Goal: Browse casually: Explore the website without a specific task or goal

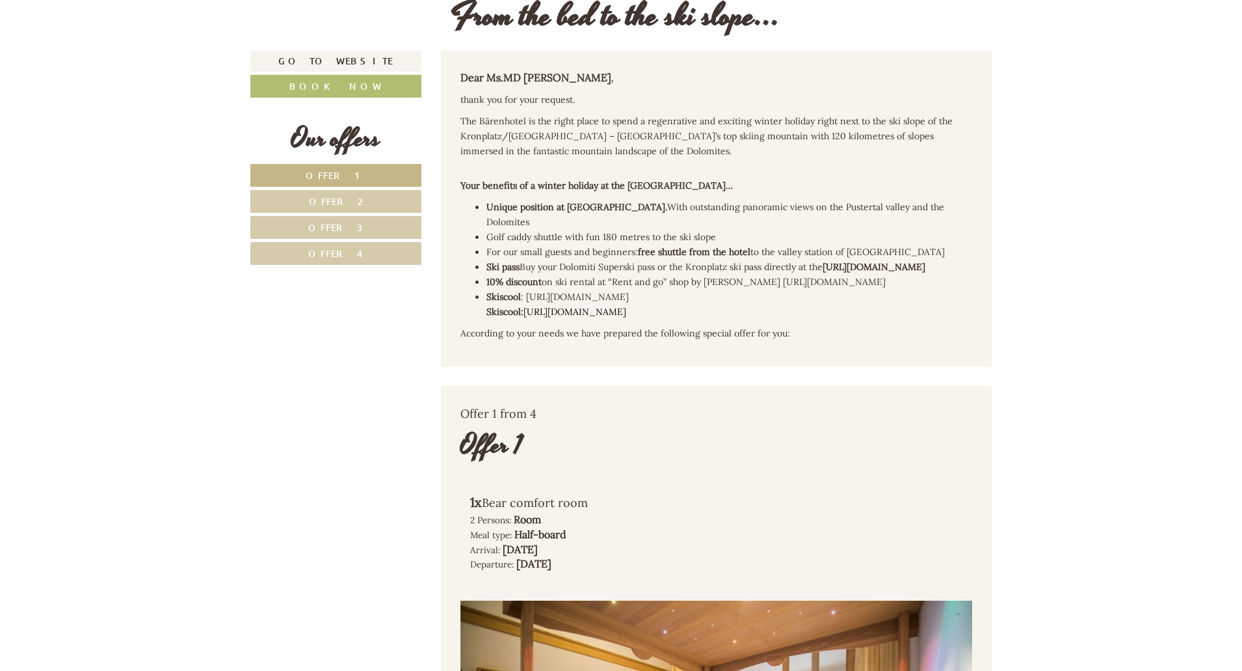
scroll to position [821, 0]
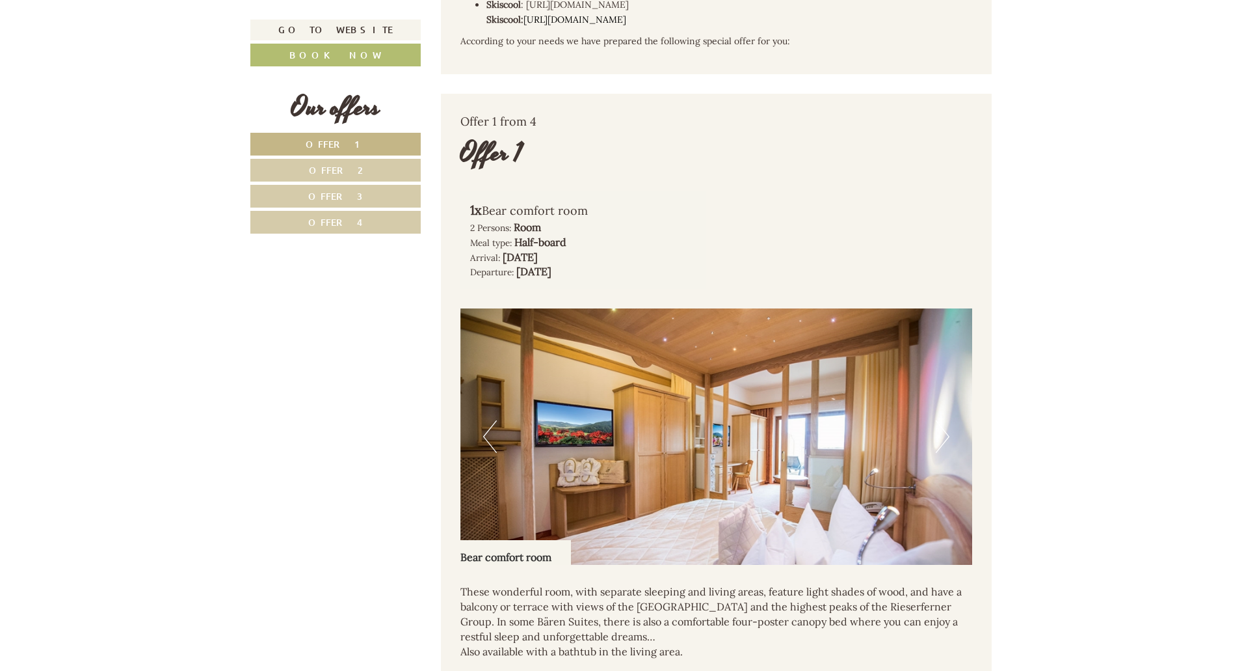
click at [940, 440] on button "Next" at bounding box center [943, 436] width 14 height 33
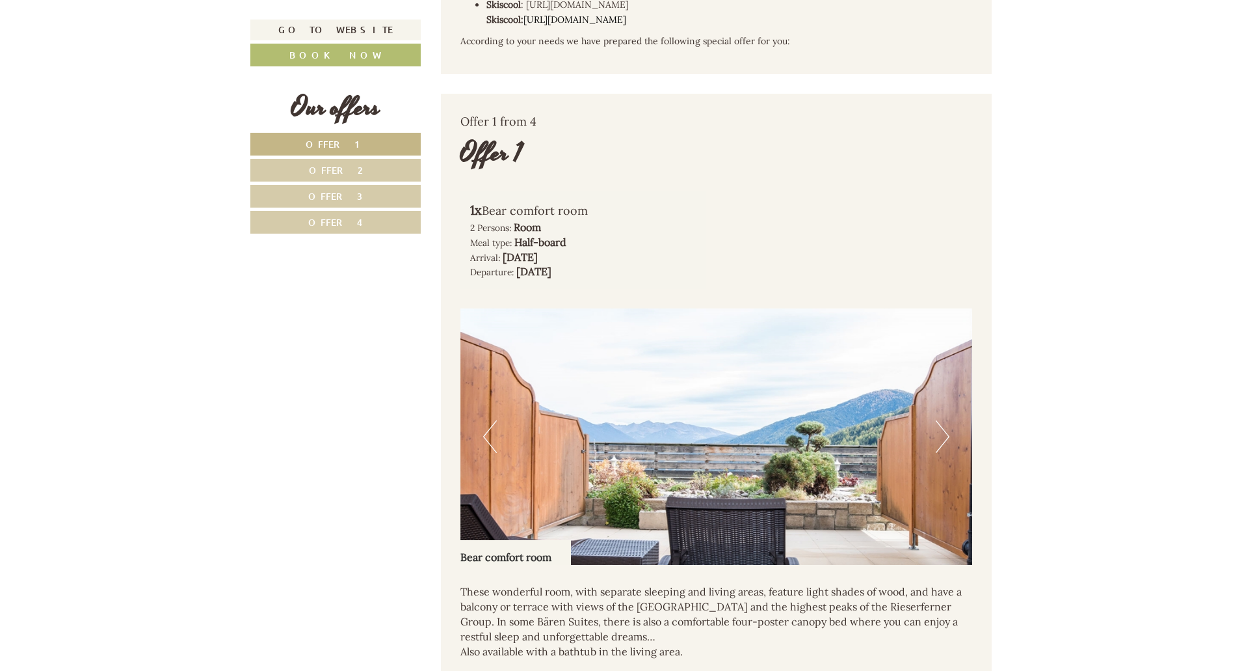
click at [942, 434] on button "Next" at bounding box center [943, 436] width 14 height 33
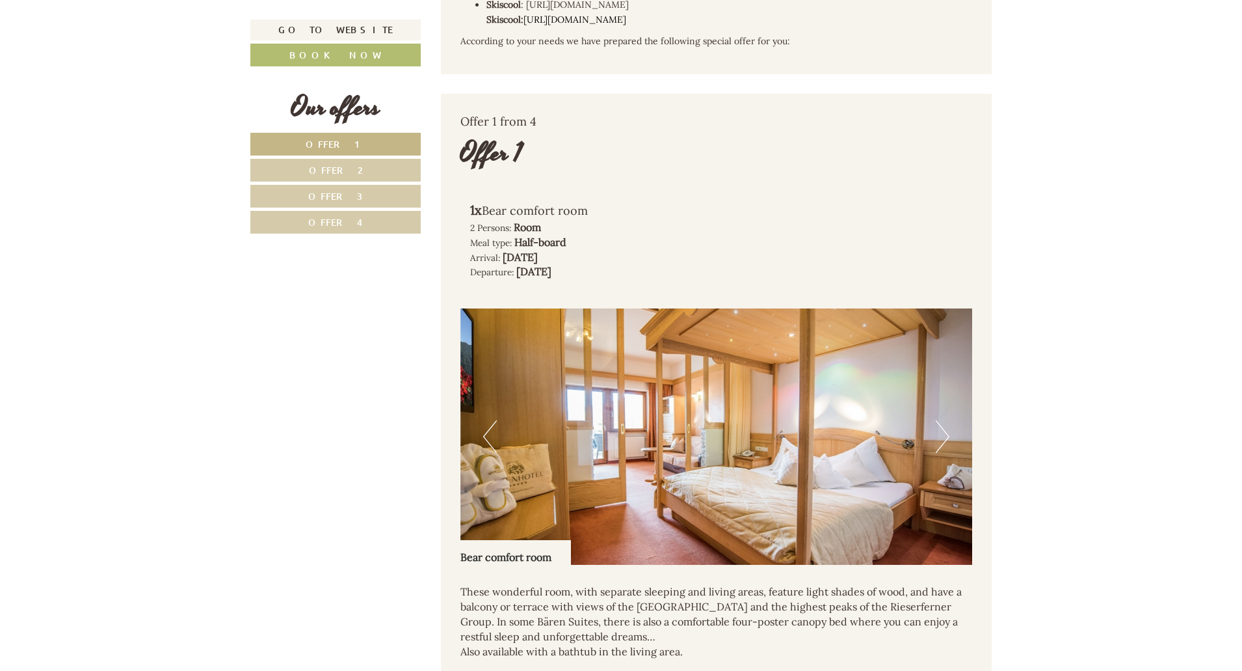
click at [942, 434] on button "Next" at bounding box center [943, 436] width 14 height 33
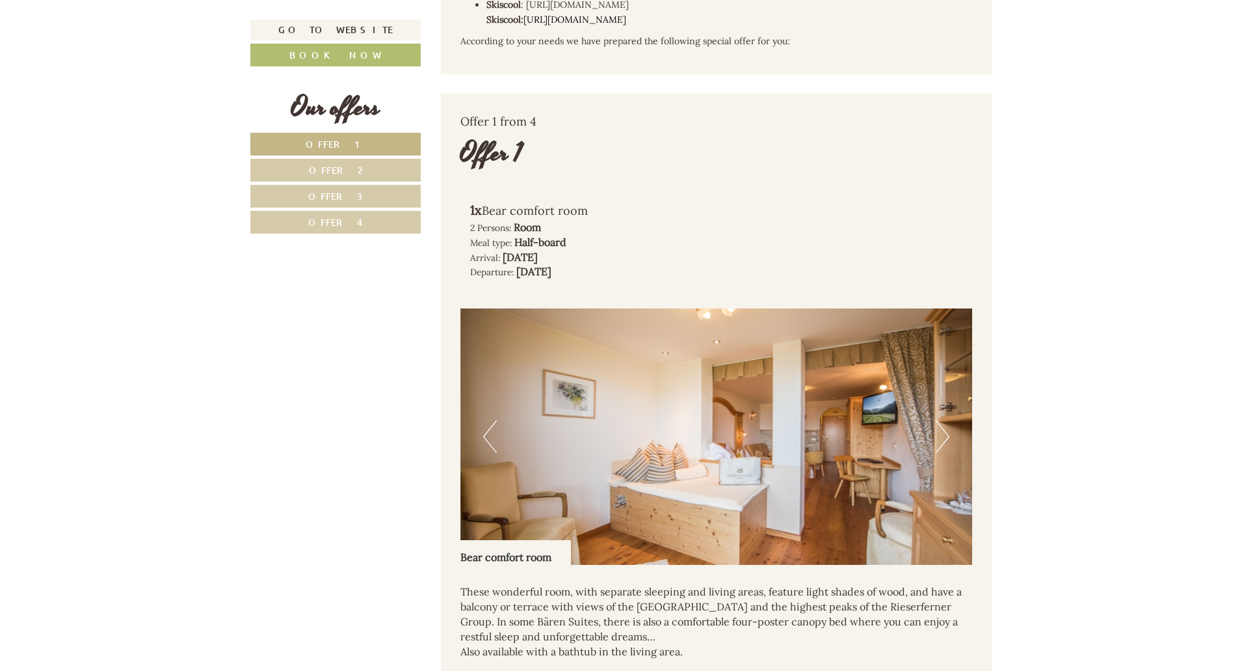
click at [942, 434] on button "Next" at bounding box center [943, 436] width 14 height 33
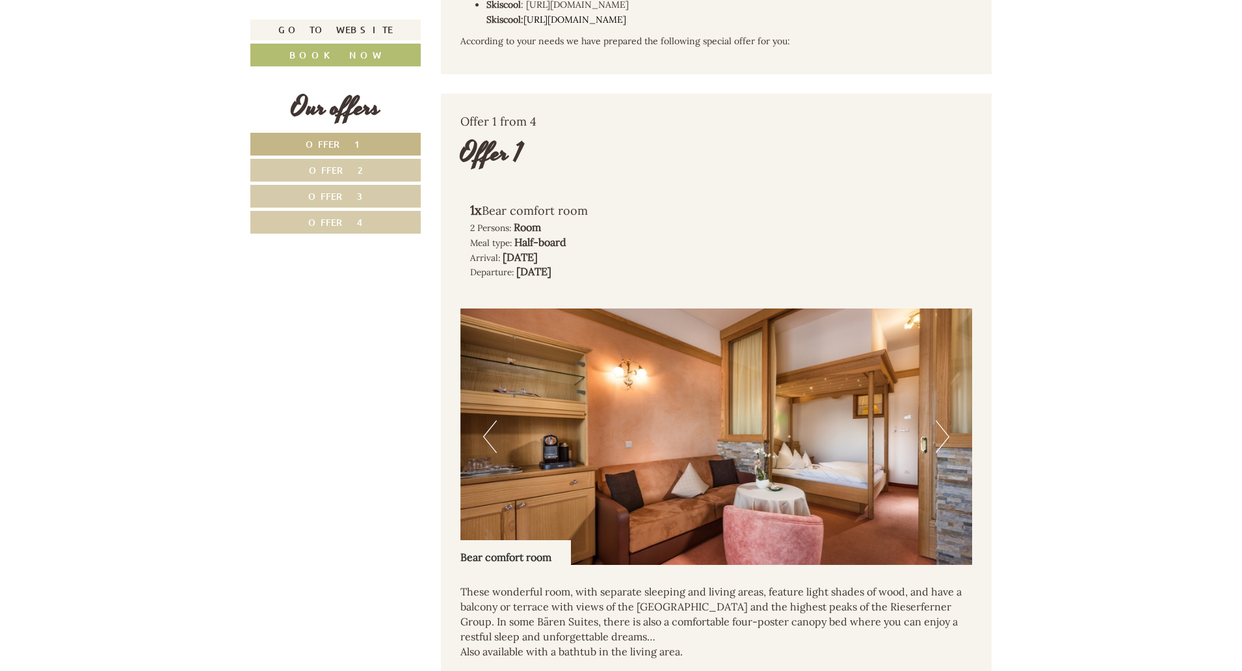
click at [943, 434] on button "Next" at bounding box center [943, 436] width 14 height 33
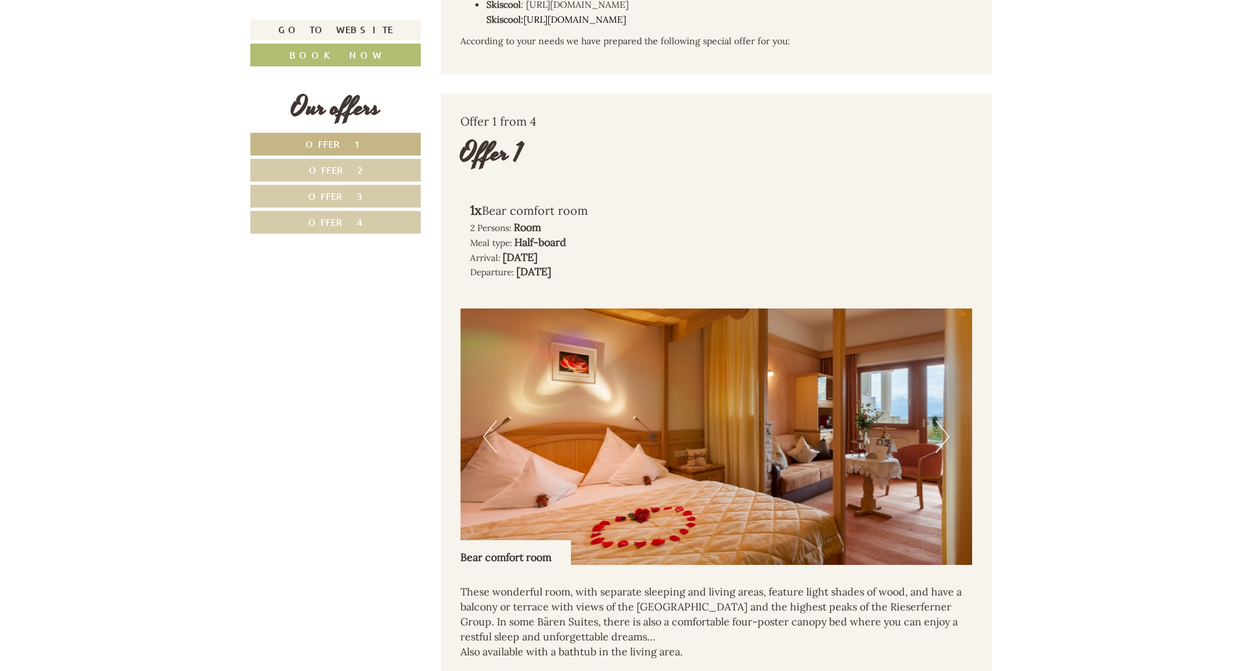
click at [943, 434] on button "Next" at bounding box center [943, 436] width 14 height 33
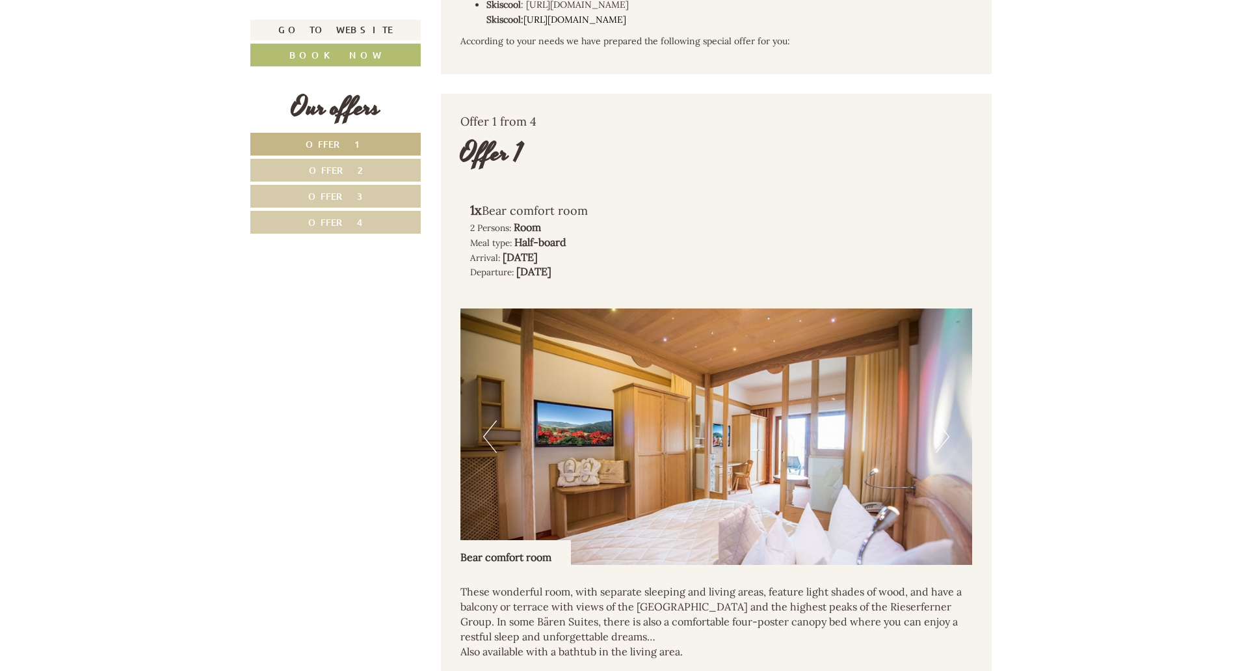
click at [943, 434] on button "Next" at bounding box center [943, 436] width 14 height 33
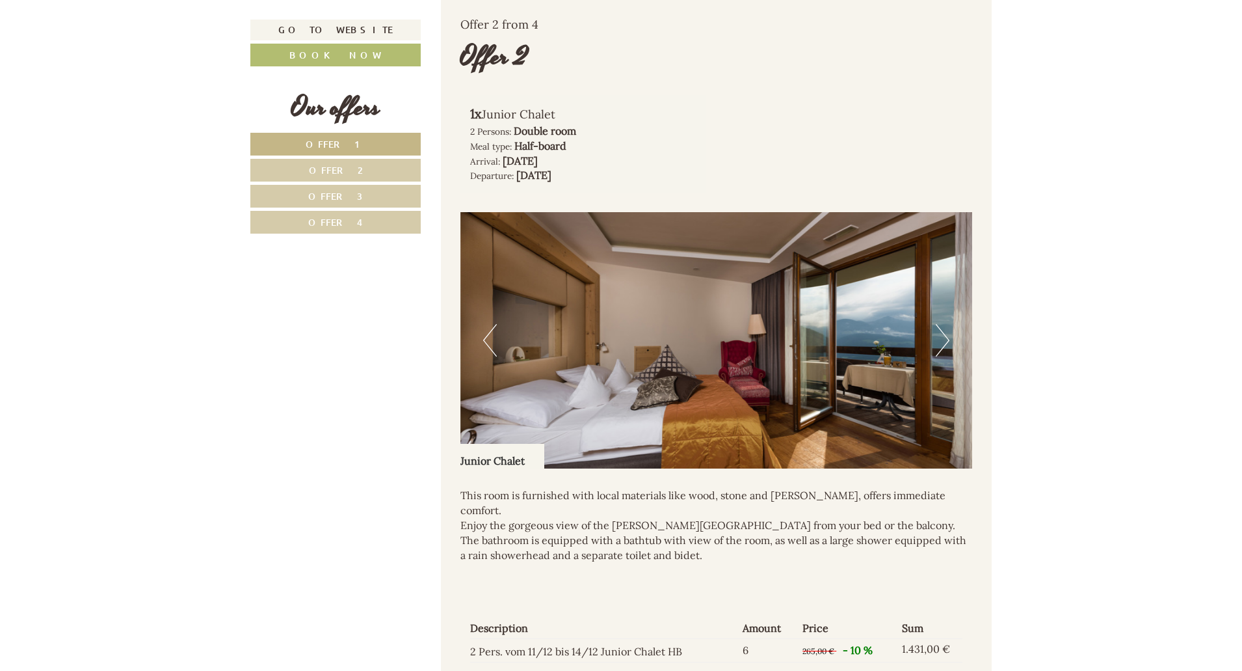
scroll to position [1760, 0]
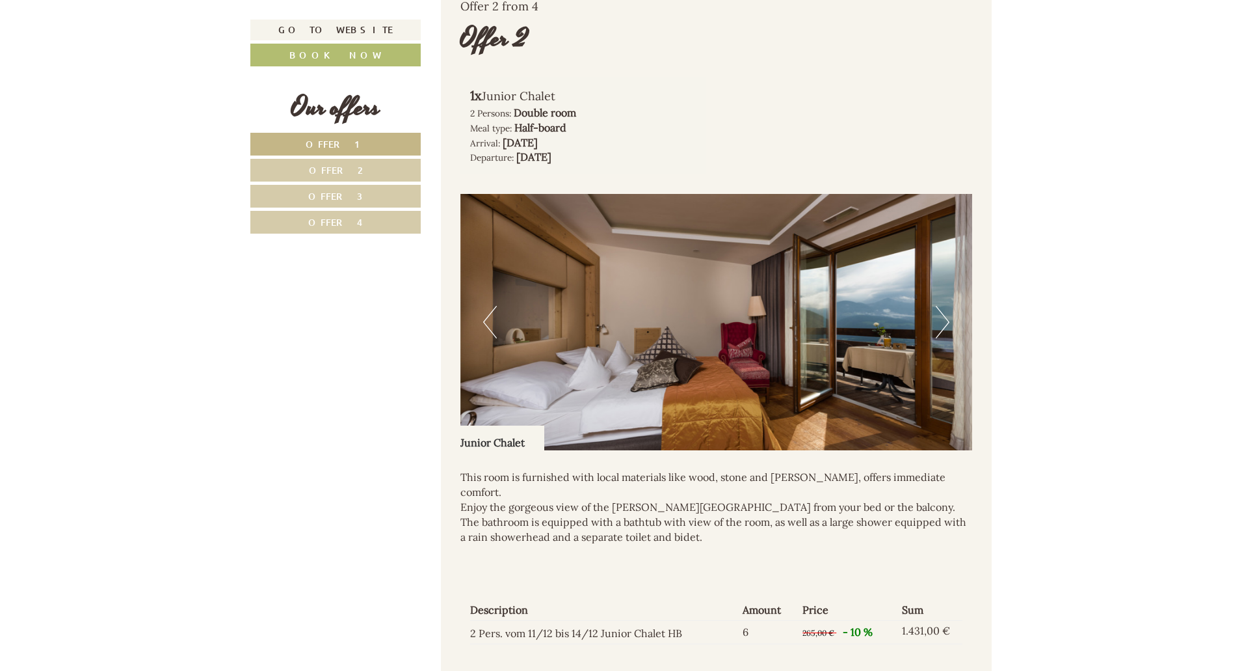
click at [940, 319] on button "Next" at bounding box center [943, 322] width 14 height 33
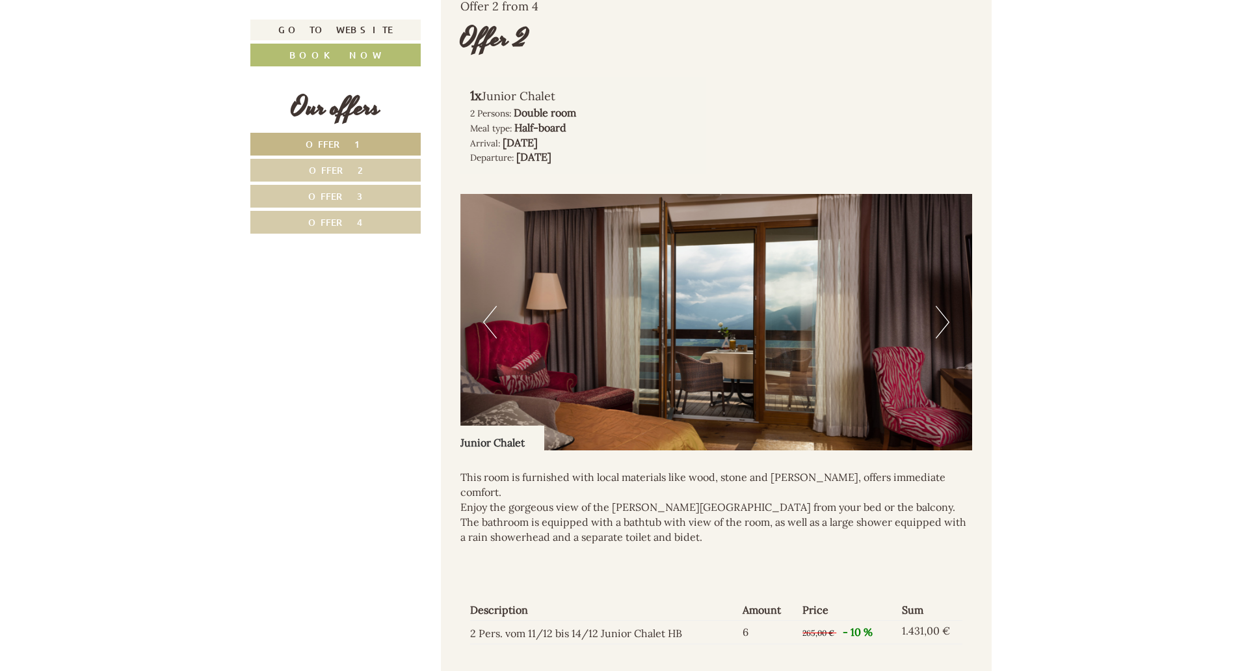
click at [940, 319] on button "Next" at bounding box center [943, 322] width 14 height 33
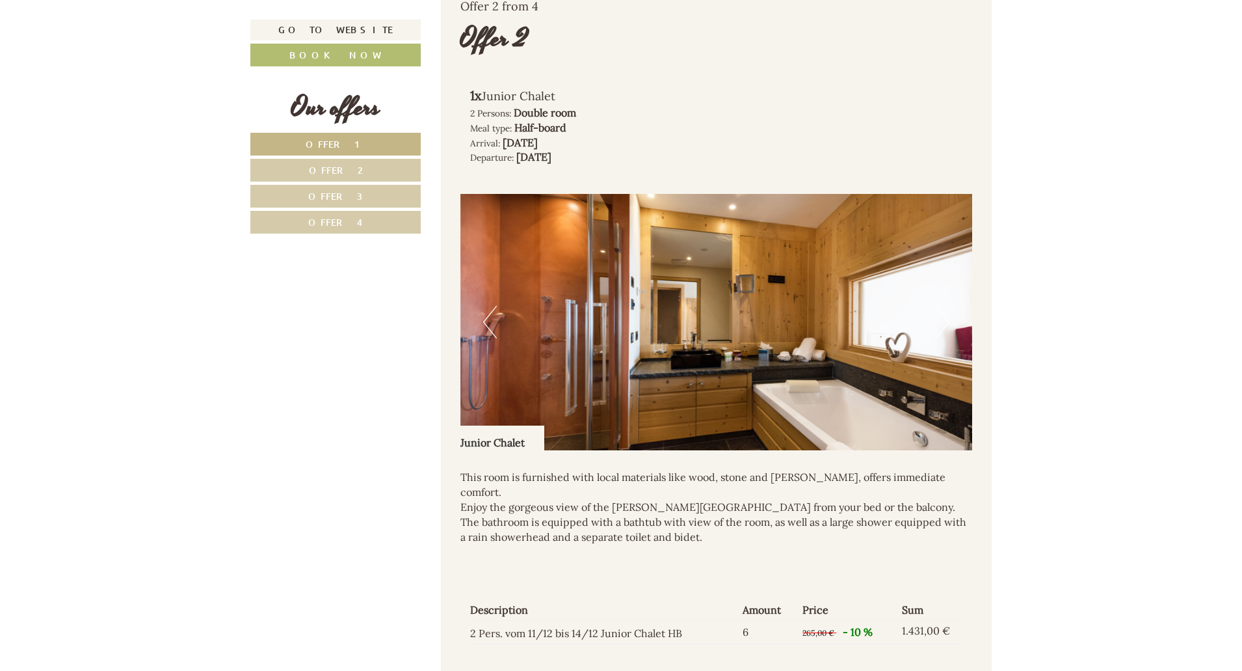
click at [940, 319] on button "Next" at bounding box center [943, 322] width 14 height 33
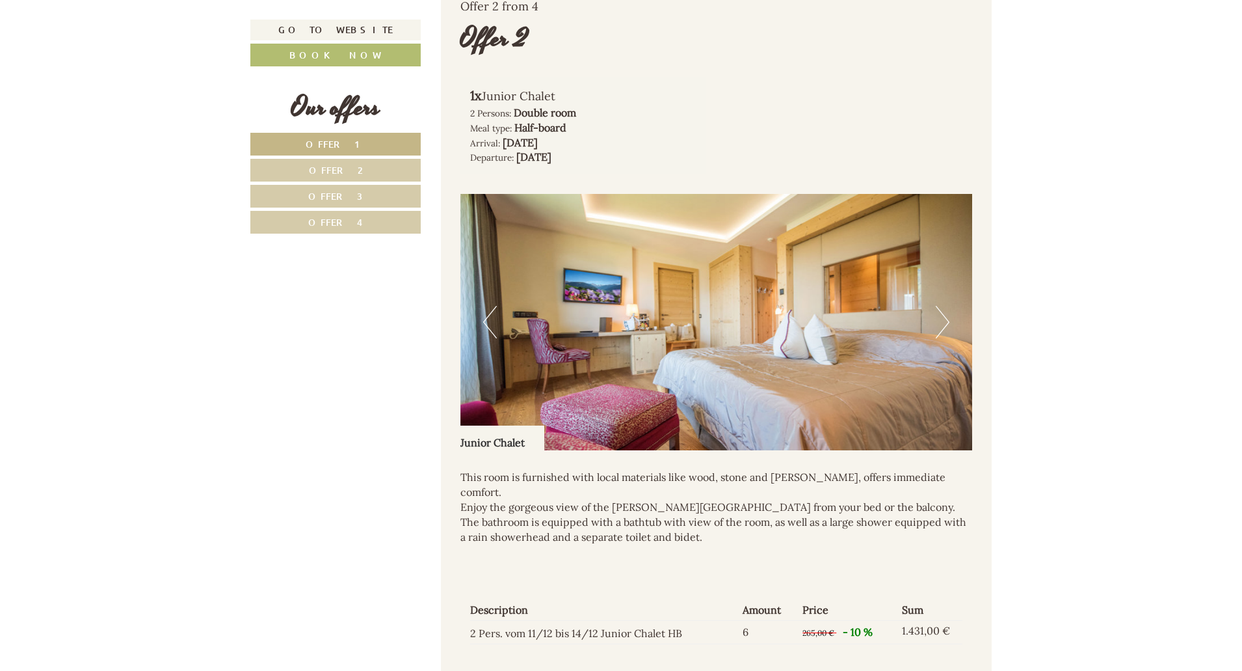
click at [940, 319] on button "Next" at bounding box center [943, 322] width 14 height 33
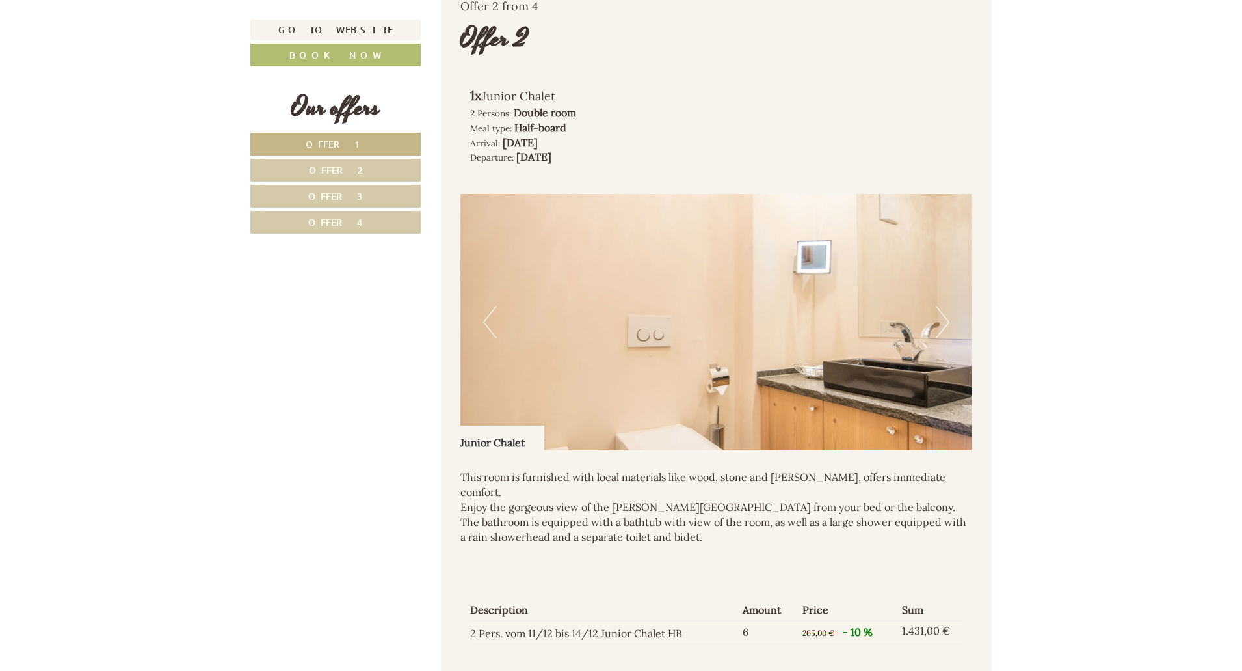
click at [940, 319] on button "Next" at bounding box center [943, 322] width 14 height 33
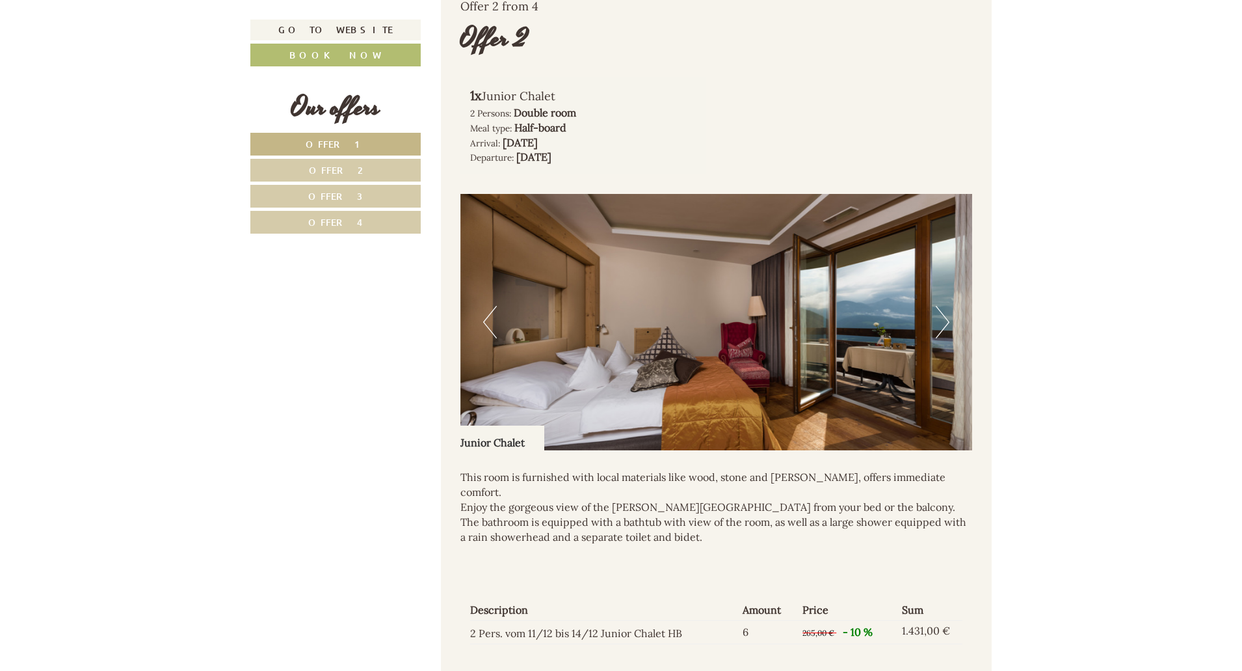
click at [940, 319] on button "Next" at bounding box center [943, 322] width 14 height 33
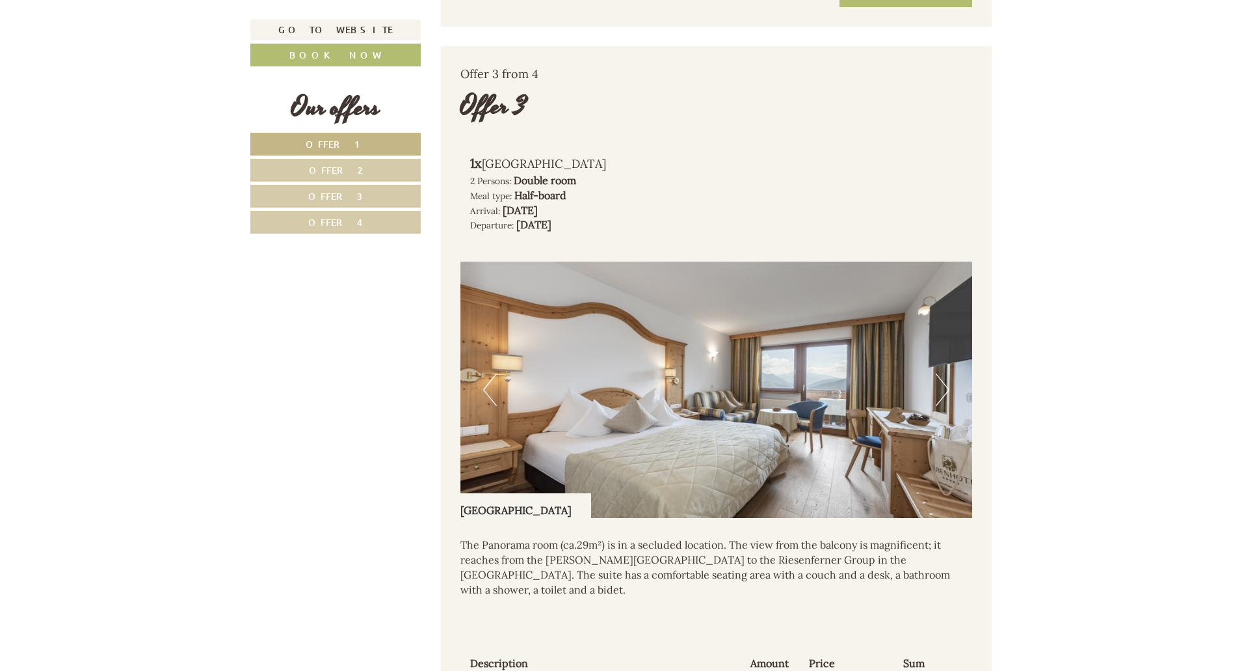
scroll to position [2535, 0]
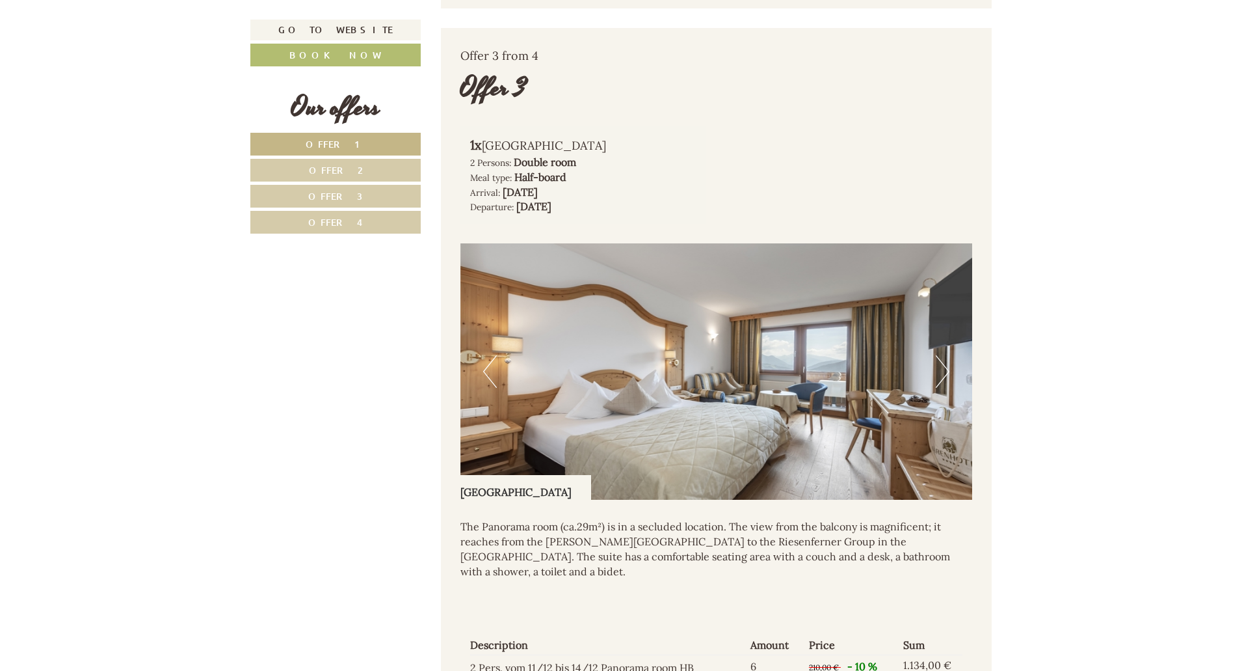
click at [944, 359] on button "Next" at bounding box center [943, 371] width 14 height 33
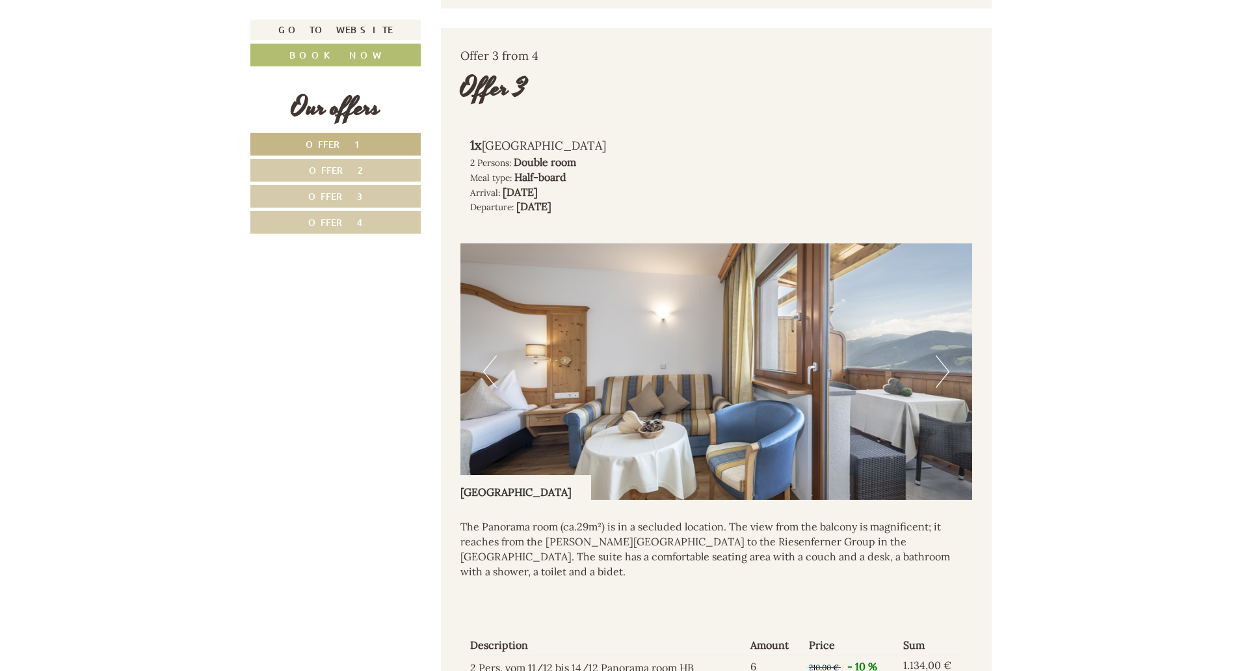
click at [944, 359] on button "Next" at bounding box center [943, 371] width 14 height 33
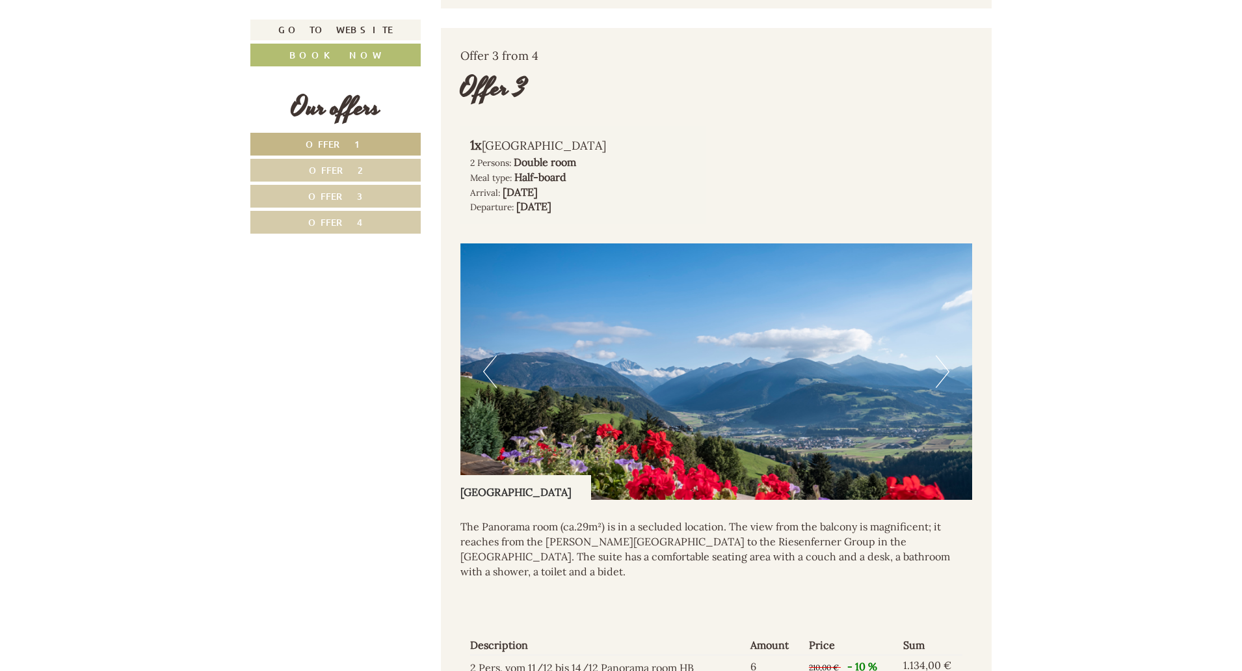
click at [944, 359] on button "Next" at bounding box center [943, 371] width 14 height 33
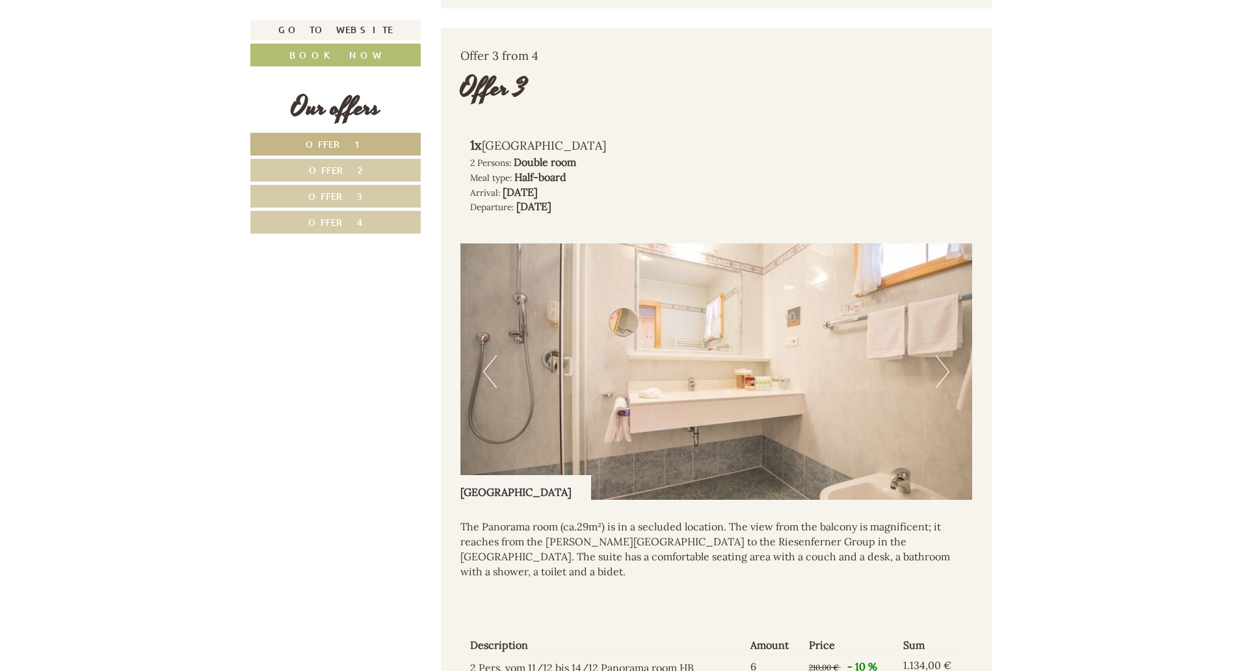
click at [944, 359] on button "Next" at bounding box center [943, 371] width 14 height 33
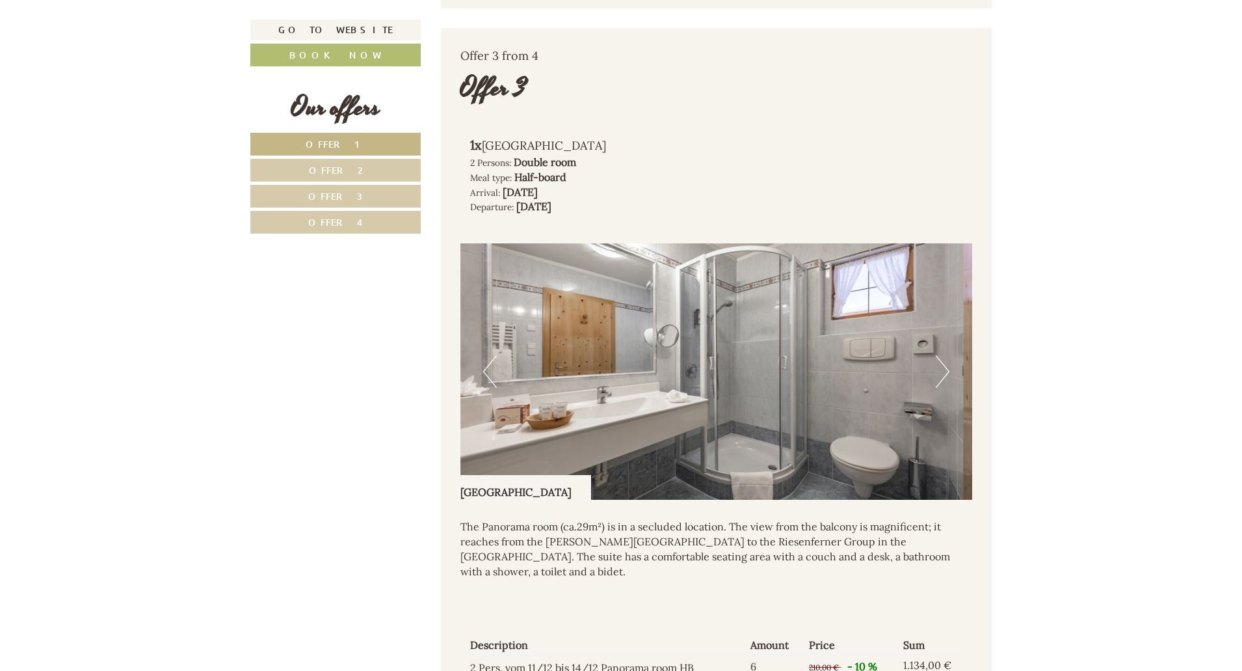
click at [944, 359] on button "Next" at bounding box center [943, 371] width 14 height 33
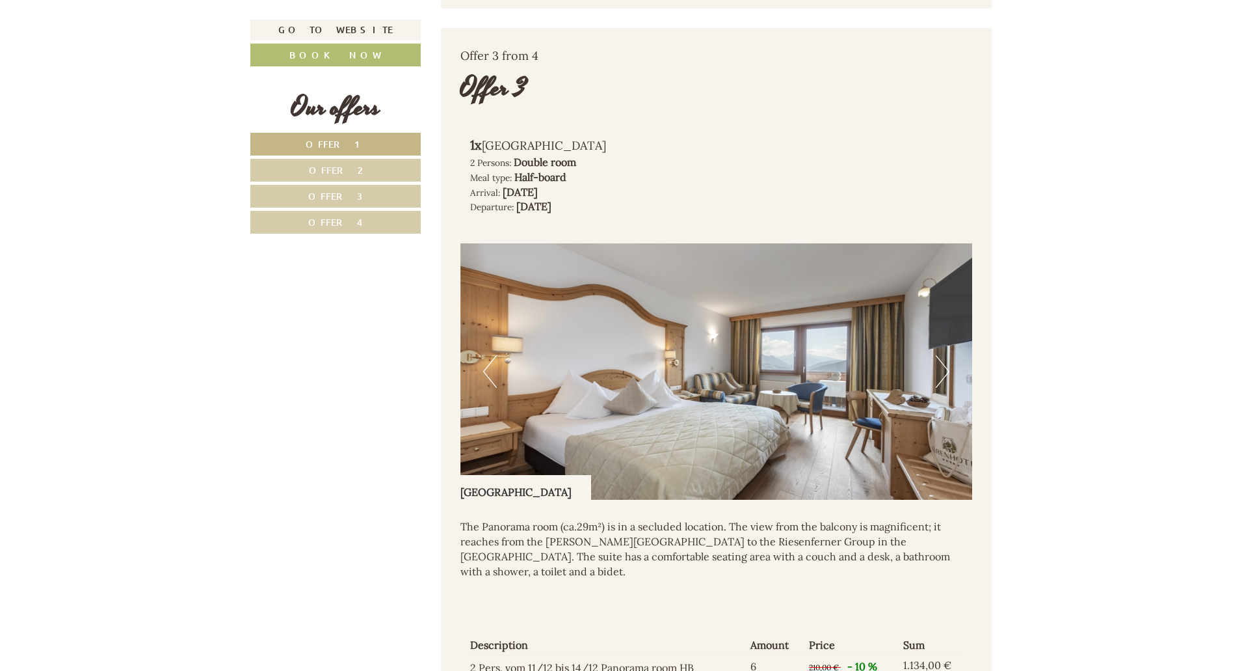
click at [944, 359] on button "Next" at bounding box center [943, 371] width 14 height 33
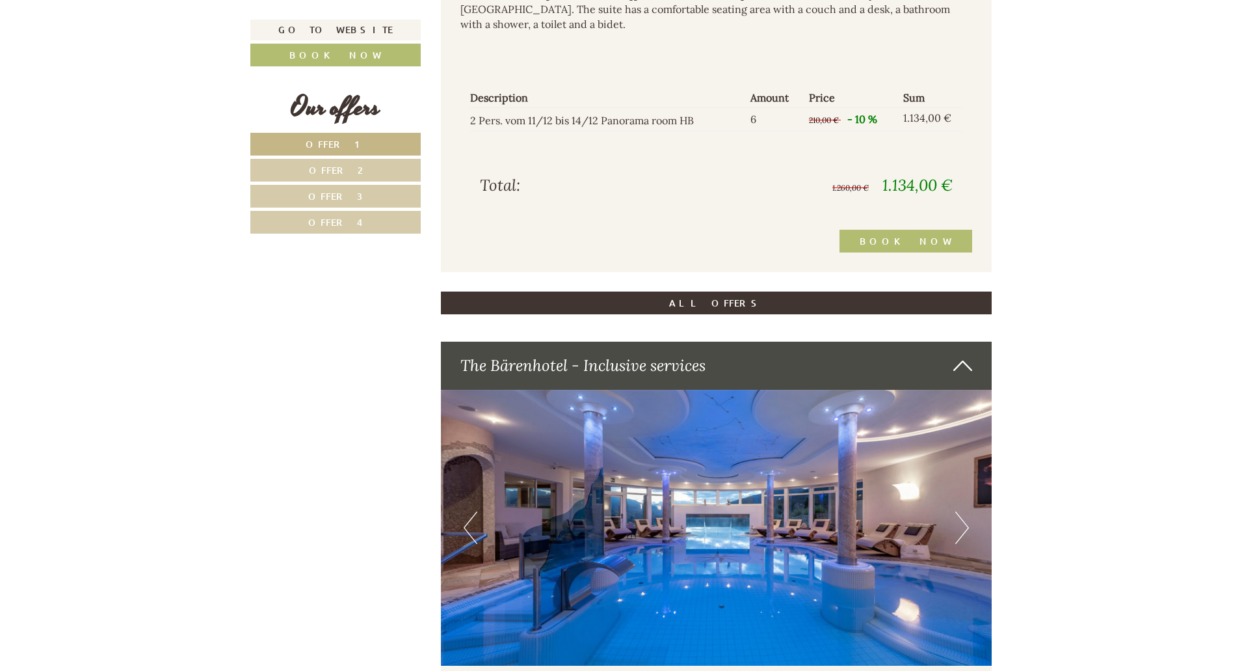
scroll to position [3110, 0]
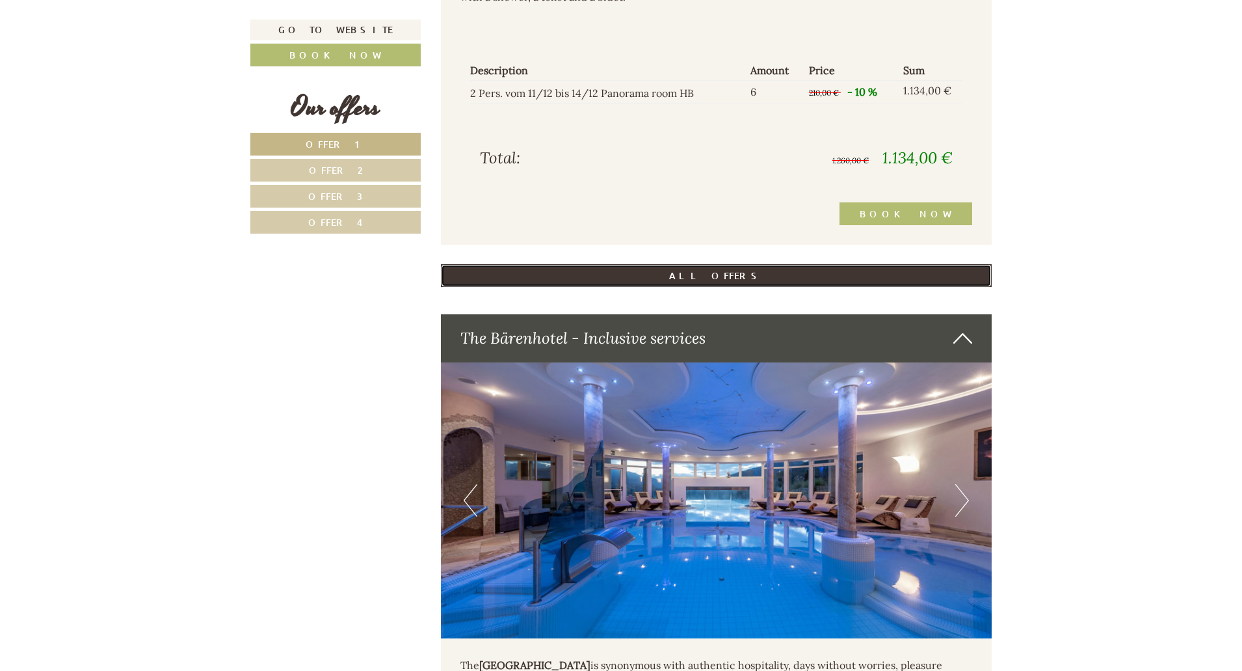
click at [712, 264] on link "ALL OFFERS" at bounding box center [717, 275] width 552 height 23
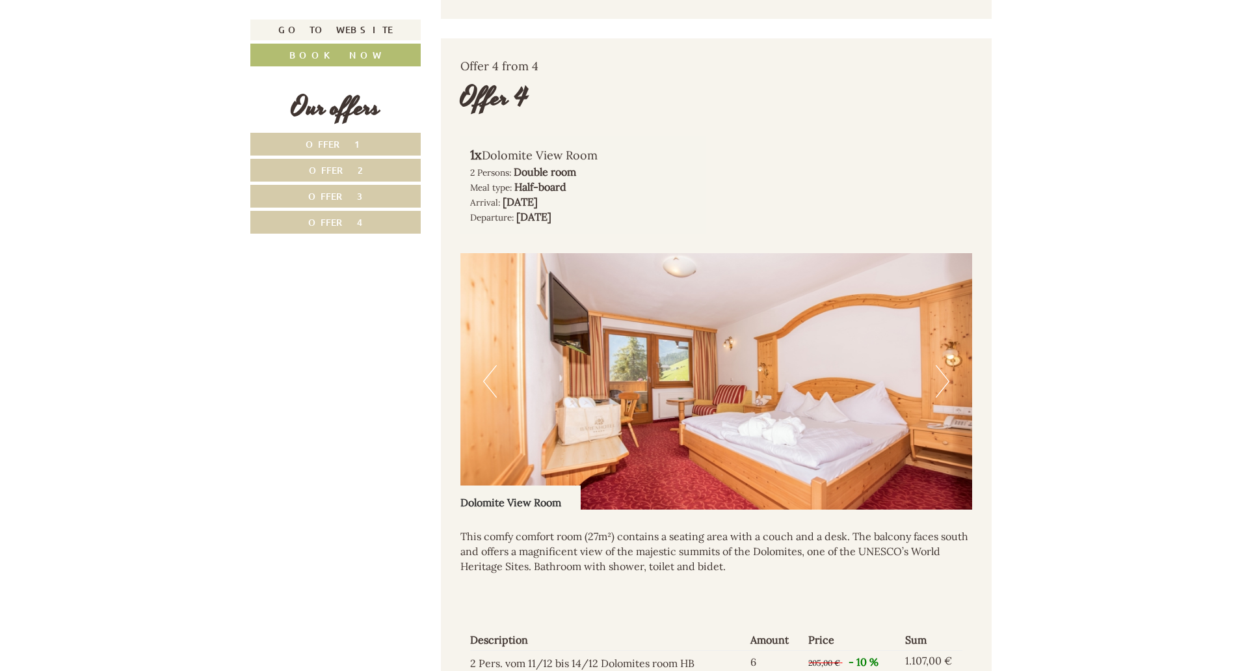
scroll to position [3356, 0]
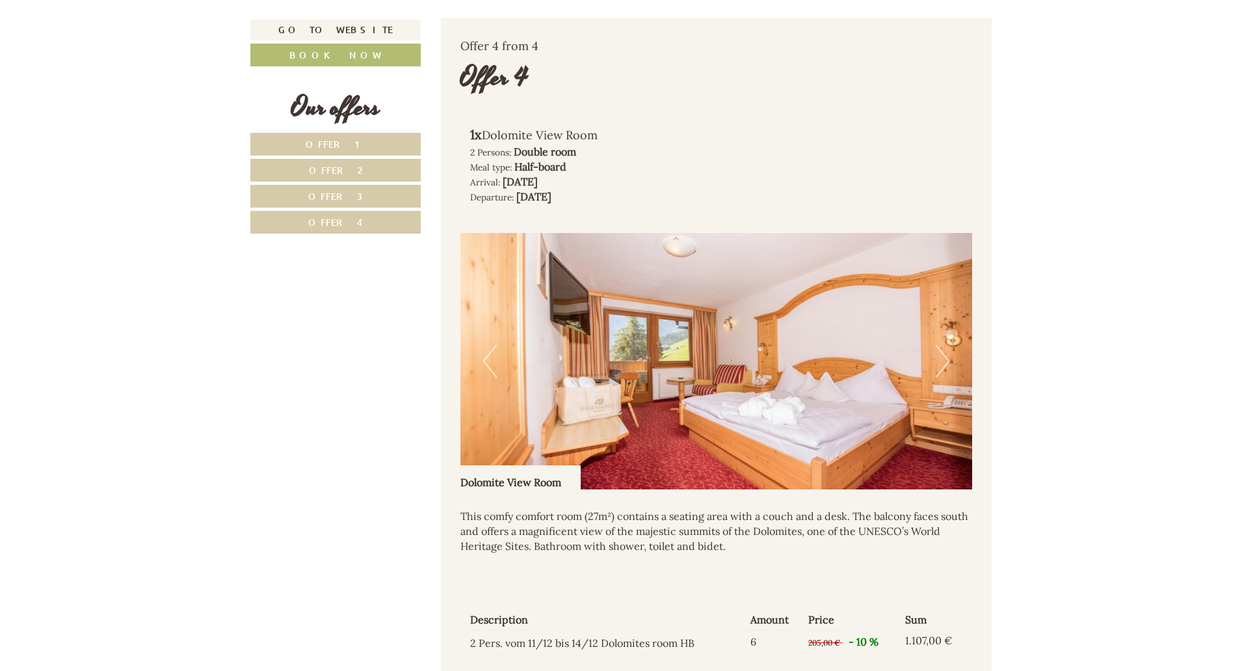
click at [948, 345] on button "Next" at bounding box center [943, 361] width 14 height 33
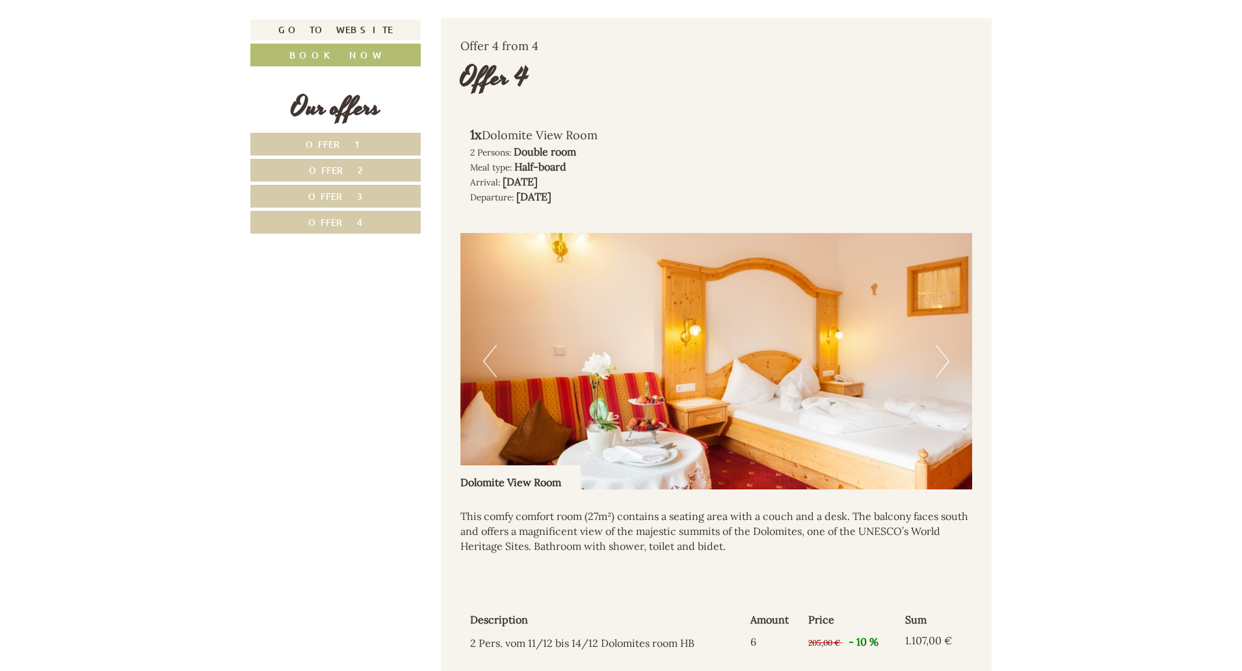
click at [948, 345] on button "Next" at bounding box center [943, 361] width 14 height 33
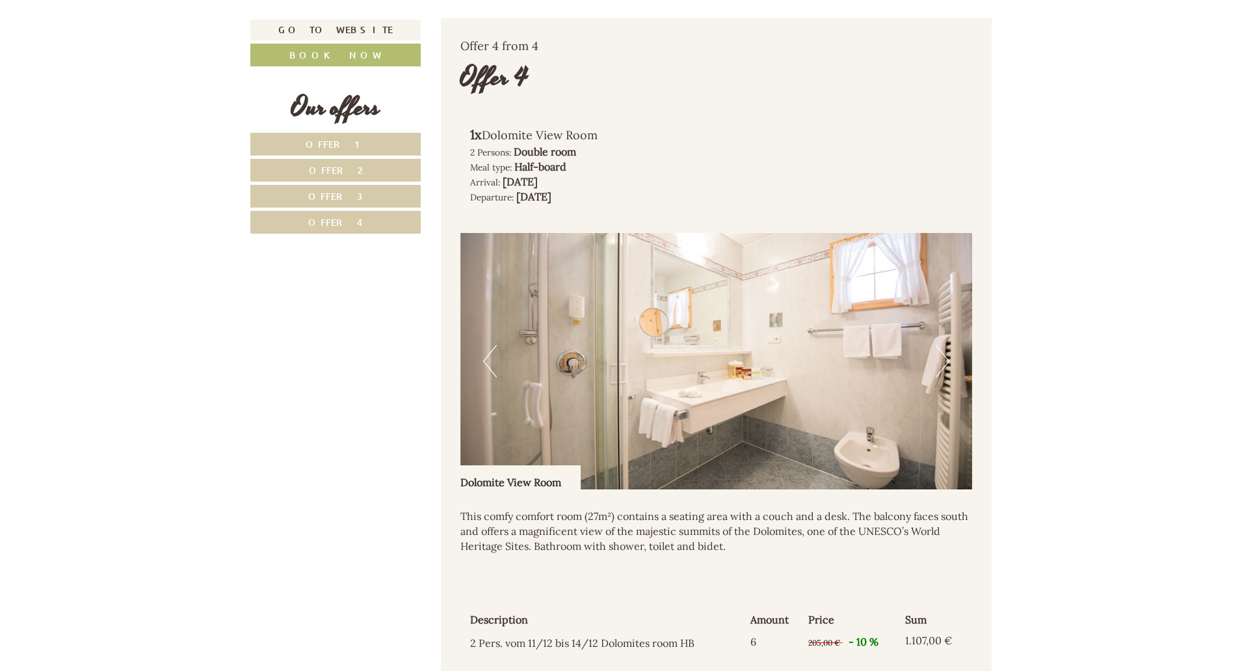
click at [948, 345] on button "Next" at bounding box center [943, 361] width 14 height 33
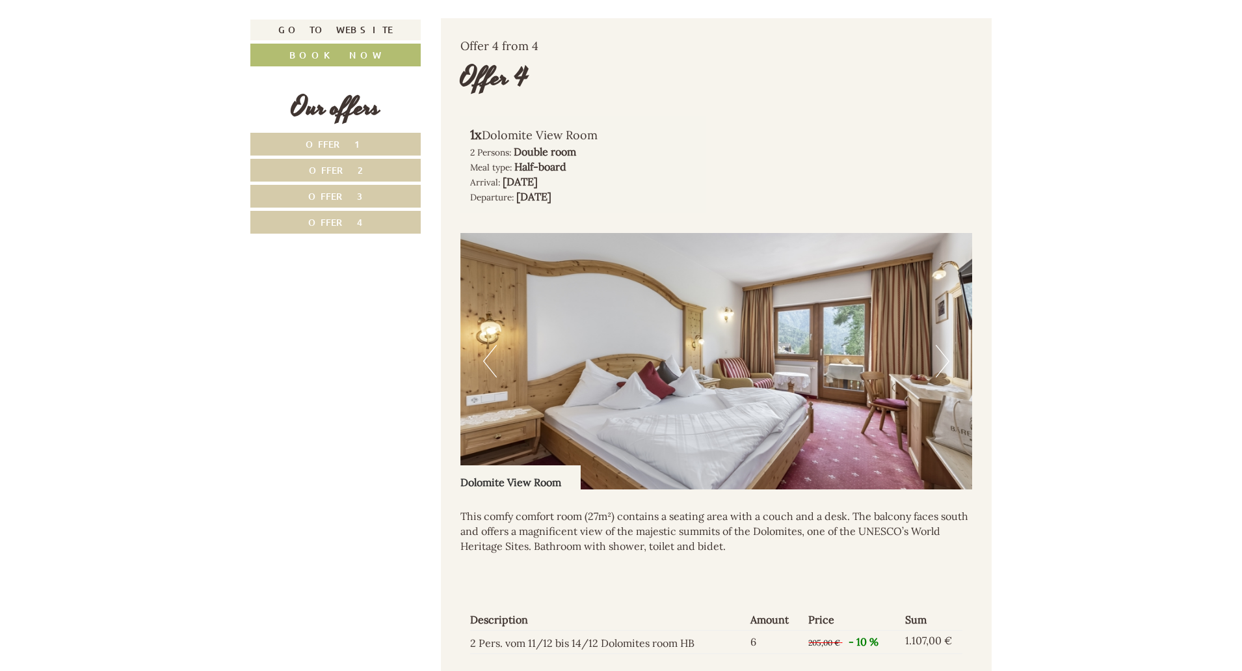
click at [948, 345] on button "Next" at bounding box center [943, 361] width 14 height 33
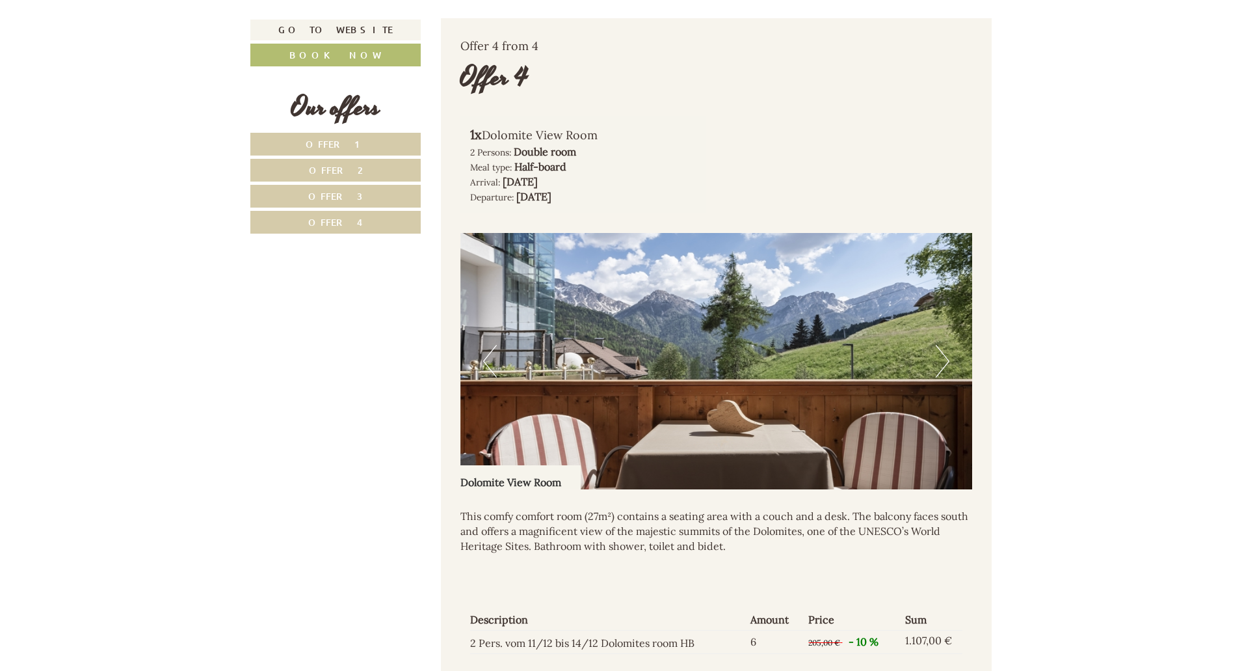
click at [948, 345] on button "Next" at bounding box center [943, 361] width 14 height 33
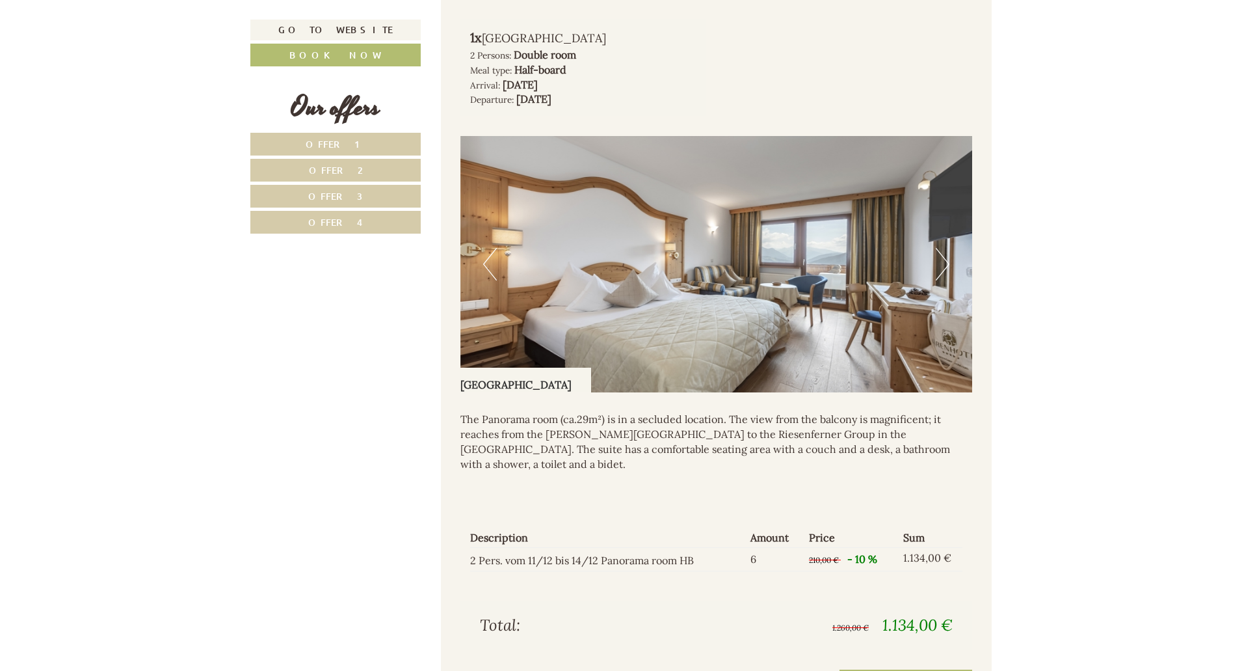
scroll to position [2593, 0]
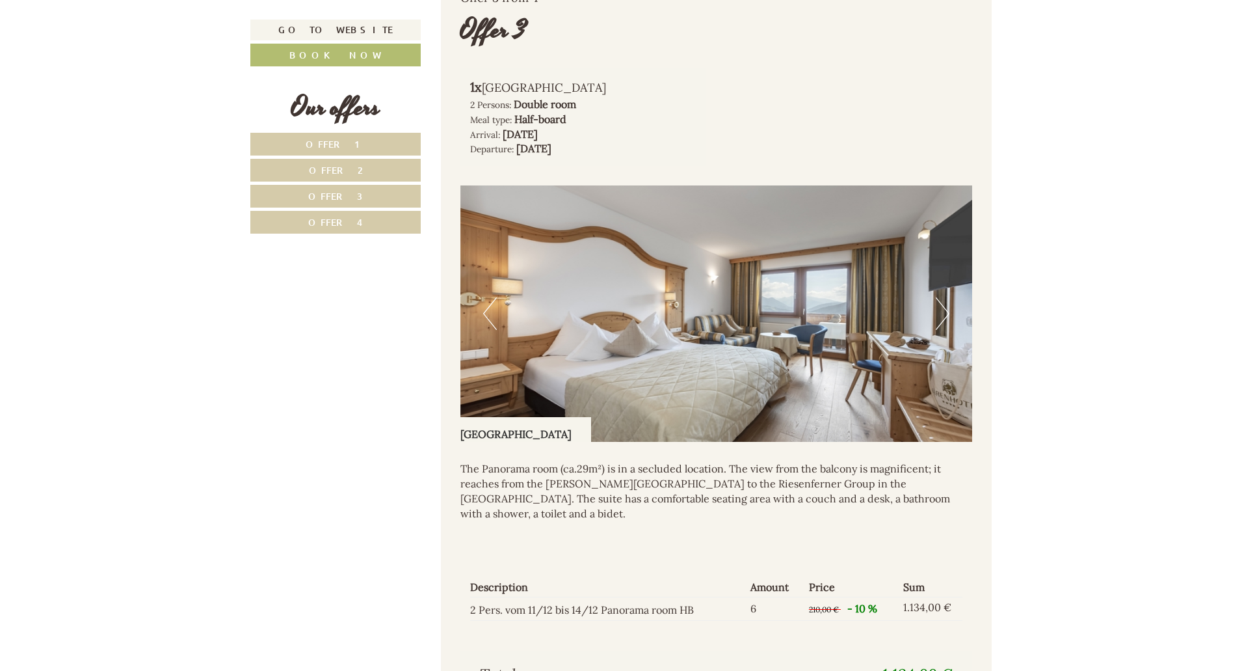
click at [937, 298] on button "Next" at bounding box center [943, 313] width 14 height 33
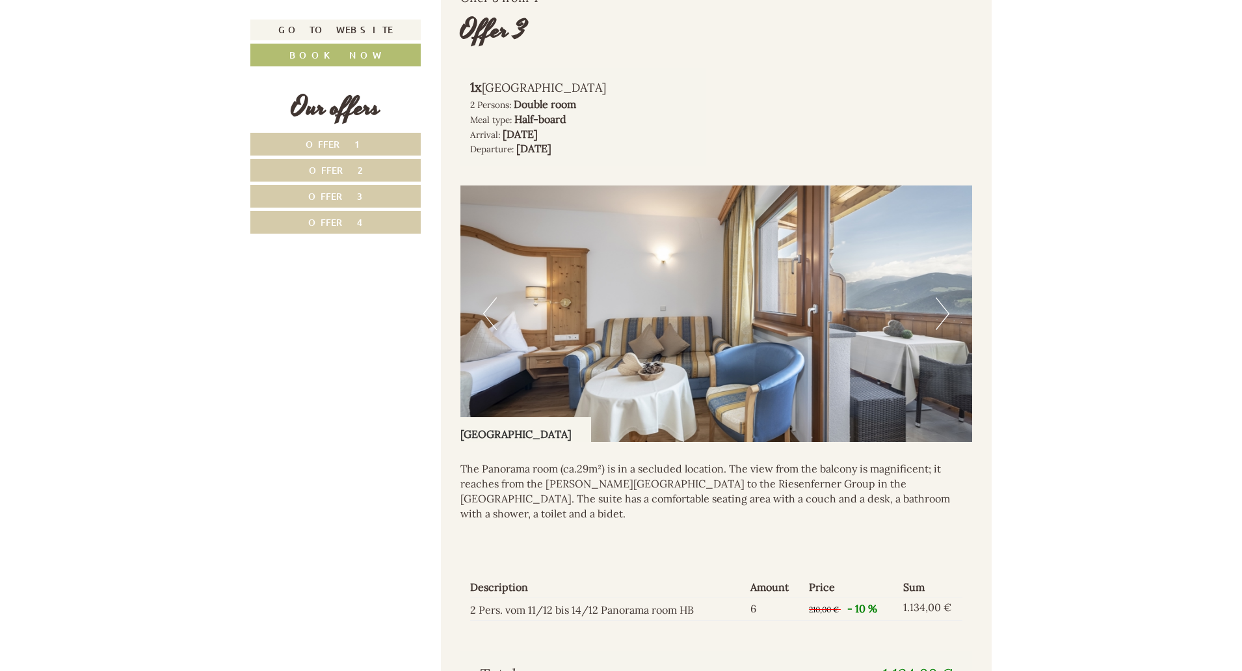
click at [938, 297] on button "Next" at bounding box center [943, 313] width 14 height 33
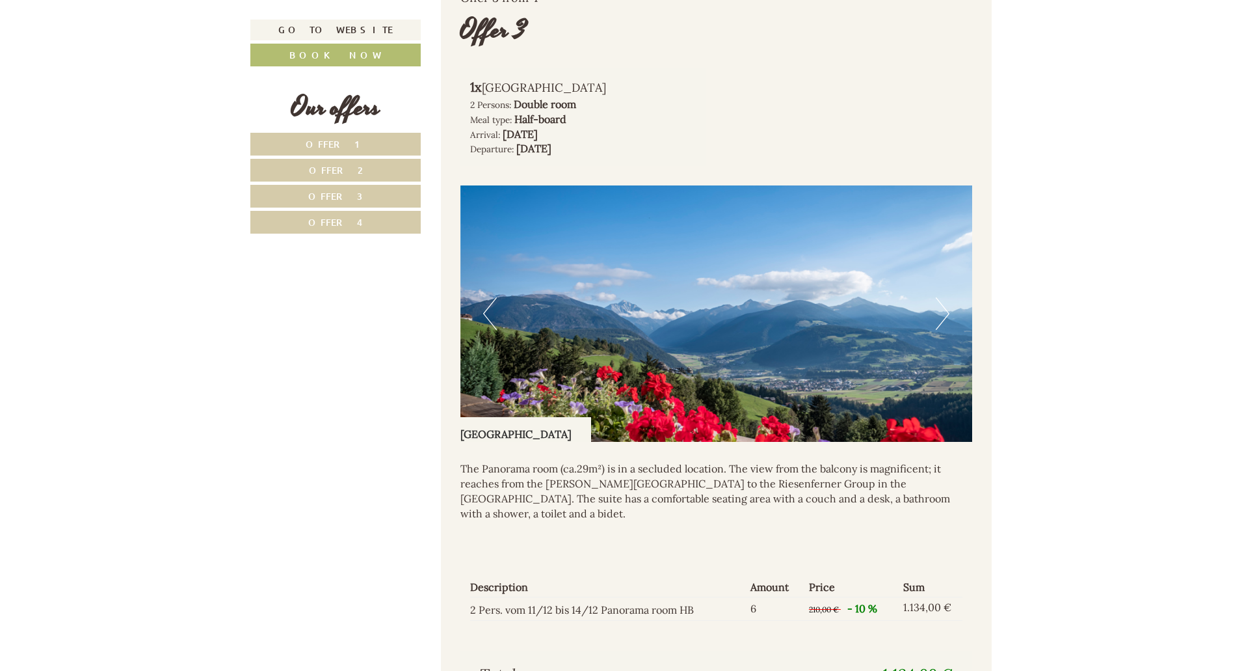
click at [938, 297] on button "Next" at bounding box center [943, 313] width 14 height 33
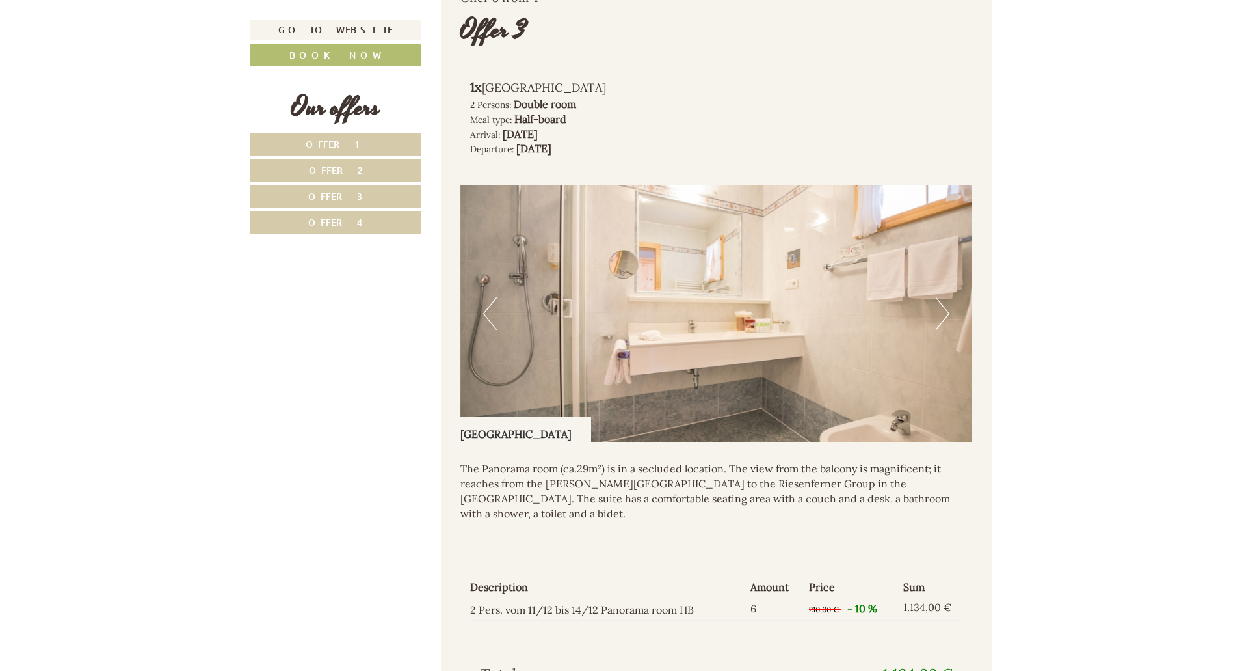
click at [938, 297] on button "Next" at bounding box center [943, 313] width 14 height 33
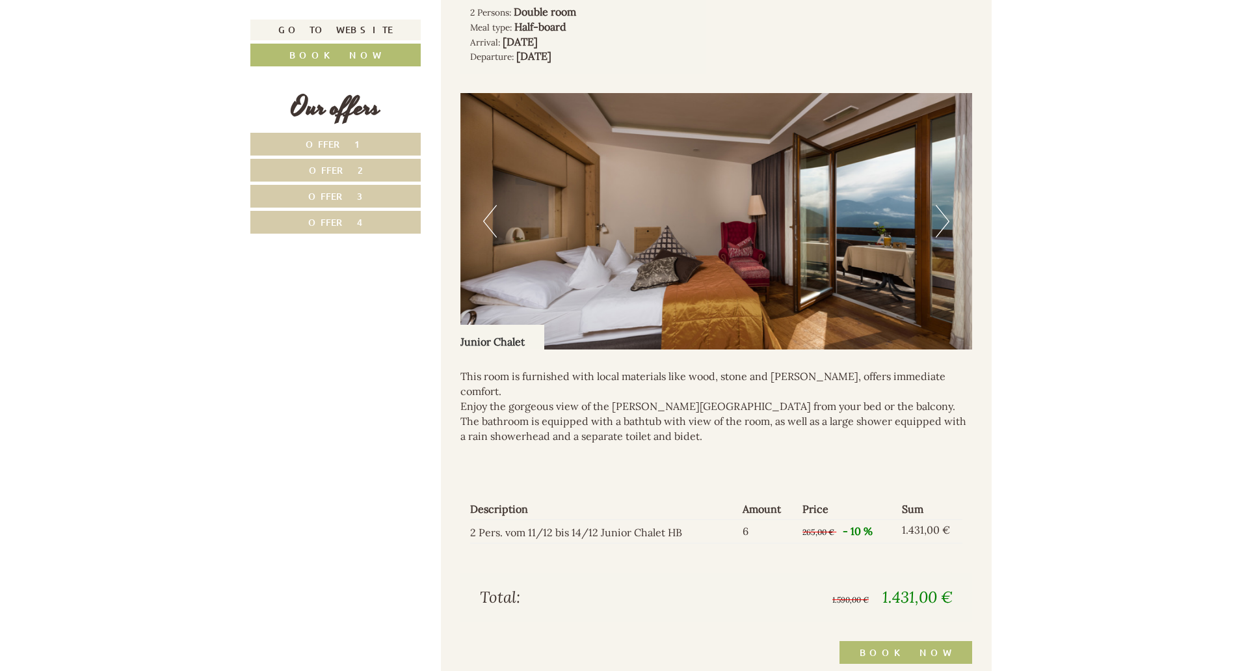
scroll to position [1841, 0]
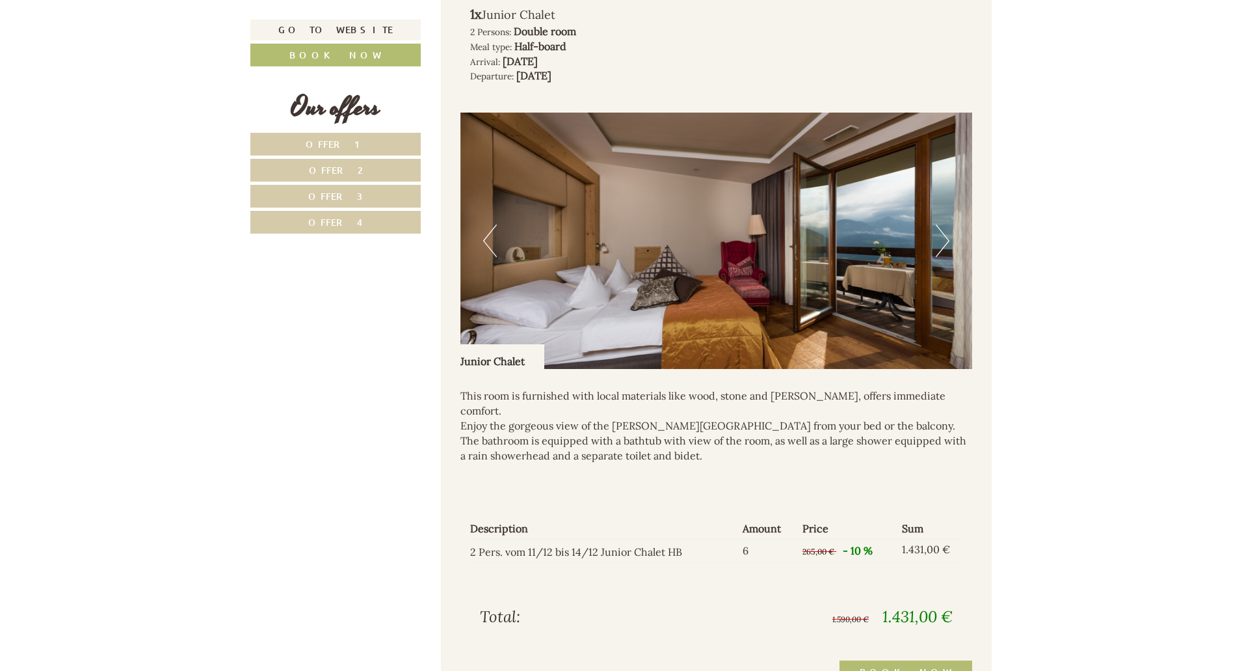
click at [941, 235] on button "Next" at bounding box center [943, 240] width 14 height 33
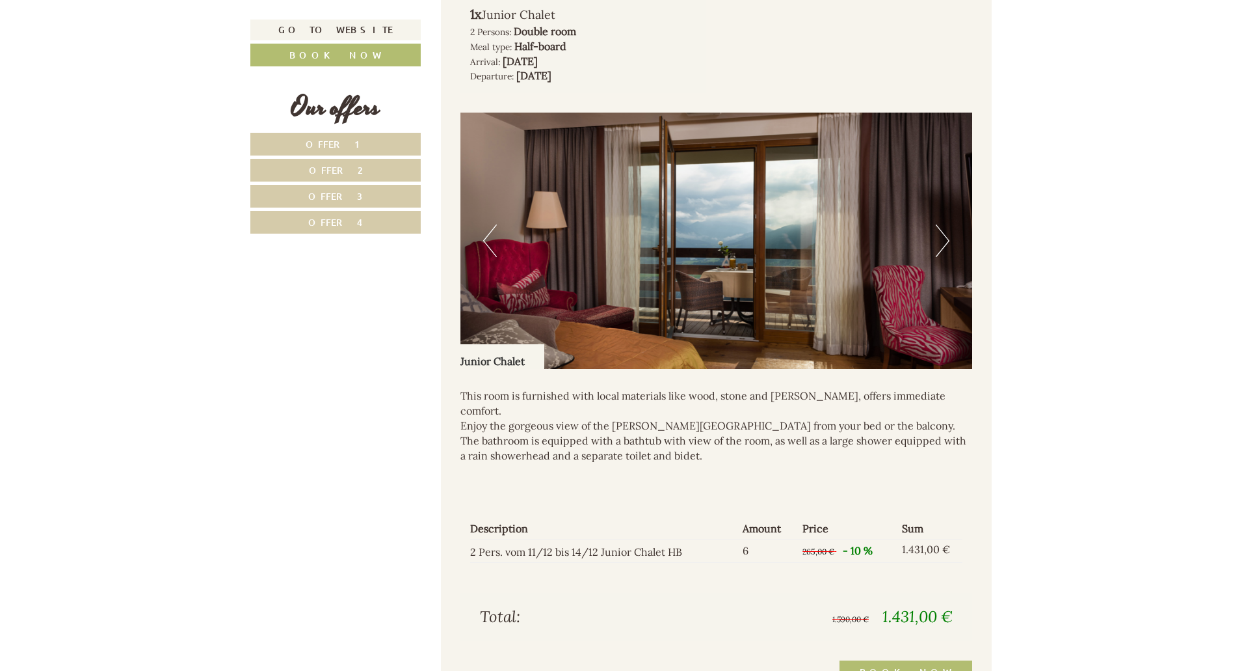
click at [941, 235] on button "Next" at bounding box center [943, 240] width 14 height 33
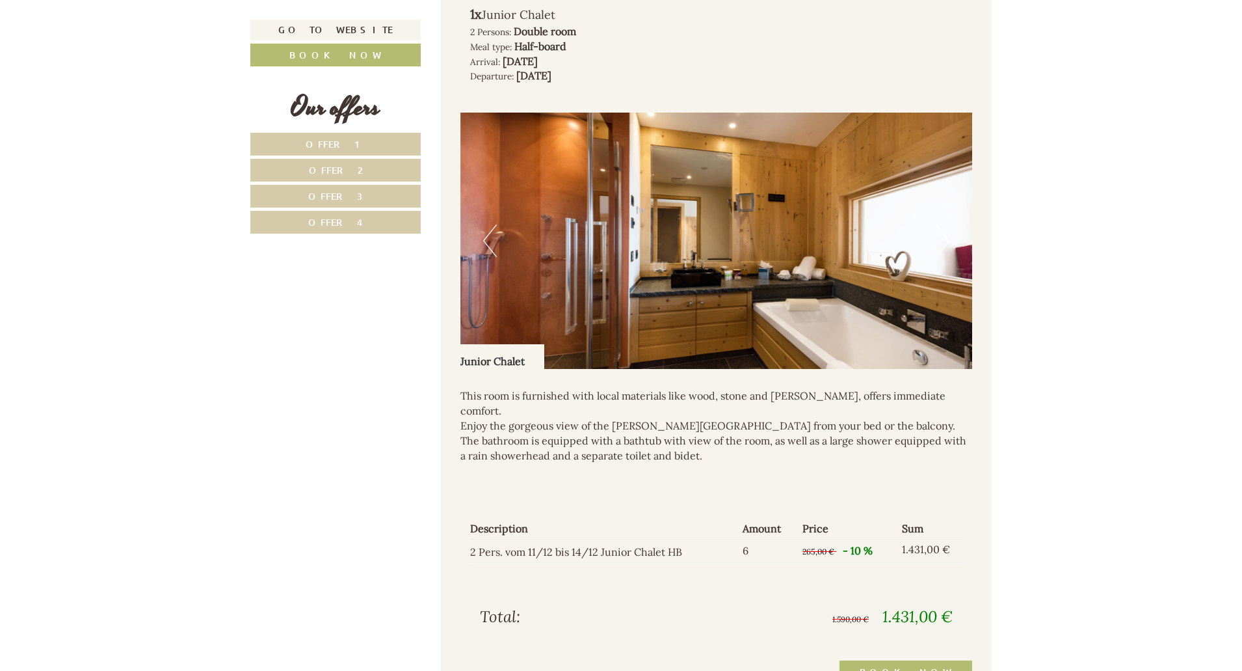
click at [941, 235] on button "Next" at bounding box center [943, 240] width 14 height 33
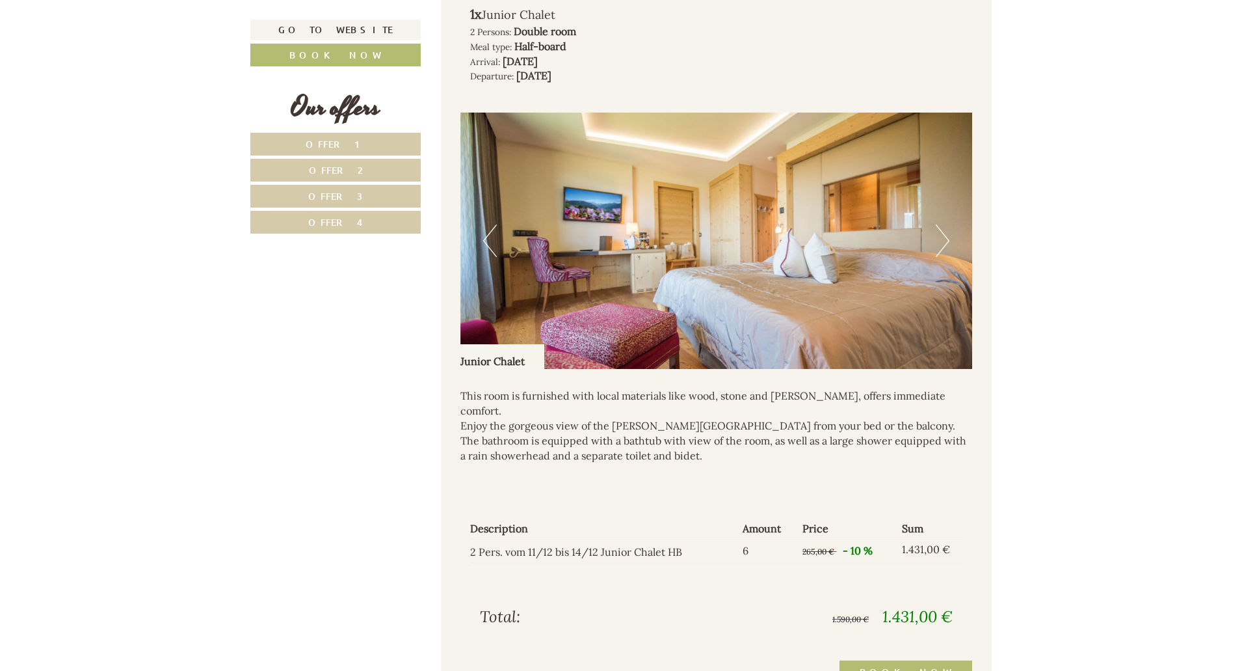
click at [941, 235] on button "Next" at bounding box center [943, 240] width 14 height 33
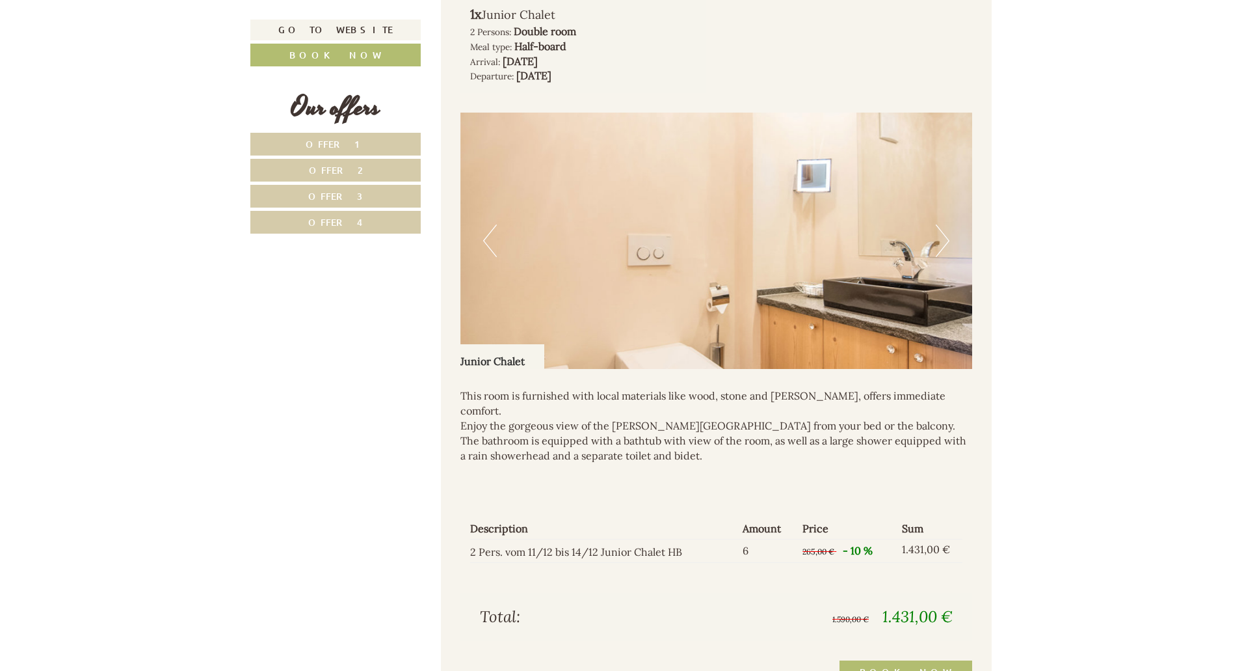
click at [941, 235] on button "Next" at bounding box center [943, 240] width 14 height 33
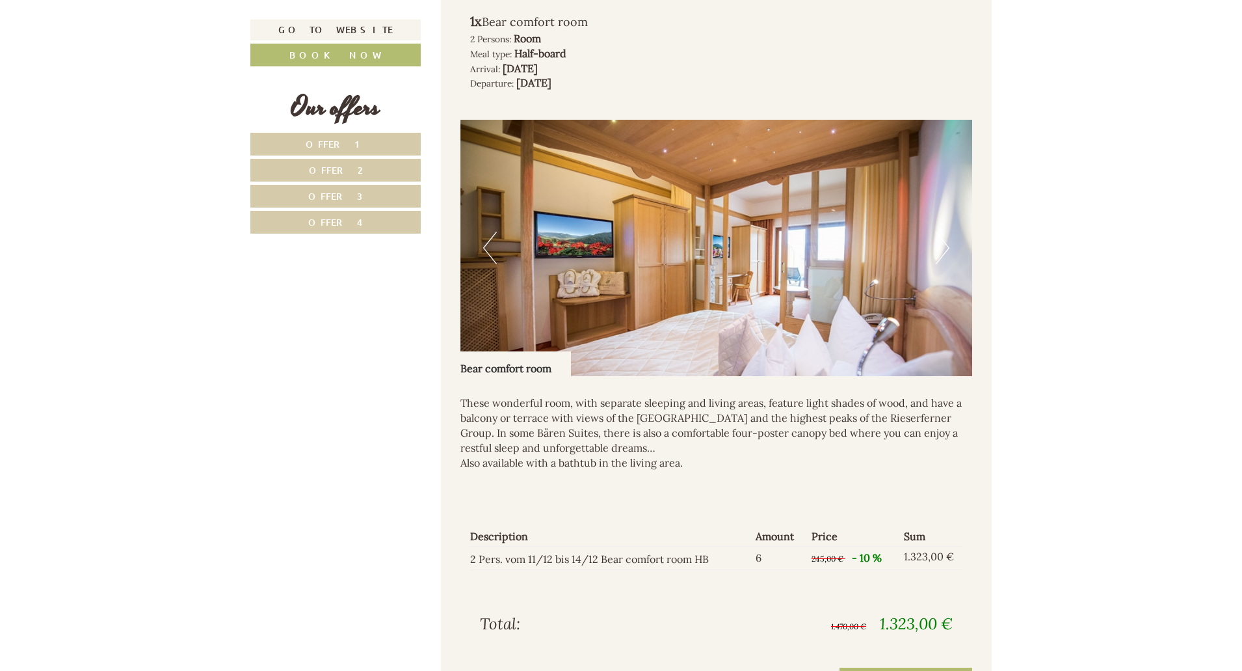
scroll to position [980, 0]
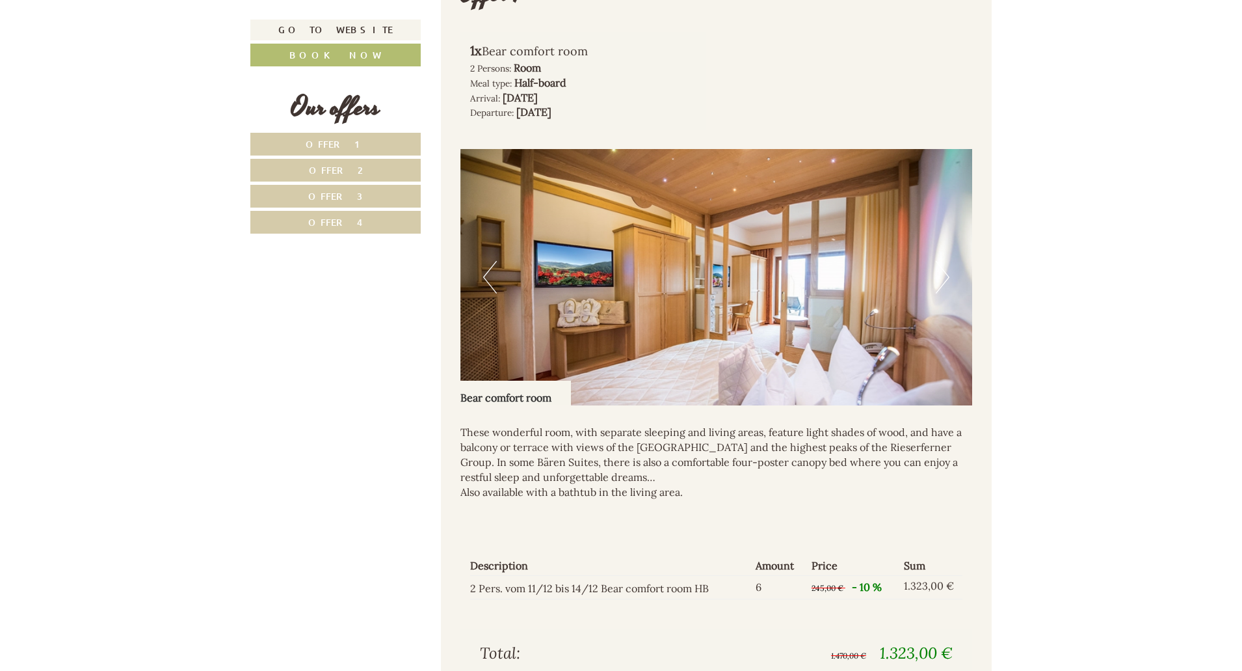
click at [939, 278] on button "Next" at bounding box center [943, 277] width 14 height 33
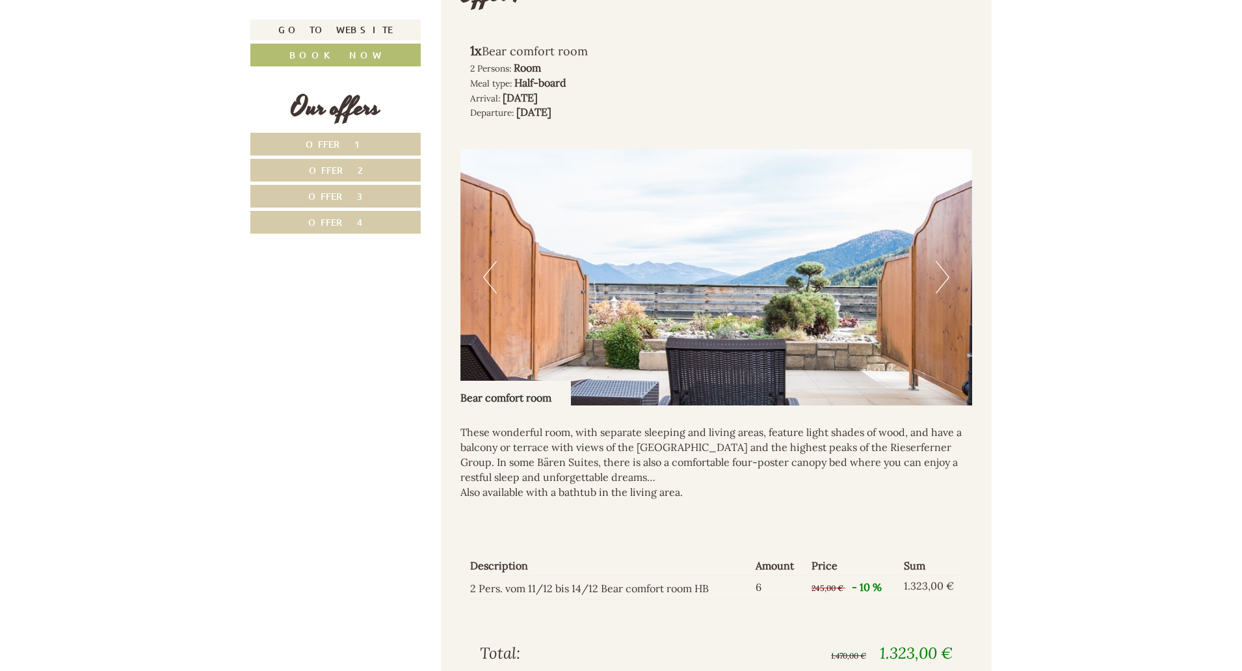
click at [939, 278] on button "Next" at bounding box center [943, 277] width 14 height 33
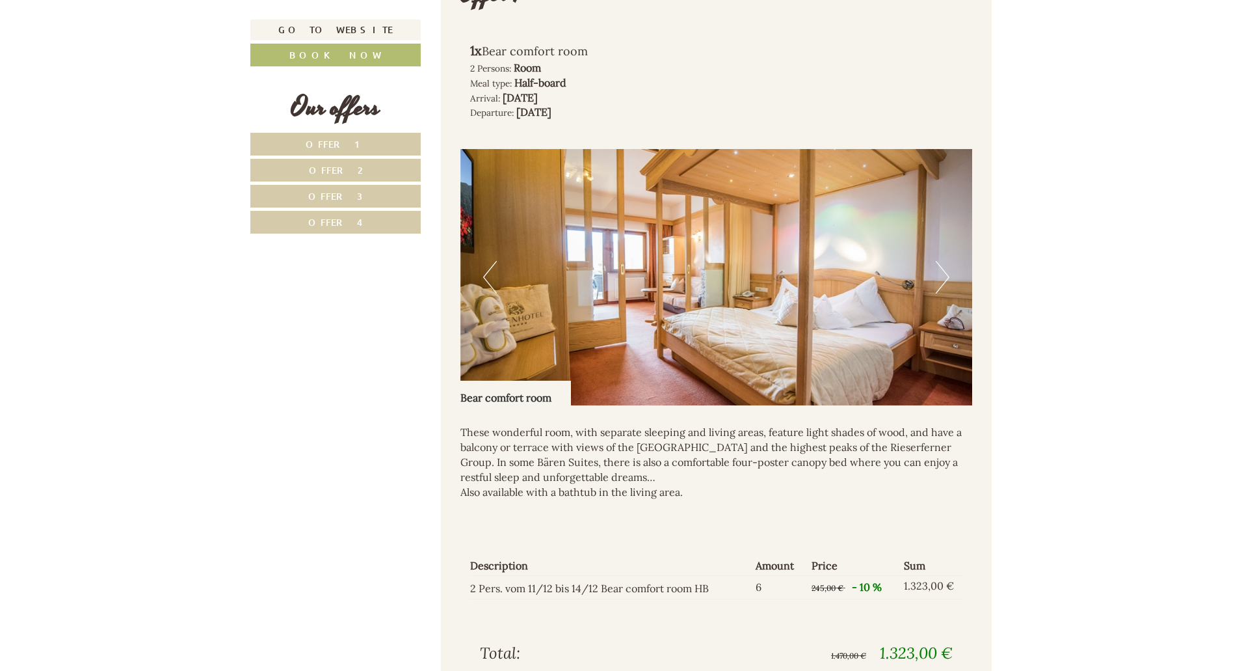
click at [939, 278] on button "Next" at bounding box center [943, 277] width 14 height 33
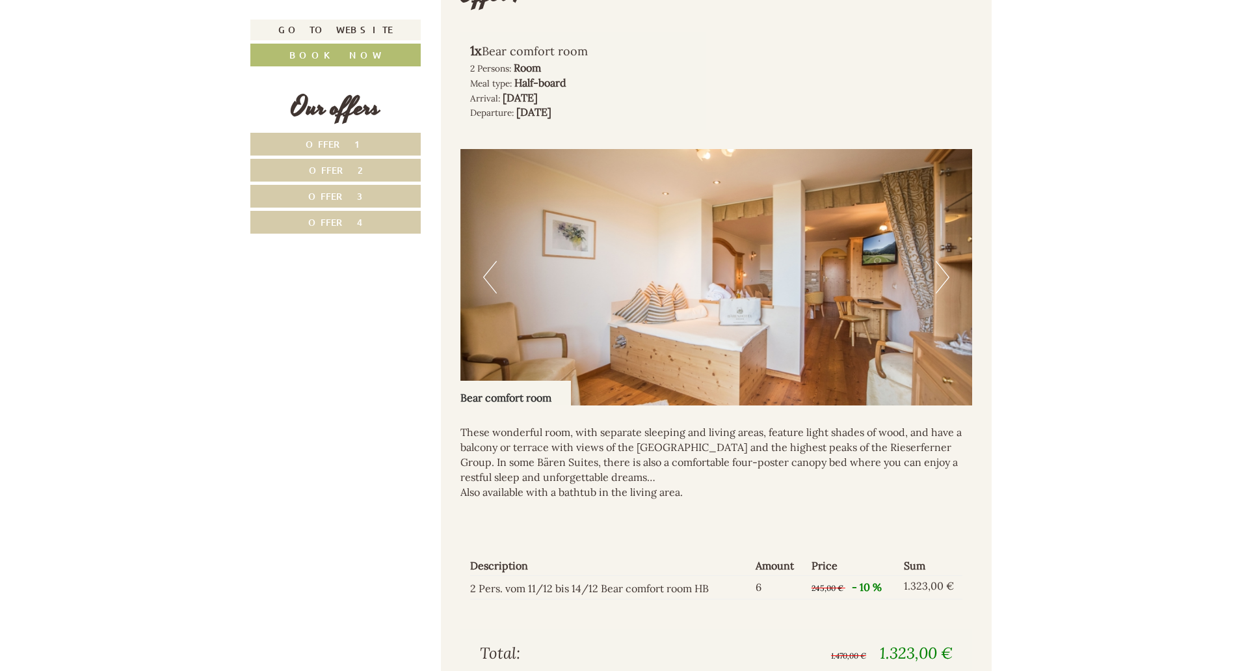
click at [939, 278] on button "Next" at bounding box center [943, 277] width 14 height 33
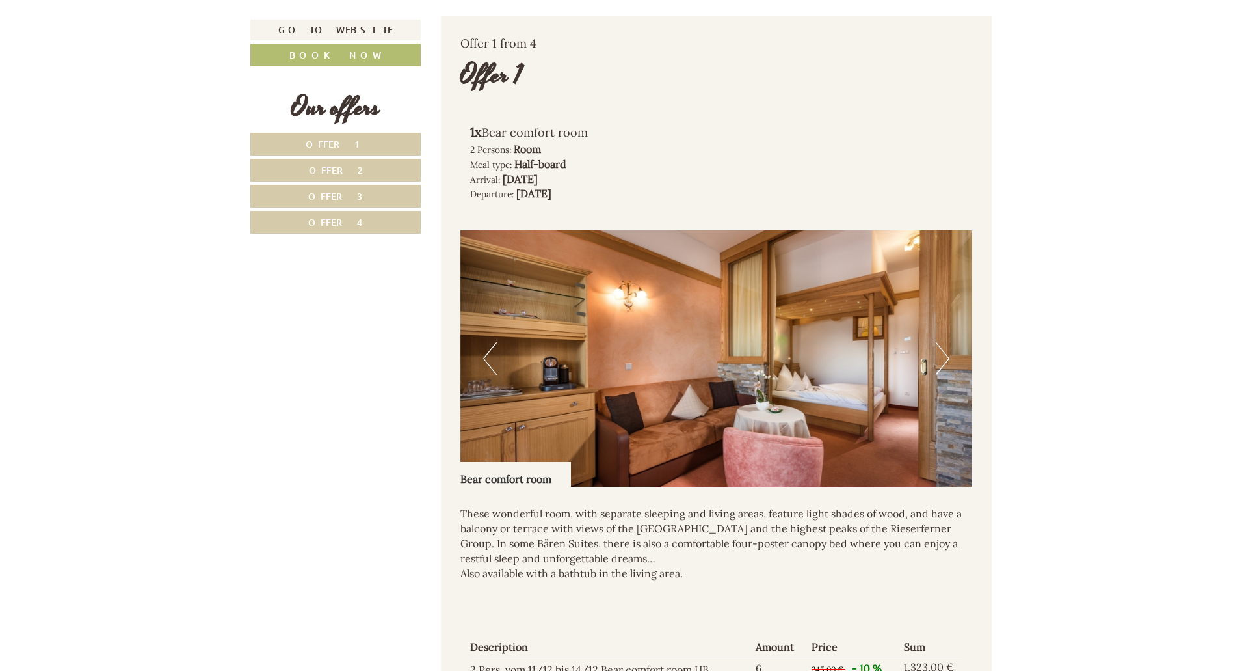
scroll to position [911, 0]
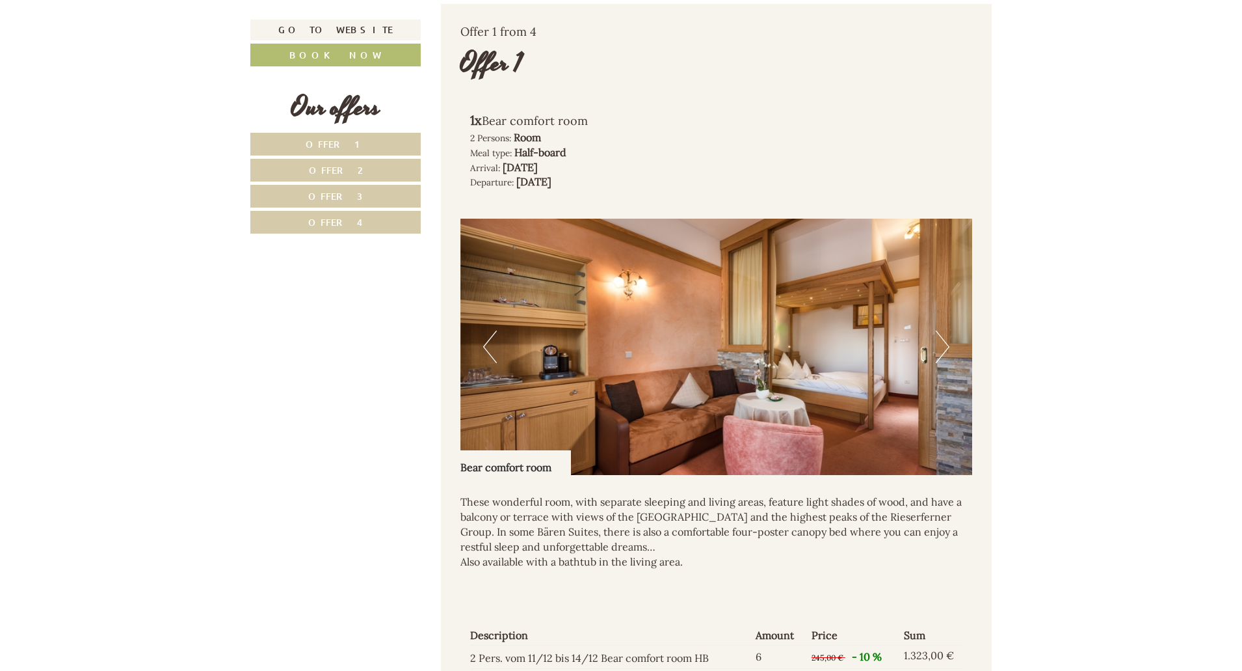
click at [939, 347] on button "Next" at bounding box center [943, 346] width 14 height 33
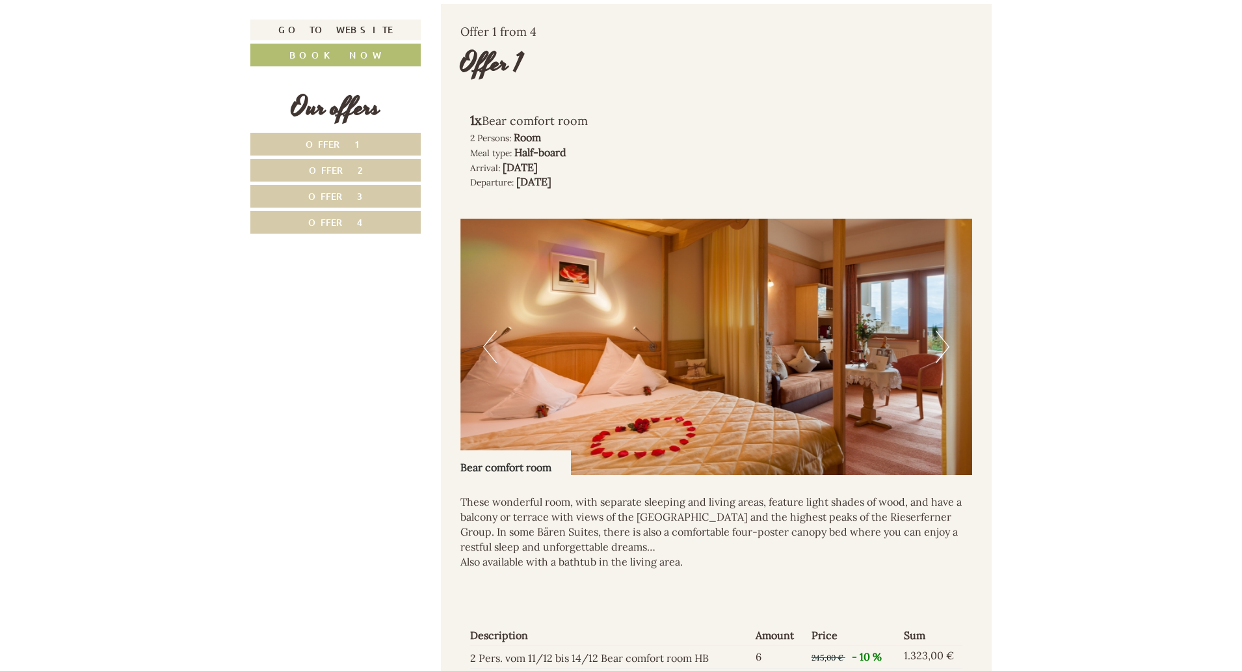
click at [939, 347] on button "Next" at bounding box center [943, 346] width 14 height 33
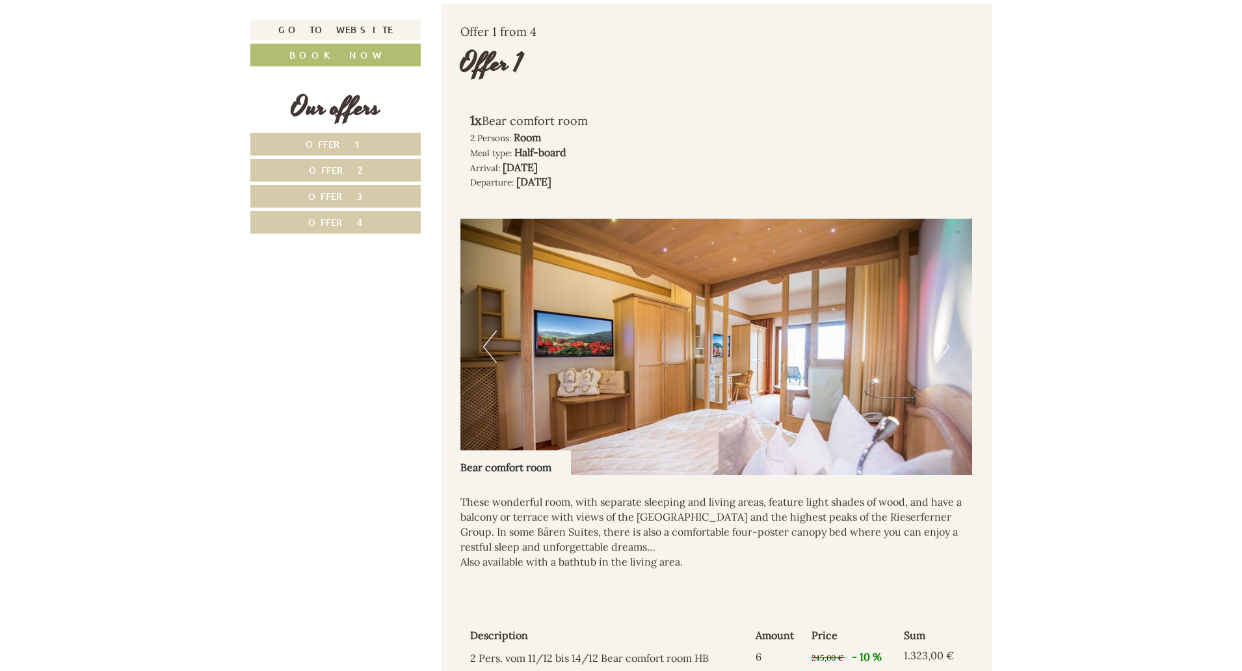
click at [939, 347] on button "Next" at bounding box center [943, 346] width 14 height 33
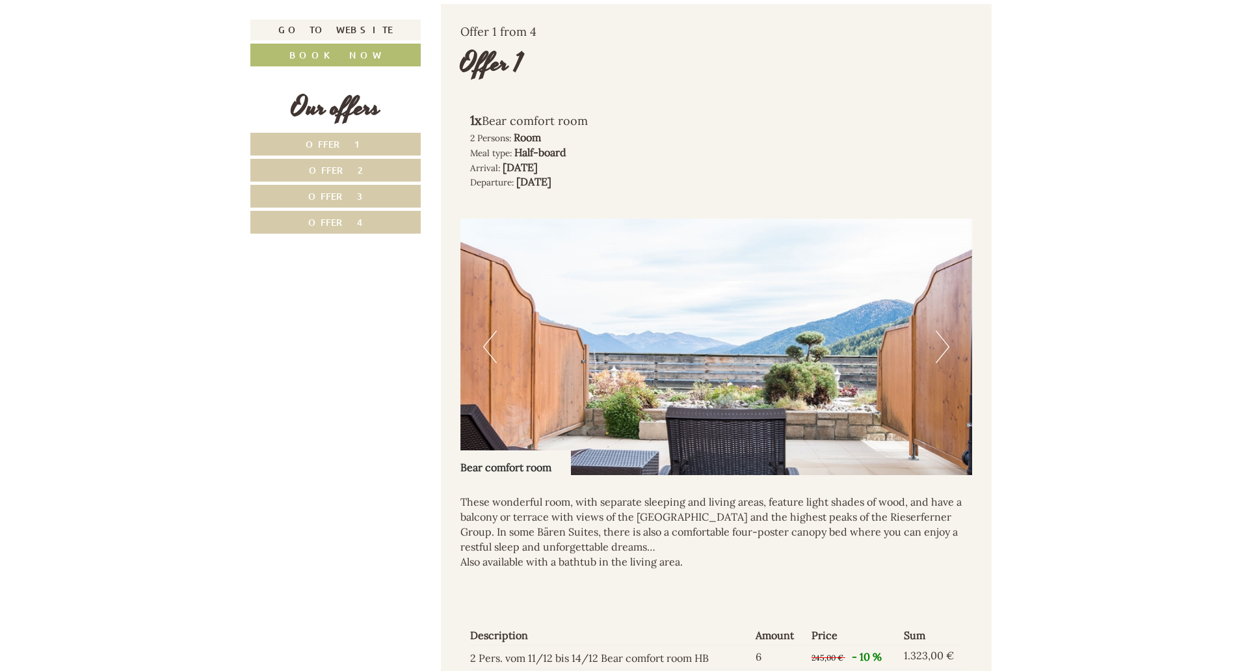
click at [939, 347] on button "Next" at bounding box center [943, 346] width 14 height 33
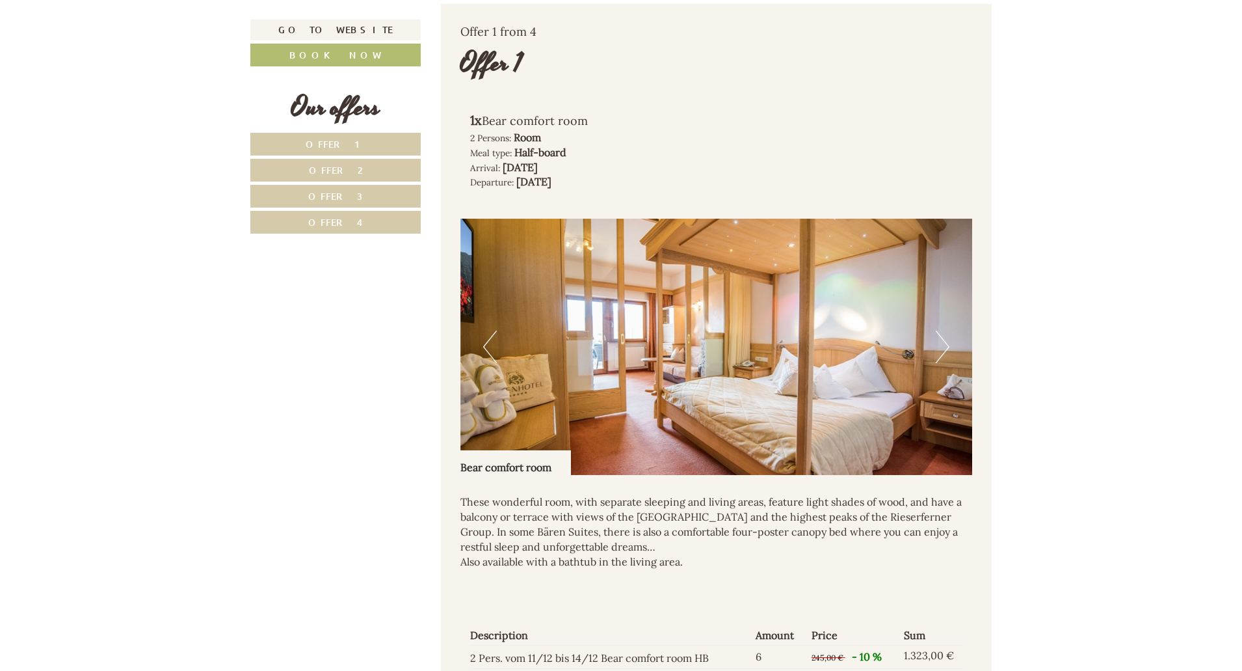
click at [939, 347] on button "Next" at bounding box center [943, 346] width 14 height 33
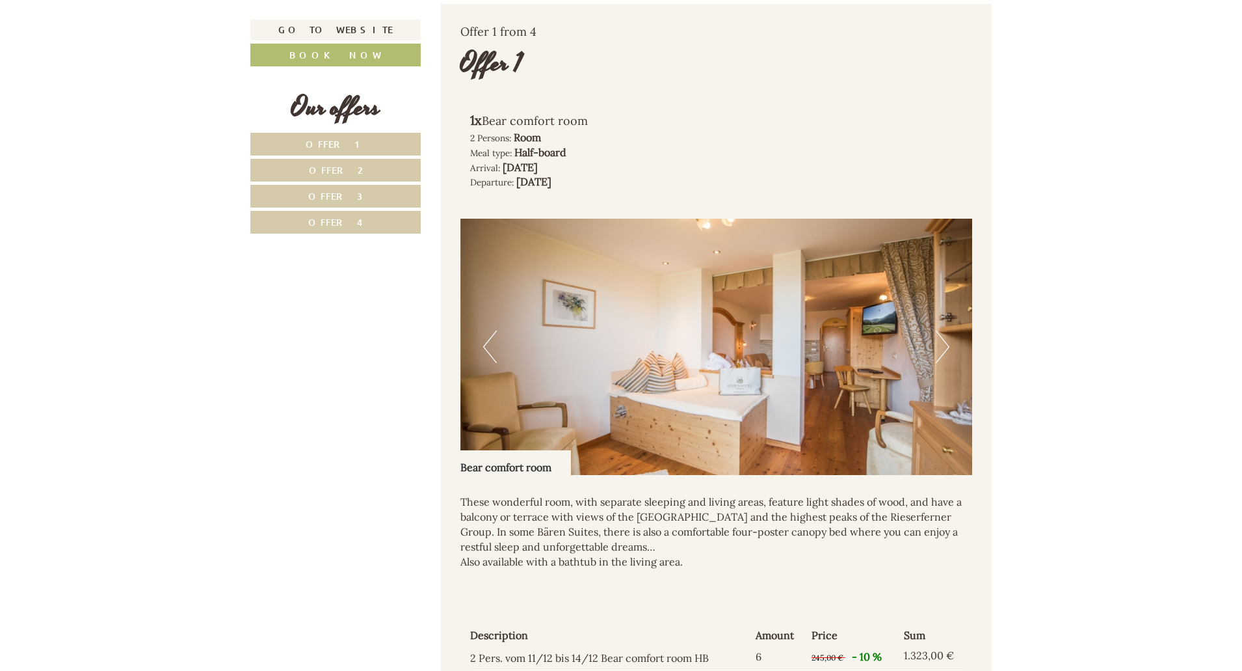
click at [939, 347] on button "Next" at bounding box center [943, 346] width 14 height 33
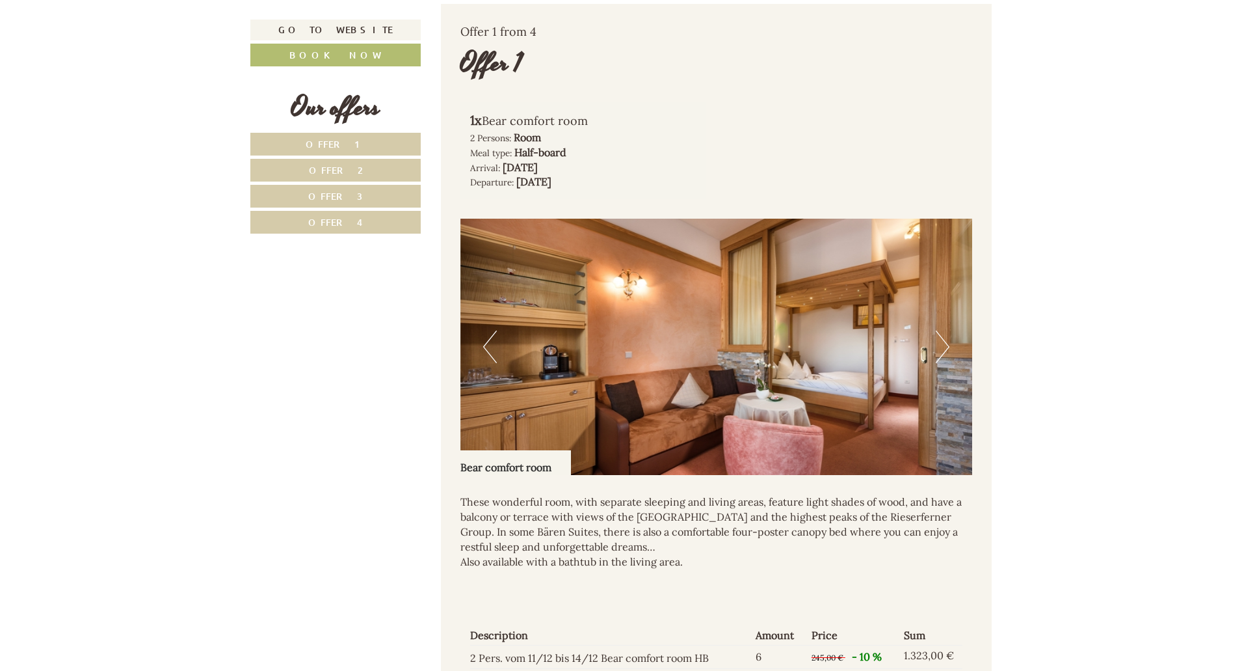
click at [939, 347] on button "Next" at bounding box center [943, 346] width 14 height 33
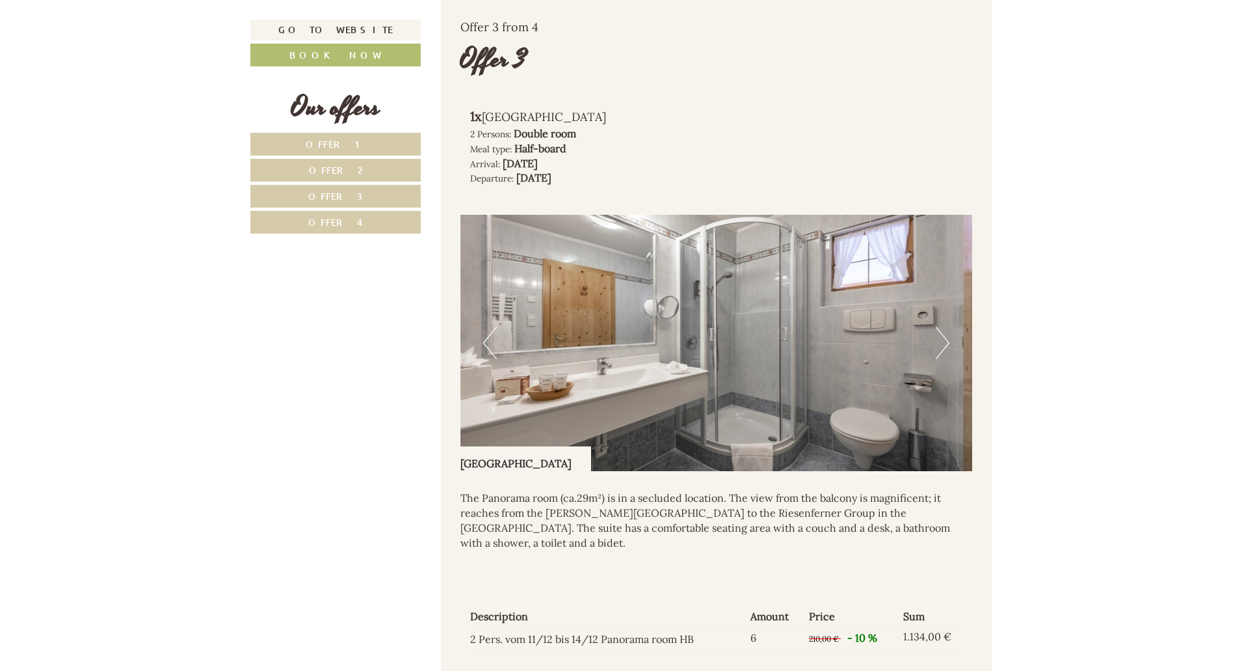
scroll to position [2623, 0]
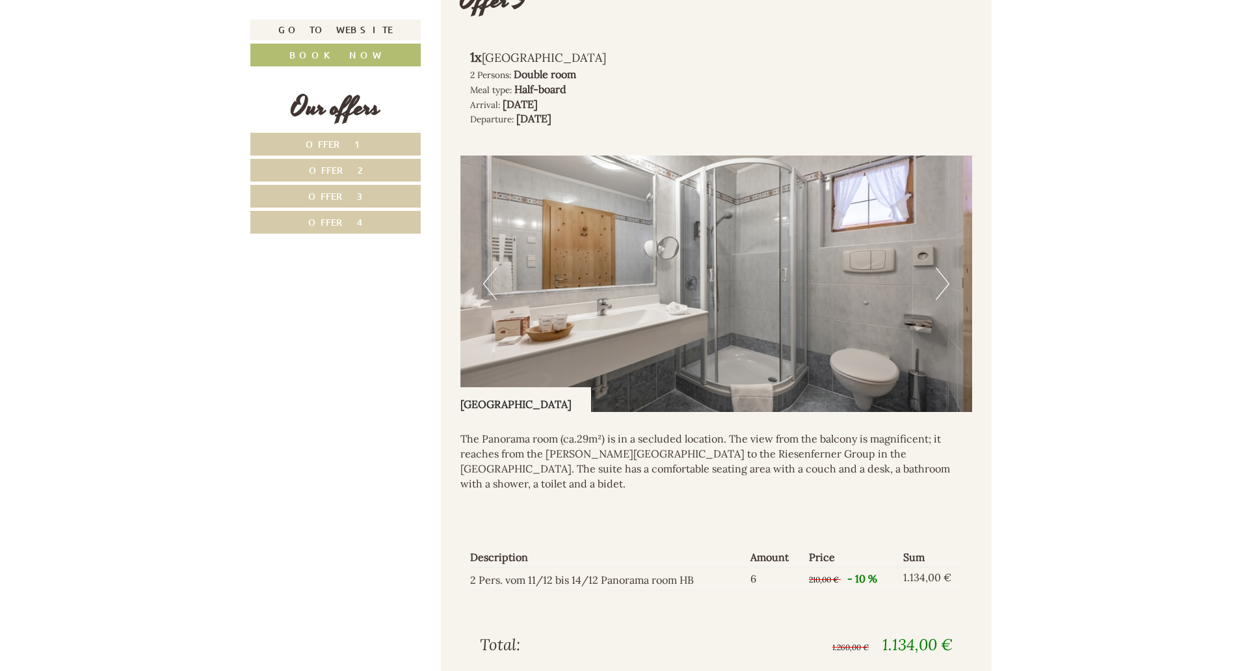
click at [948, 270] on button "Next" at bounding box center [943, 283] width 14 height 33
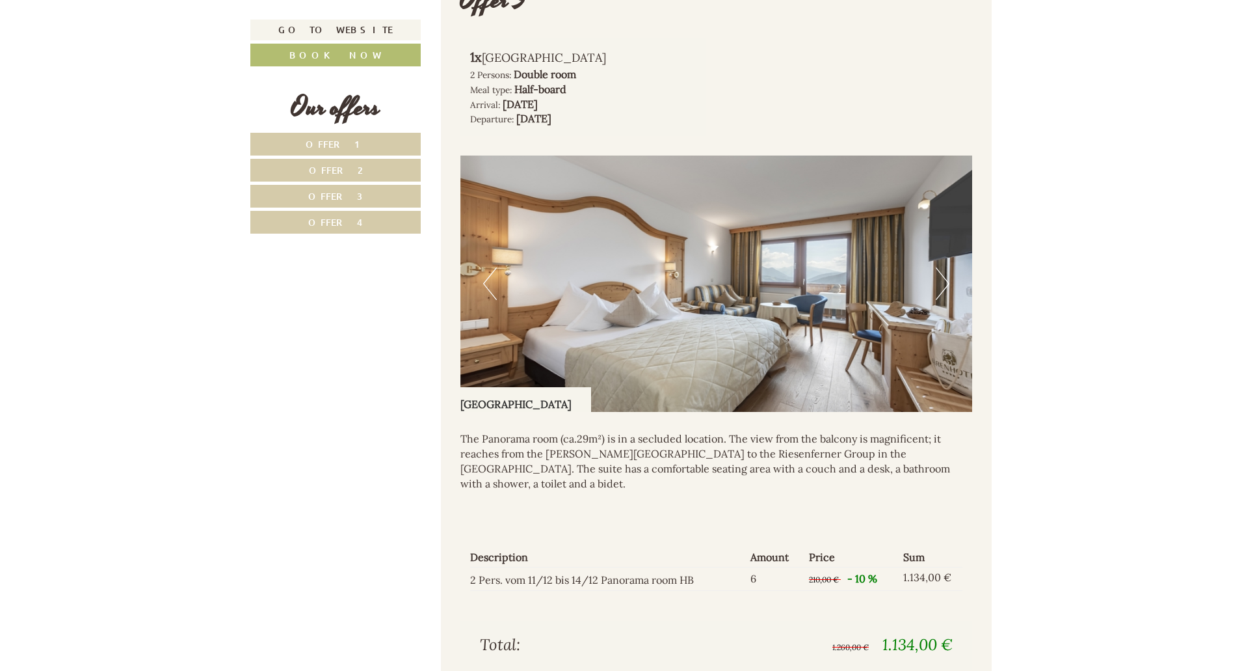
click at [948, 270] on button "Next" at bounding box center [943, 283] width 14 height 33
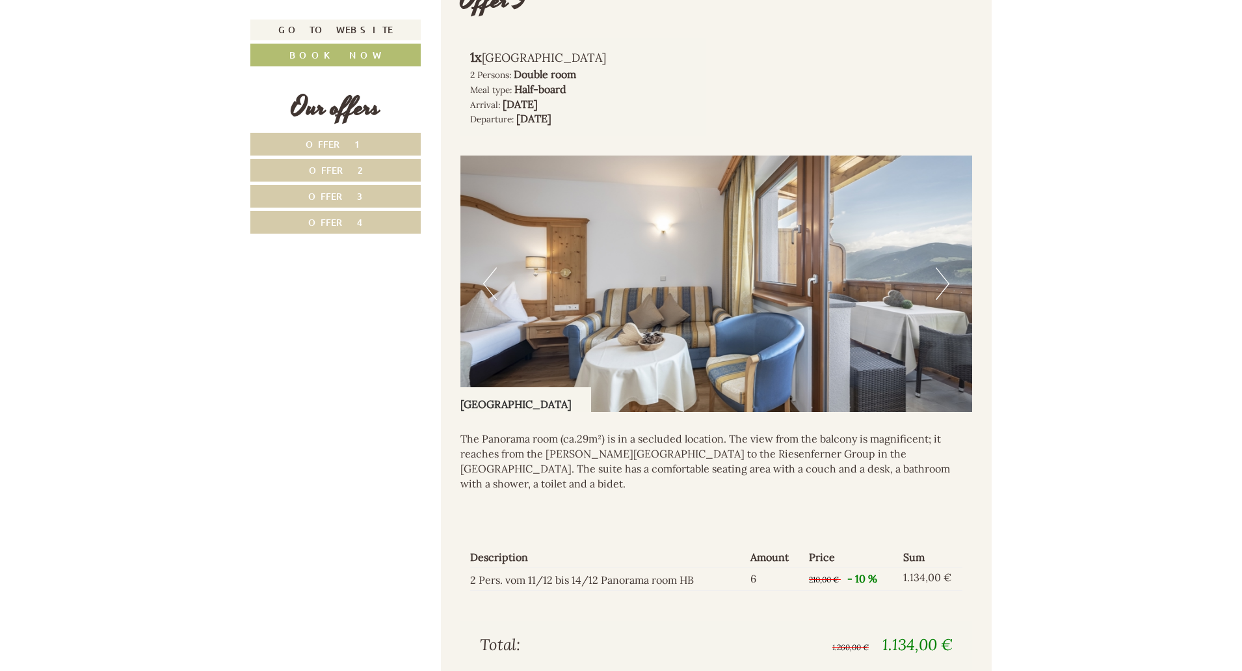
click at [948, 270] on button "Next" at bounding box center [943, 283] width 14 height 33
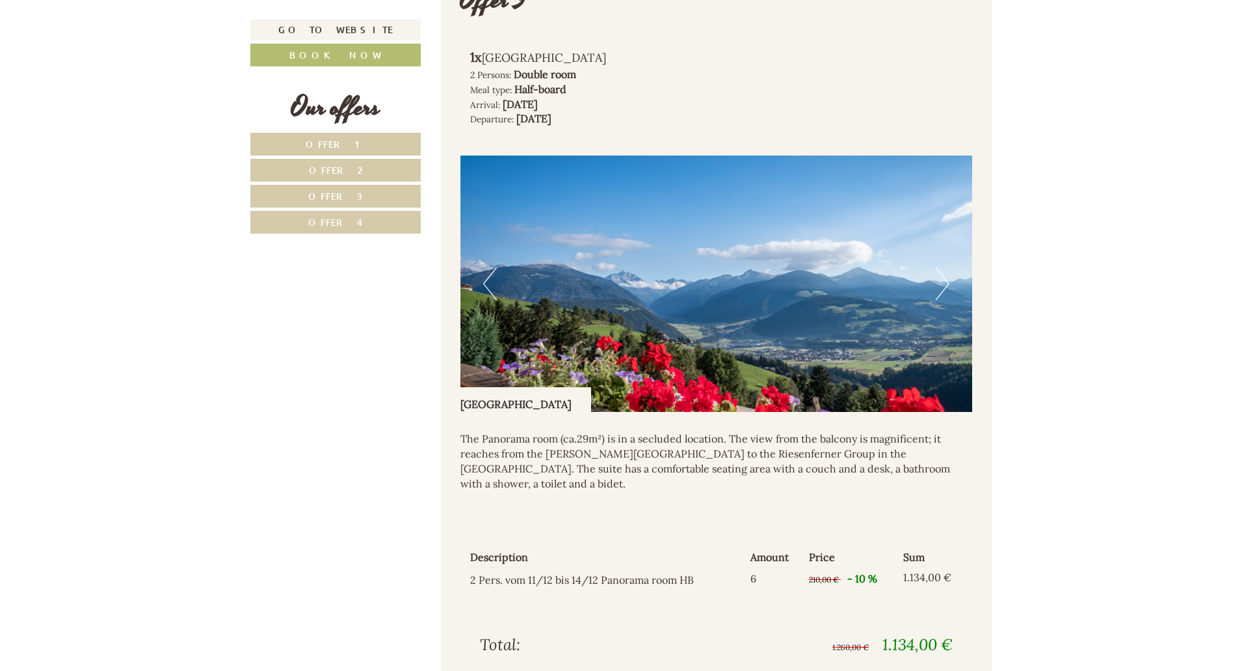
click at [948, 270] on button "Next" at bounding box center [943, 283] width 14 height 33
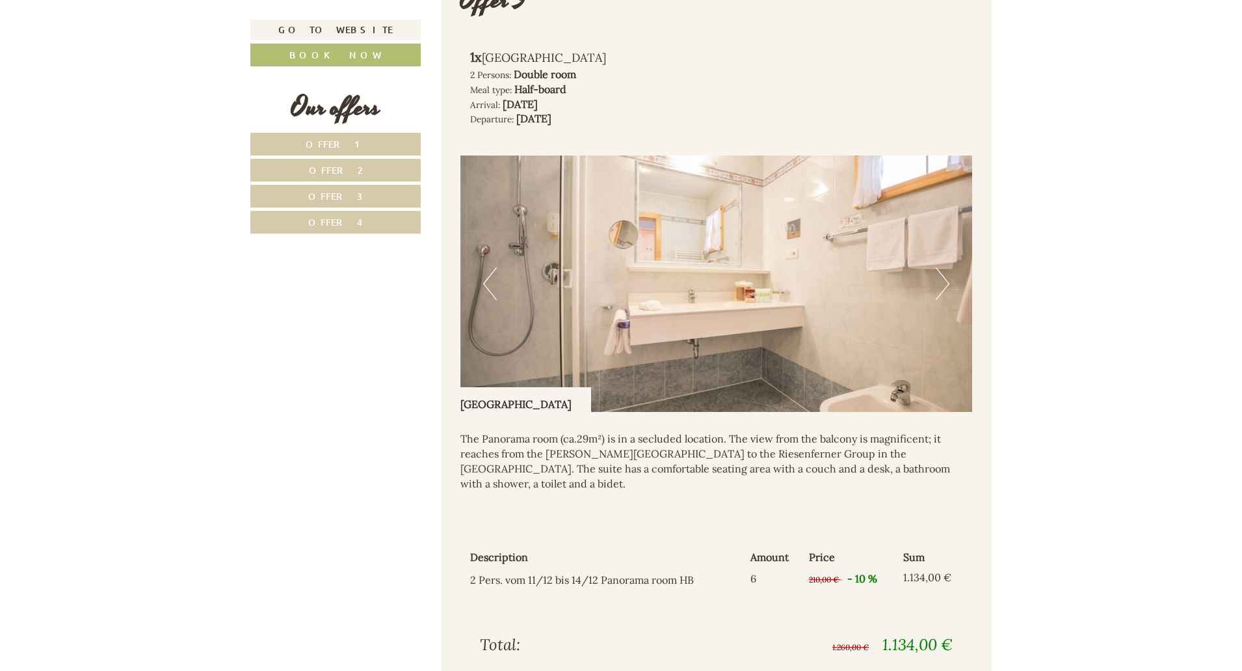
click at [948, 270] on button "Next" at bounding box center [943, 283] width 14 height 33
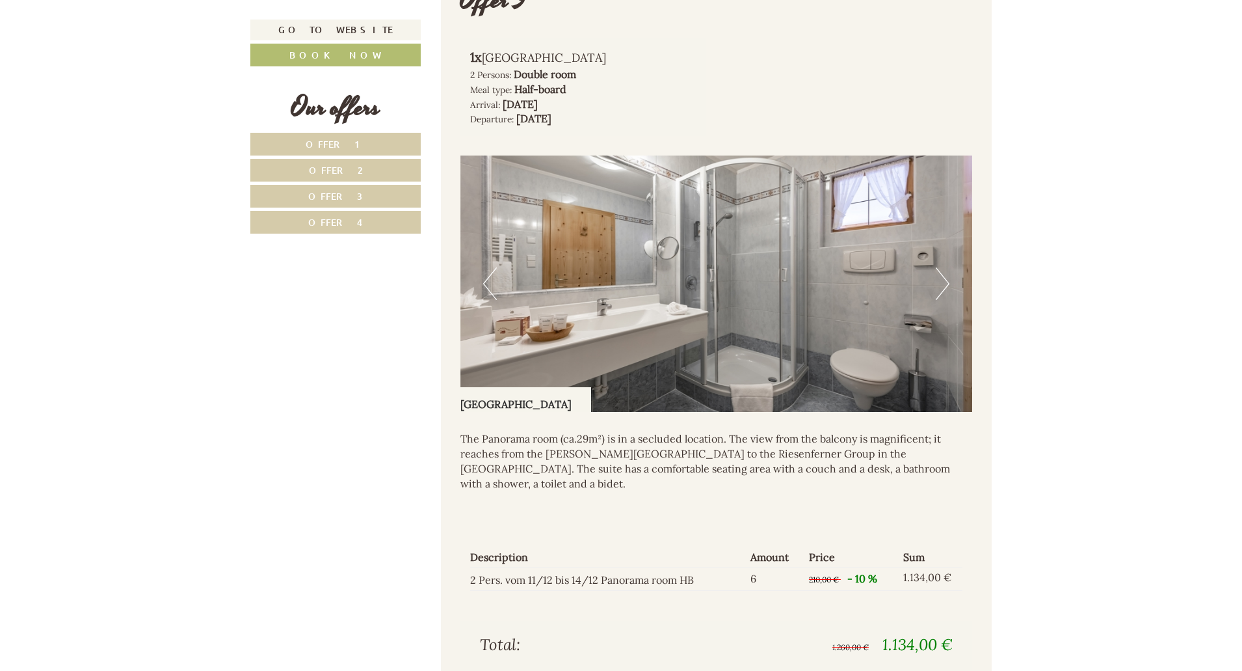
click at [948, 270] on button "Next" at bounding box center [943, 283] width 14 height 33
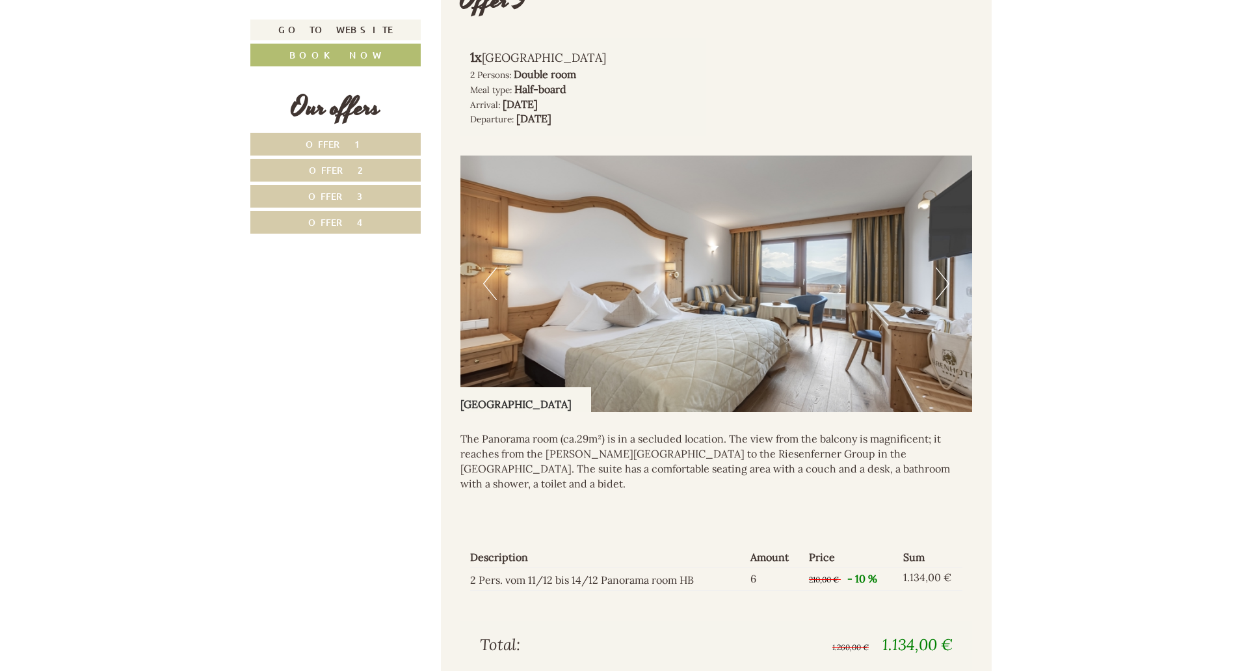
click at [948, 270] on button "Next" at bounding box center [943, 283] width 14 height 33
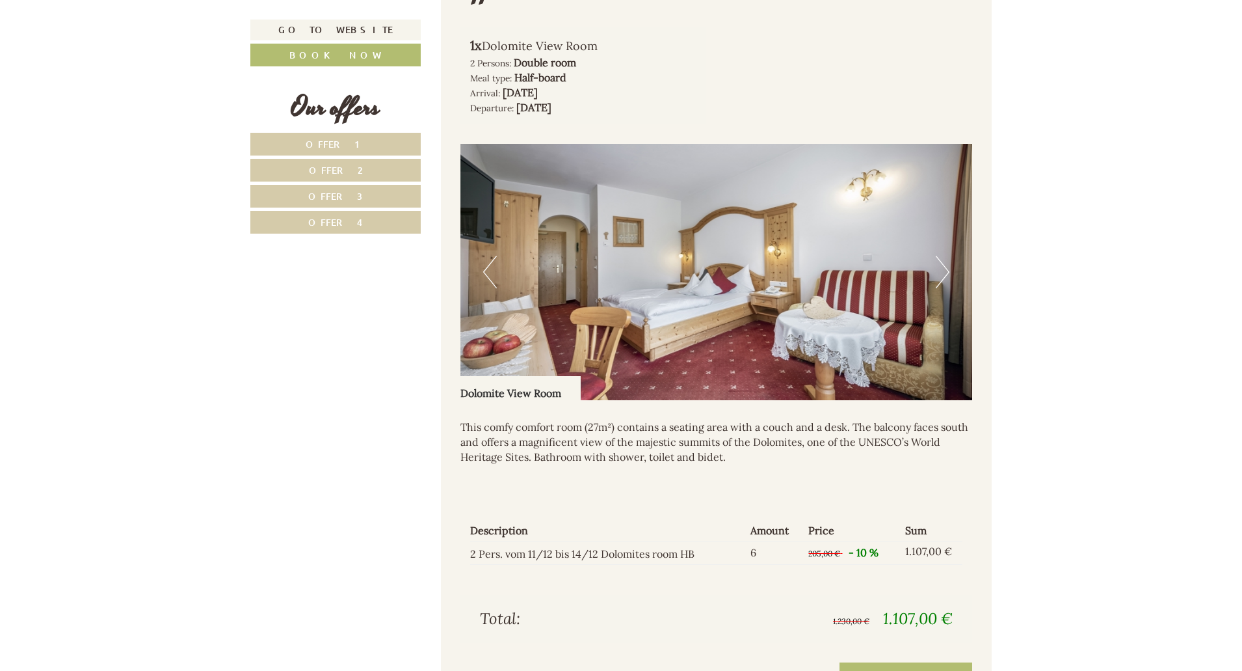
scroll to position [3454, 0]
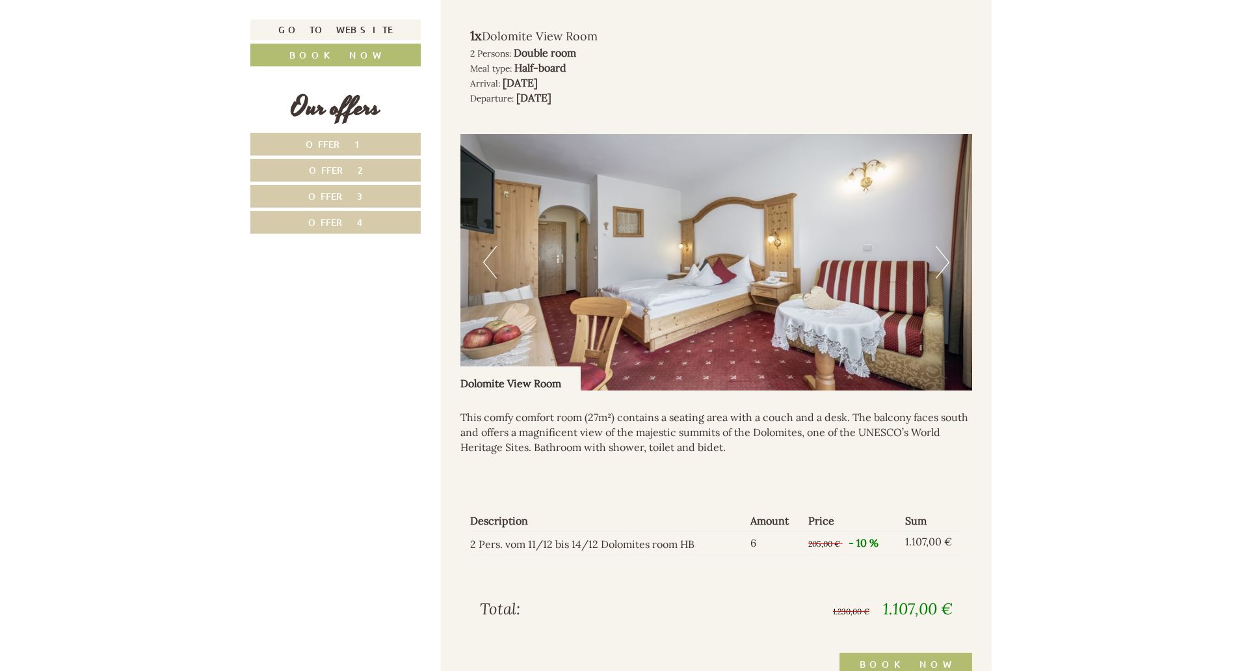
click at [944, 246] on button "Next" at bounding box center [943, 262] width 14 height 33
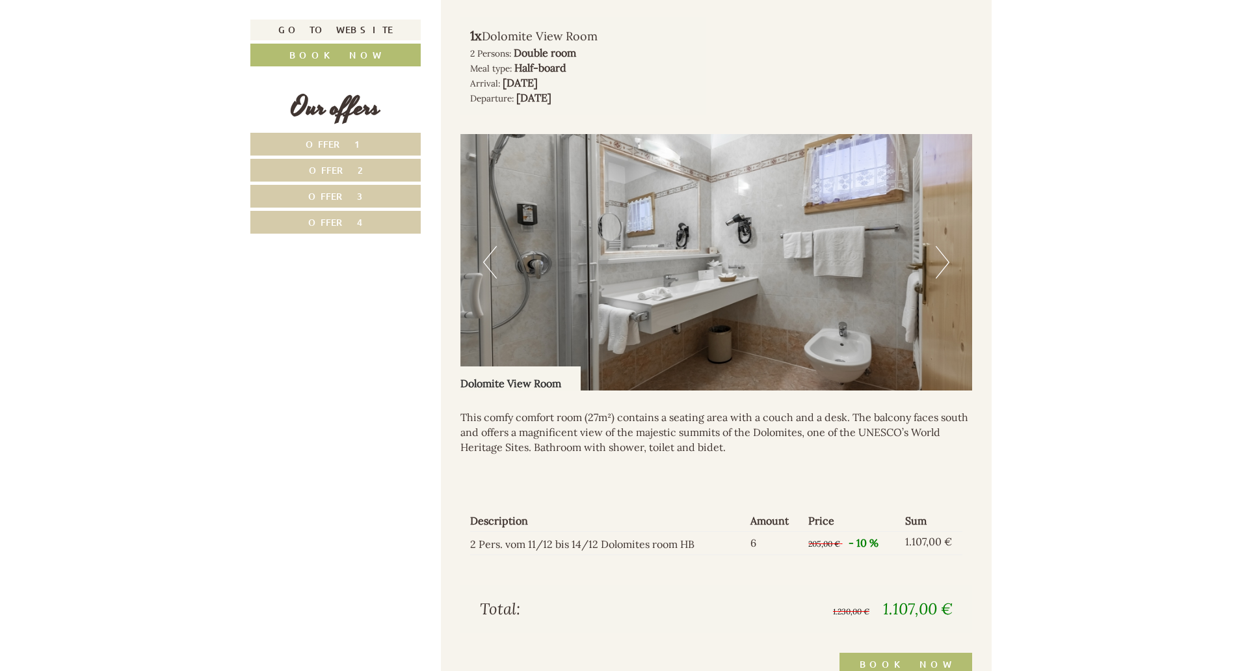
click at [944, 246] on button "Next" at bounding box center [943, 262] width 14 height 33
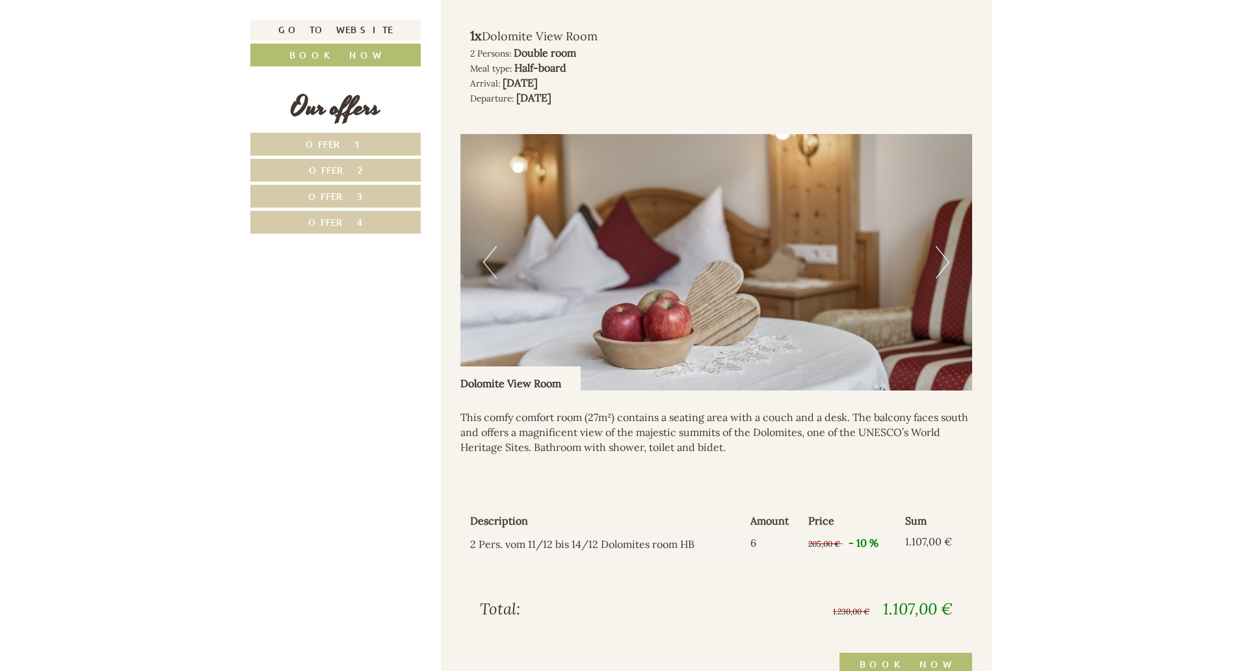
click at [944, 246] on button "Next" at bounding box center [943, 262] width 14 height 33
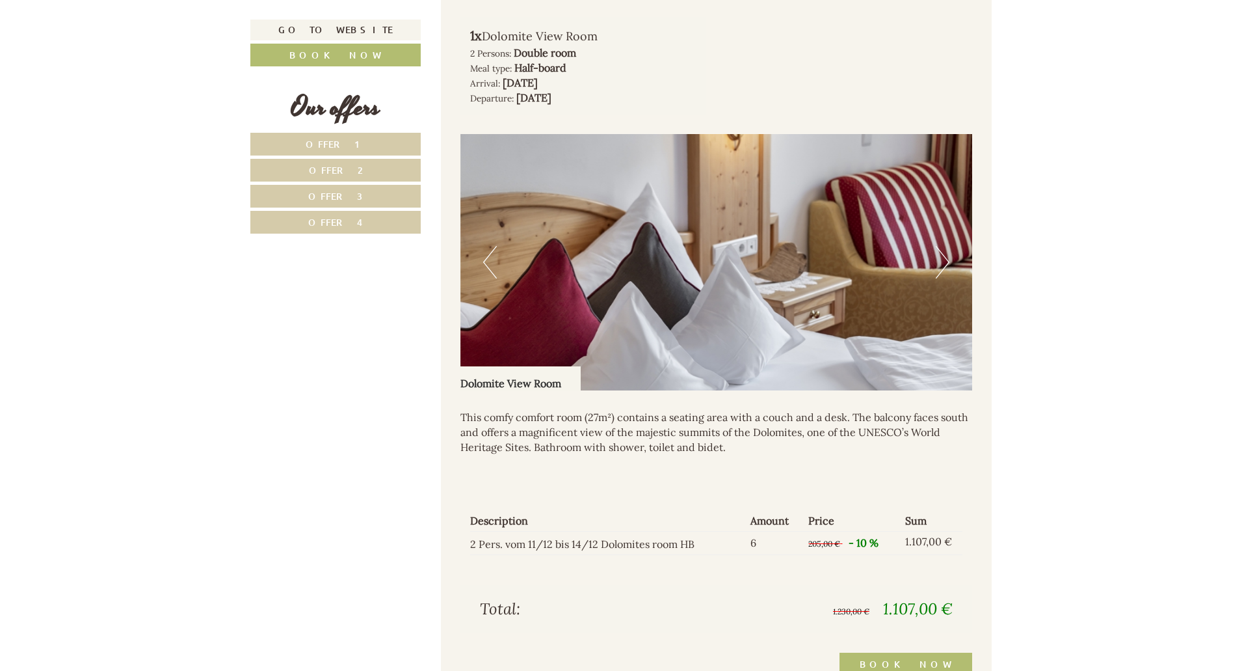
click at [944, 246] on button "Next" at bounding box center [943, 262] width 14 height 33
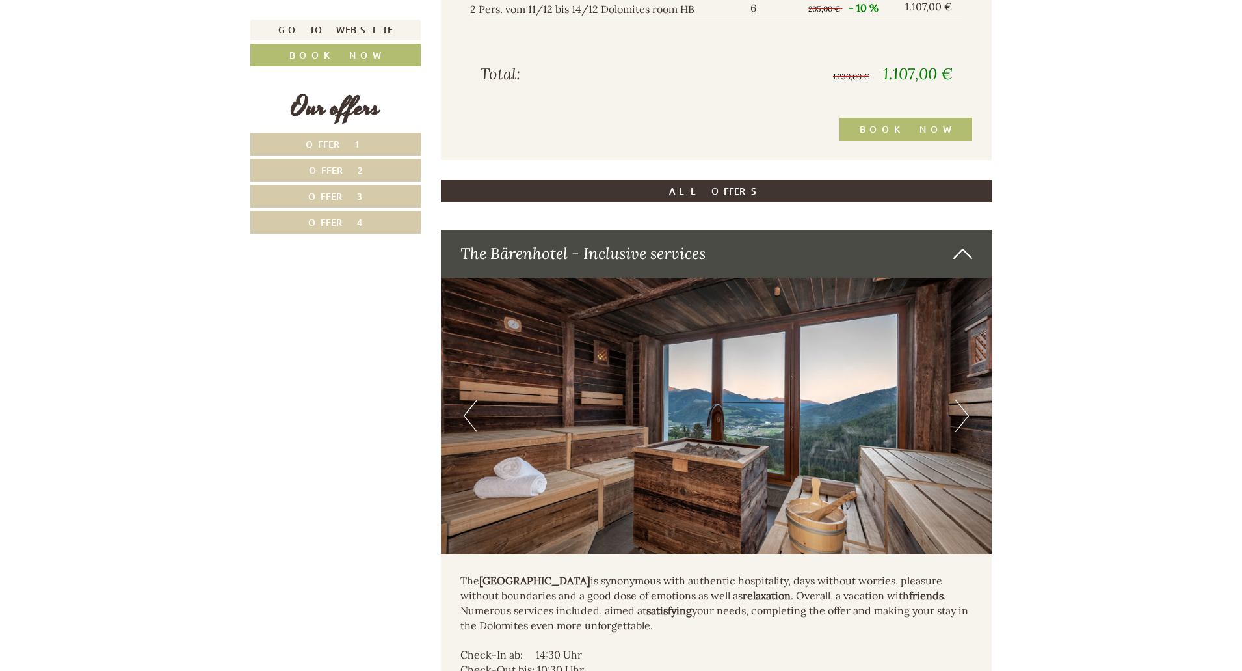
scroll to position [3999, 0]
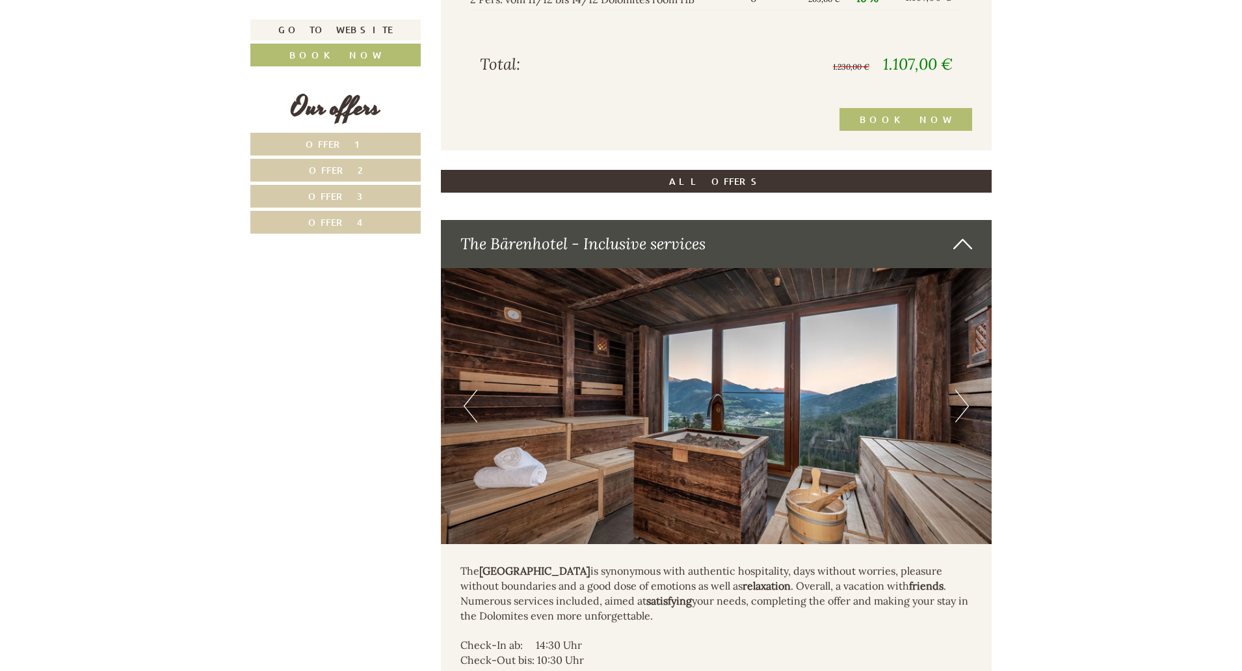
click at [965, 390] on button "Next" at bounding box center [962, 406] width 14 height 33
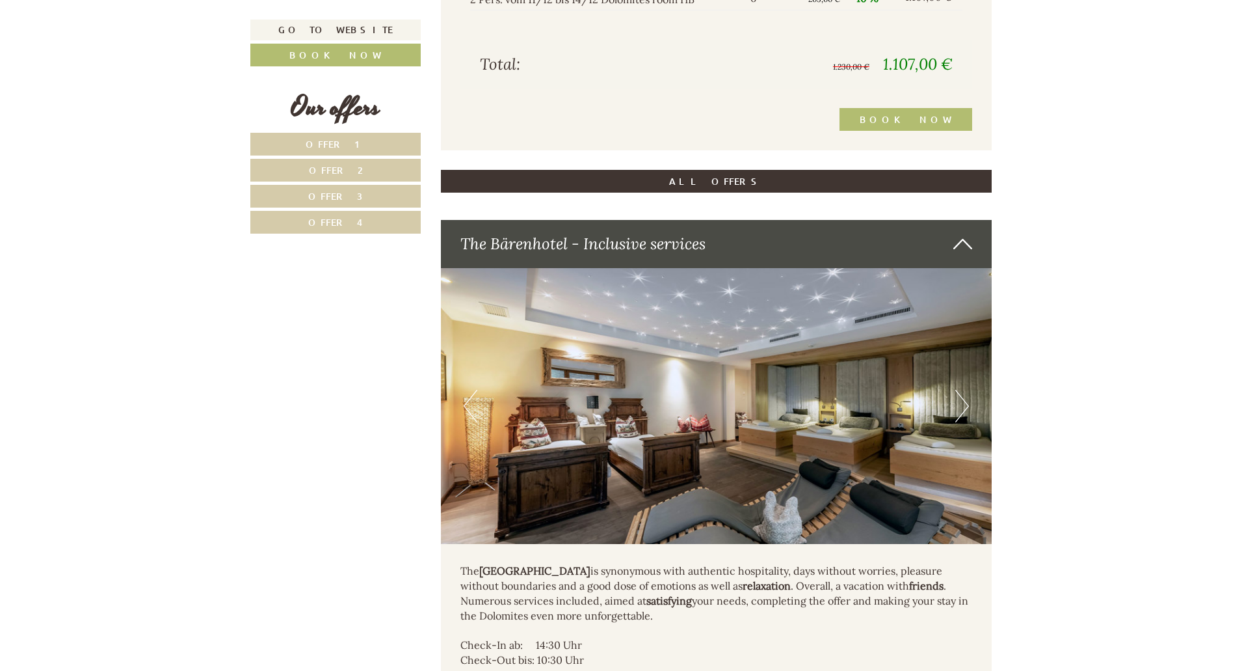
click at [969, 373] on img at bounding box center [717, 406] width 552 height 276
click at [965, 390] on button "Next" at bounding box center [962, 406] width 14 height 33
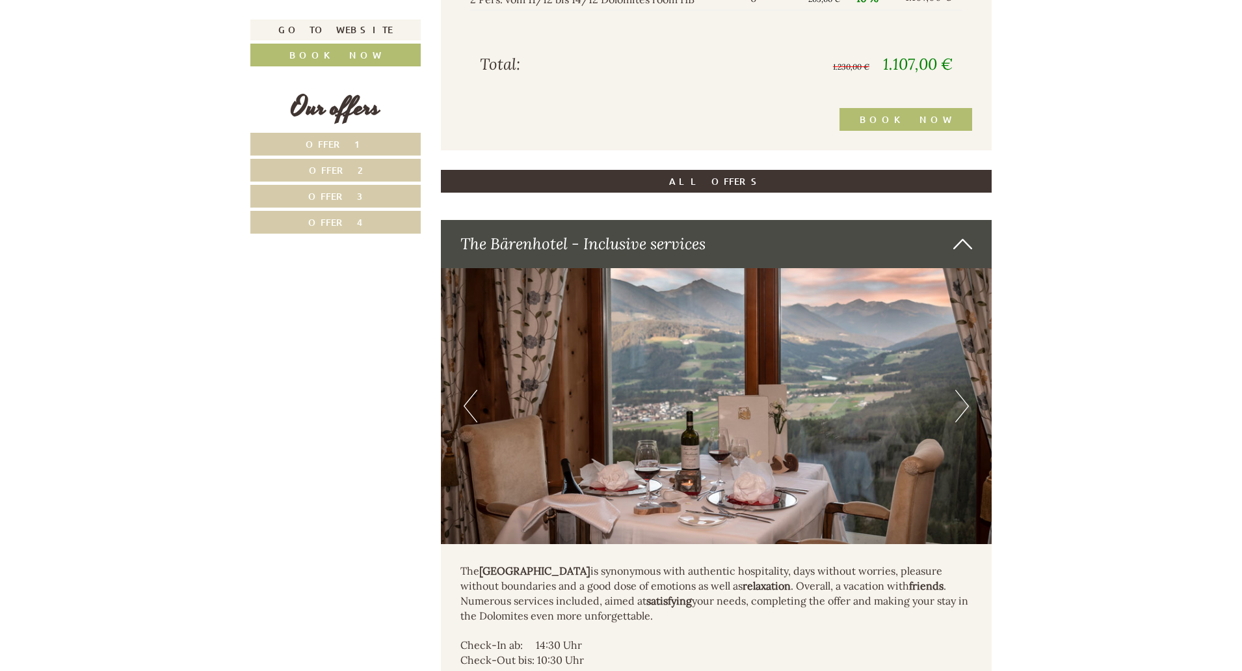
click at [965, 390] on button "Next" at bounding box center [962, 406] width 14 height 33
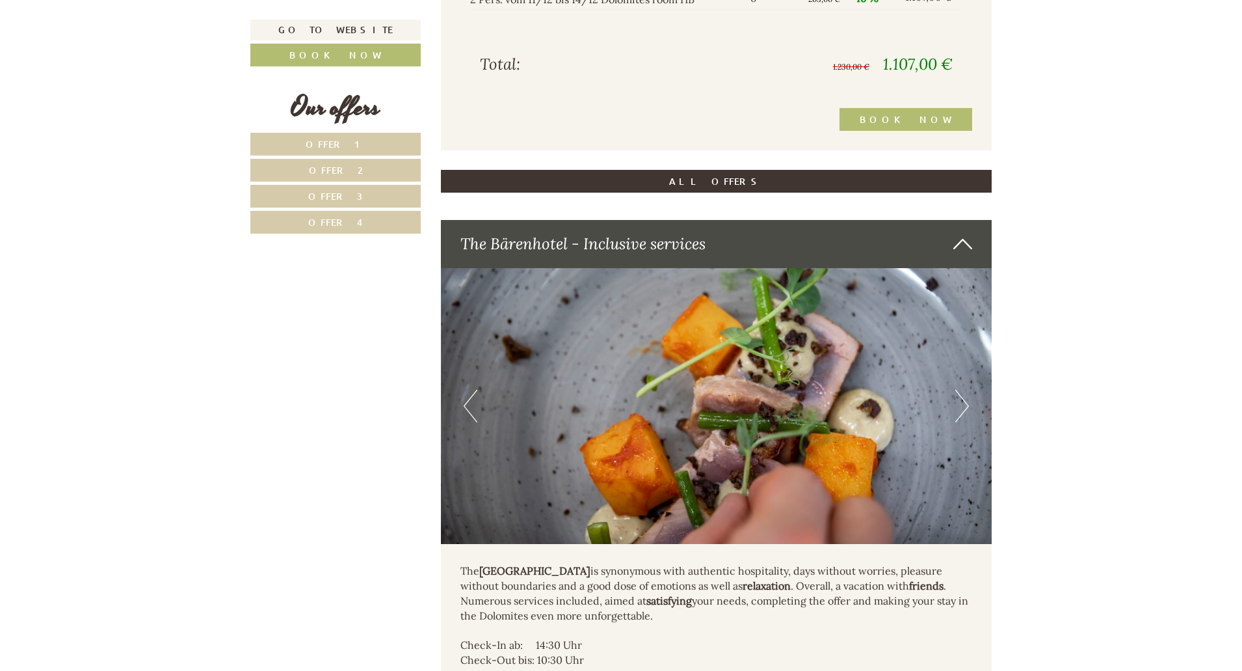
click at [965, 390] on button "Next" at bounding box center [962, 406] width 14 height 33
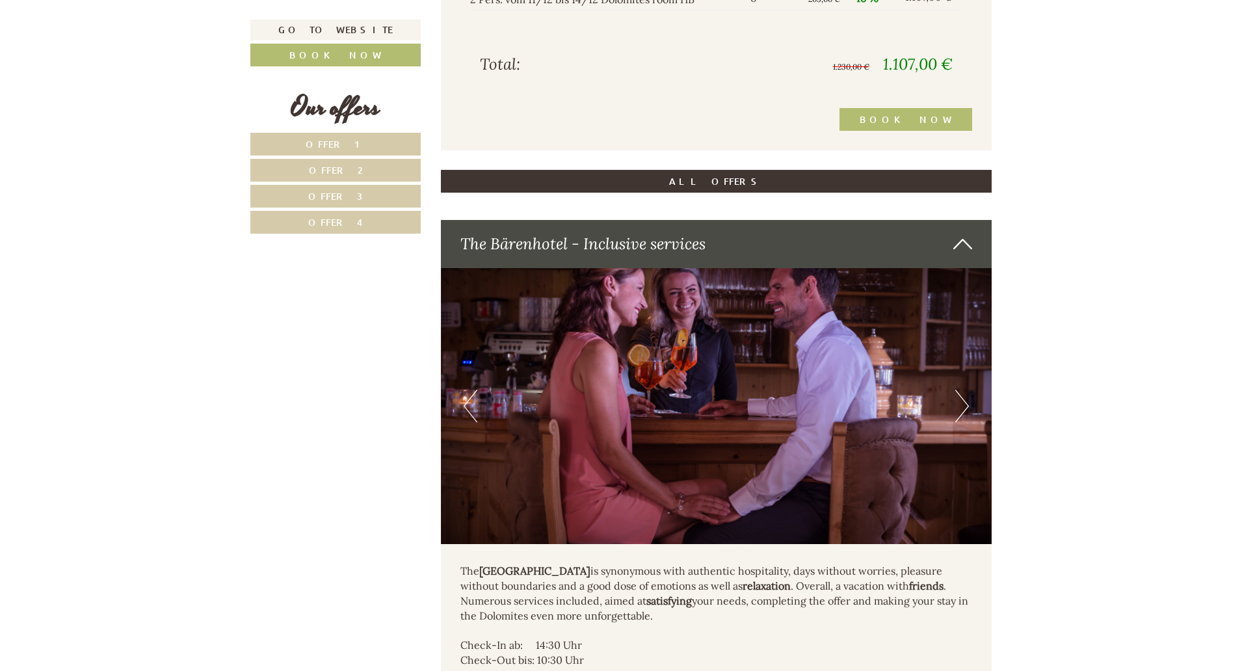
click at [965, 390] on button "Next" at bounding box center [962, 406] width 14 height 33
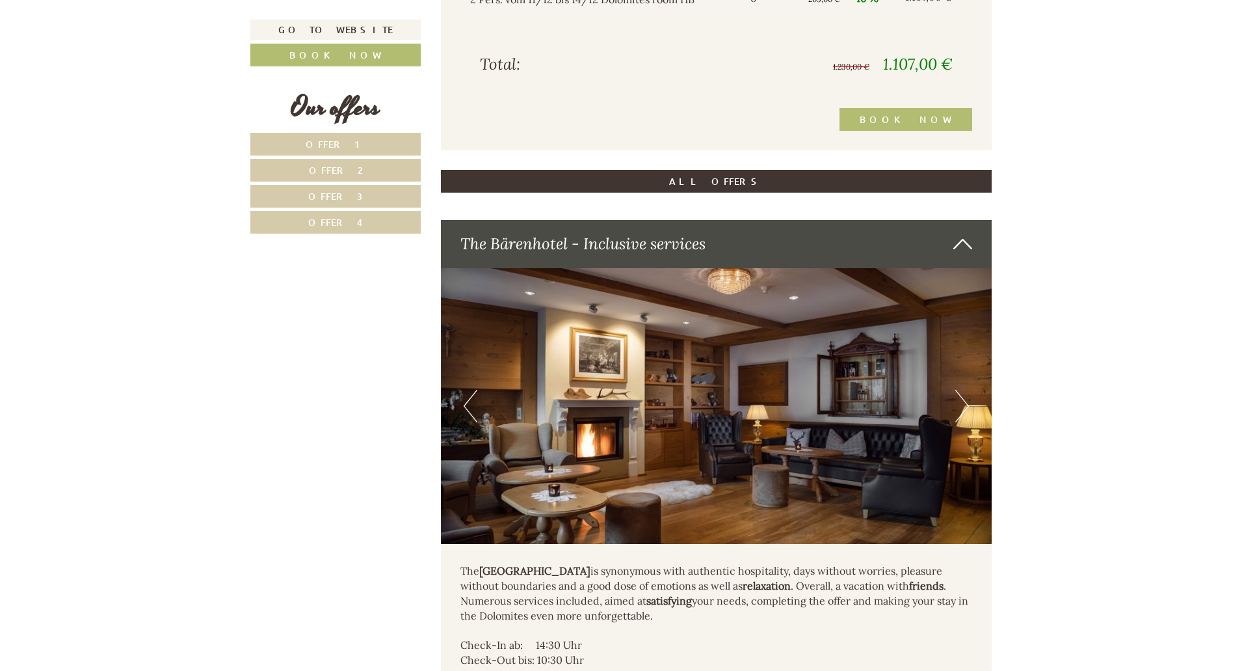
click at [965, 390] on button "Next" at bounding box center [962, 406] width 14 height 33
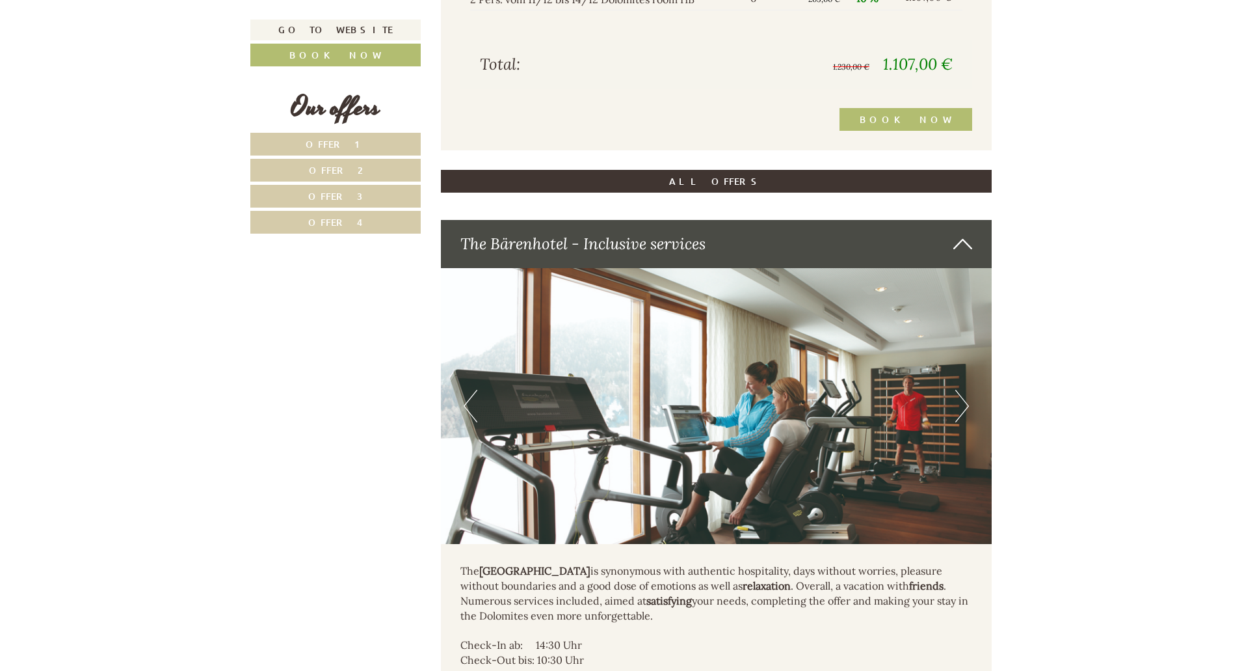
click at [965, 390] on button "Next" at bounding box center [962, 406] width 14 height 33
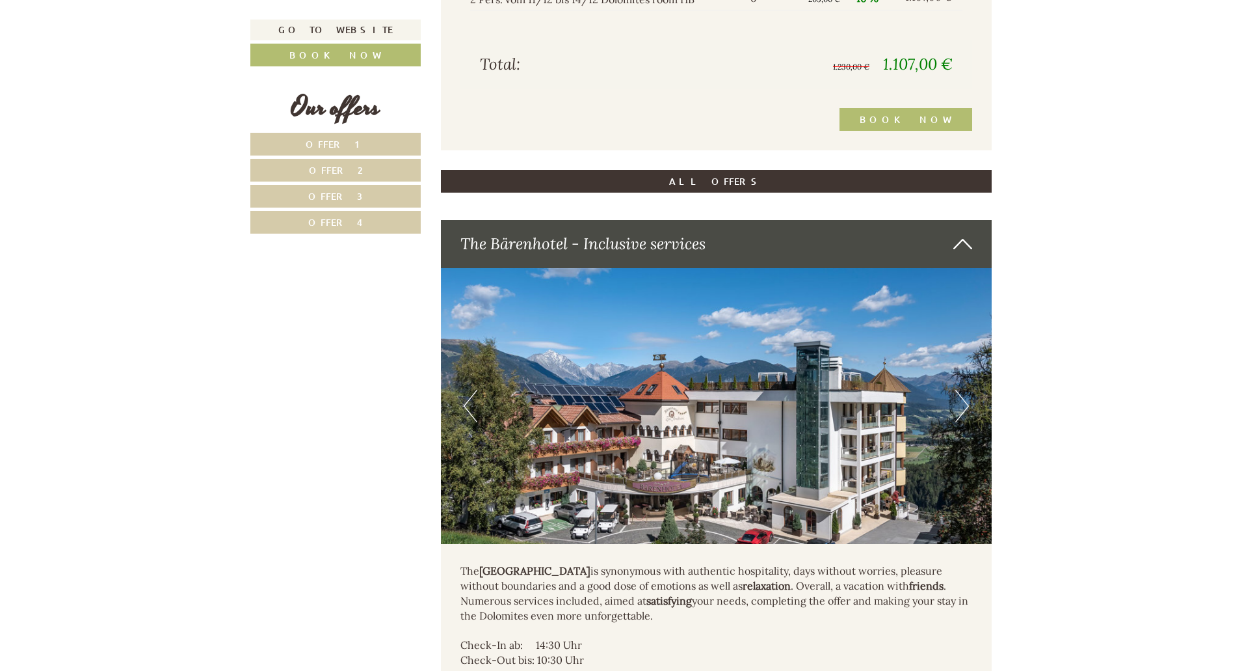
click at [965, 390] on button "Next" at bounding box center [962, 406] width 14 height 33
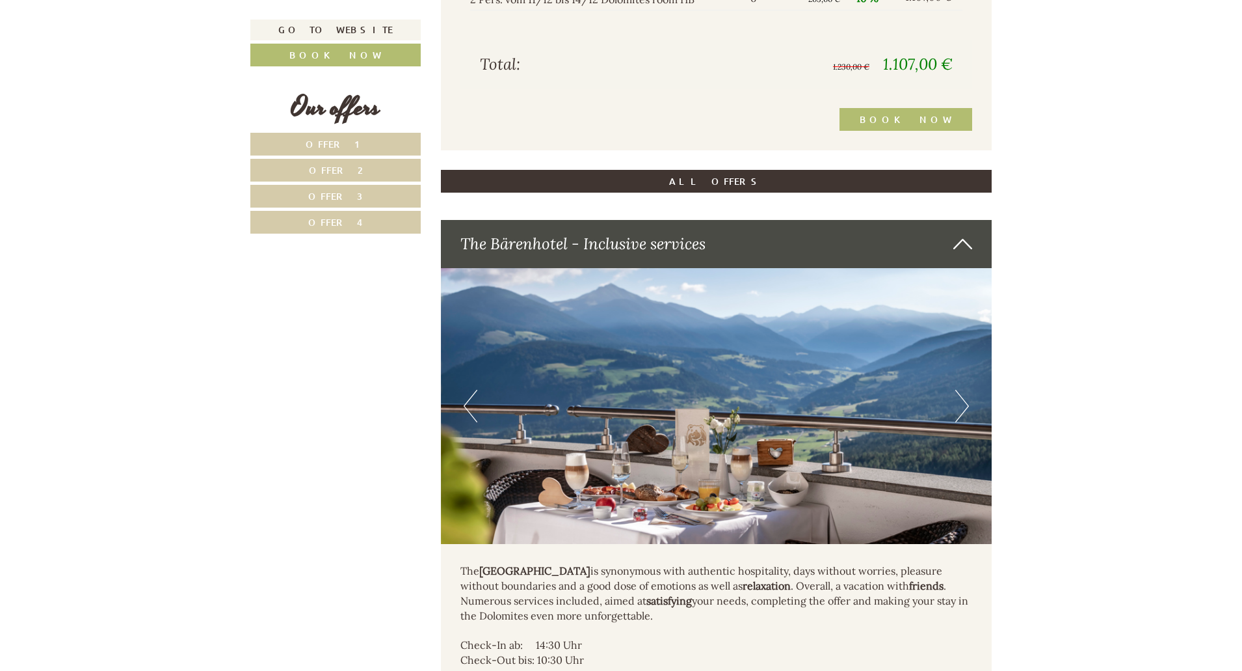
click at [965, 390] on button "Next" at bounding box center [962, 406] width 14 height 33
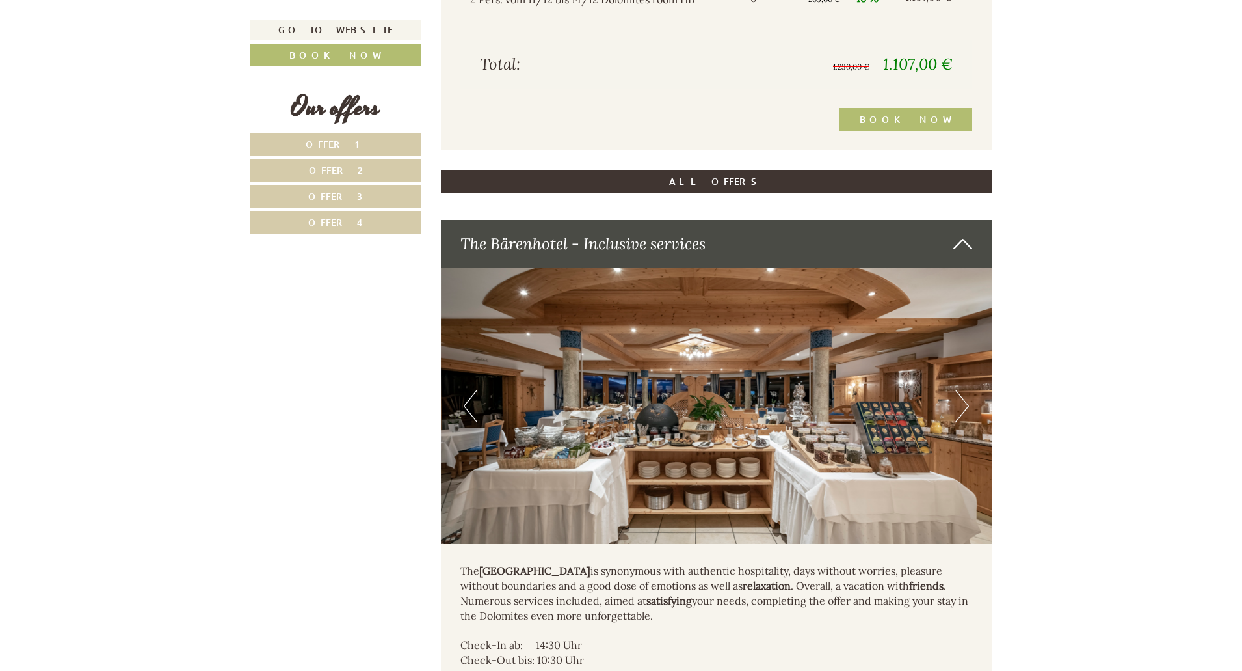
click at [965, 390] on button "Next" at bounding box center [962, 406] width 14 height 33
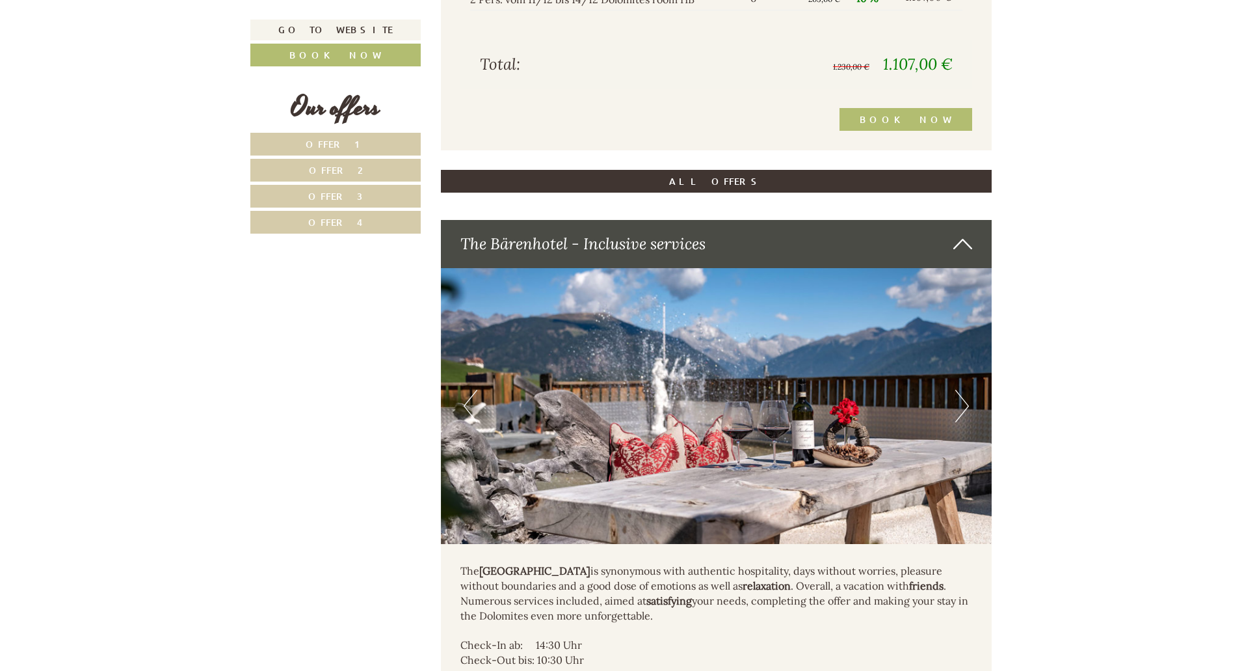
click at [965, 390] on button "Next" at bounding box center [962, 406] width 14 height 33
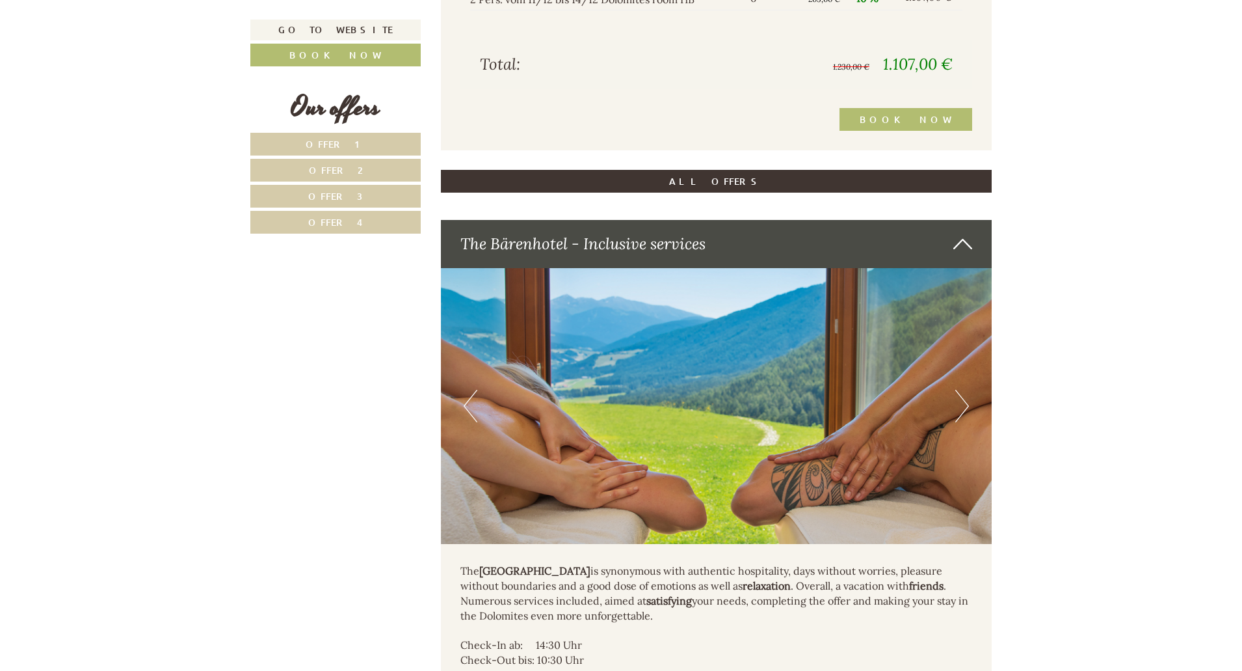
click at [965, 390] on button "Next" at bounding box center [962, 406] width 14 height 33
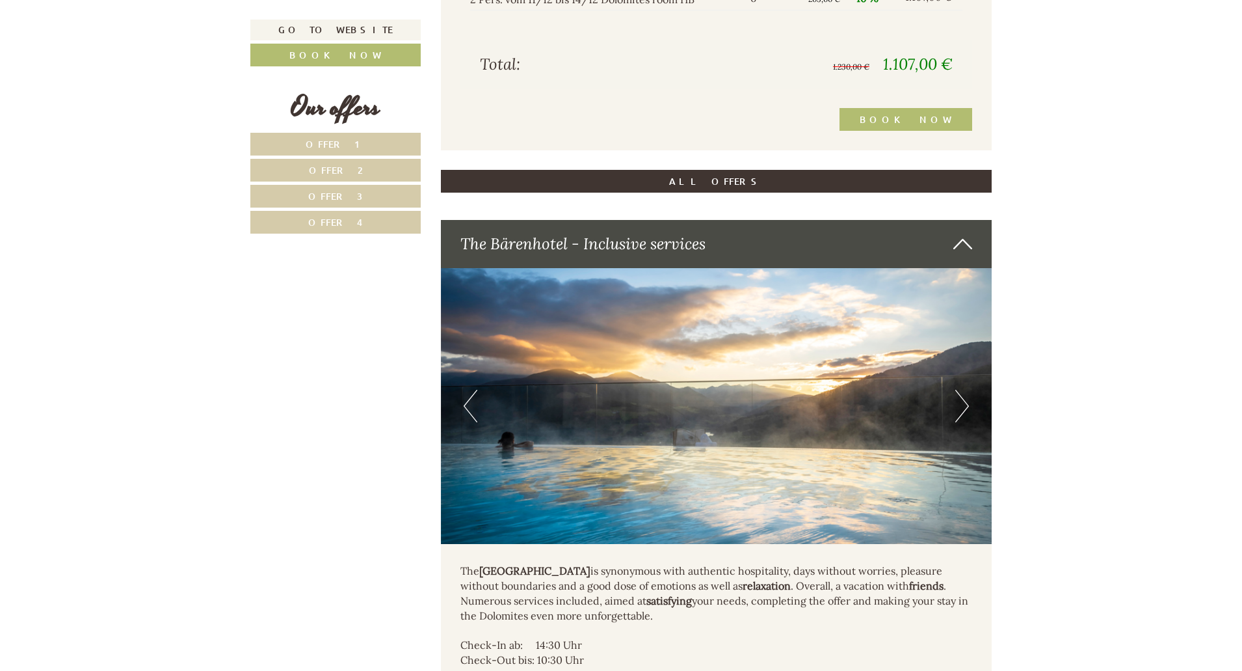
click at [965, 390] on button "Next" at bounding box center [962, 406] width 14 height 33
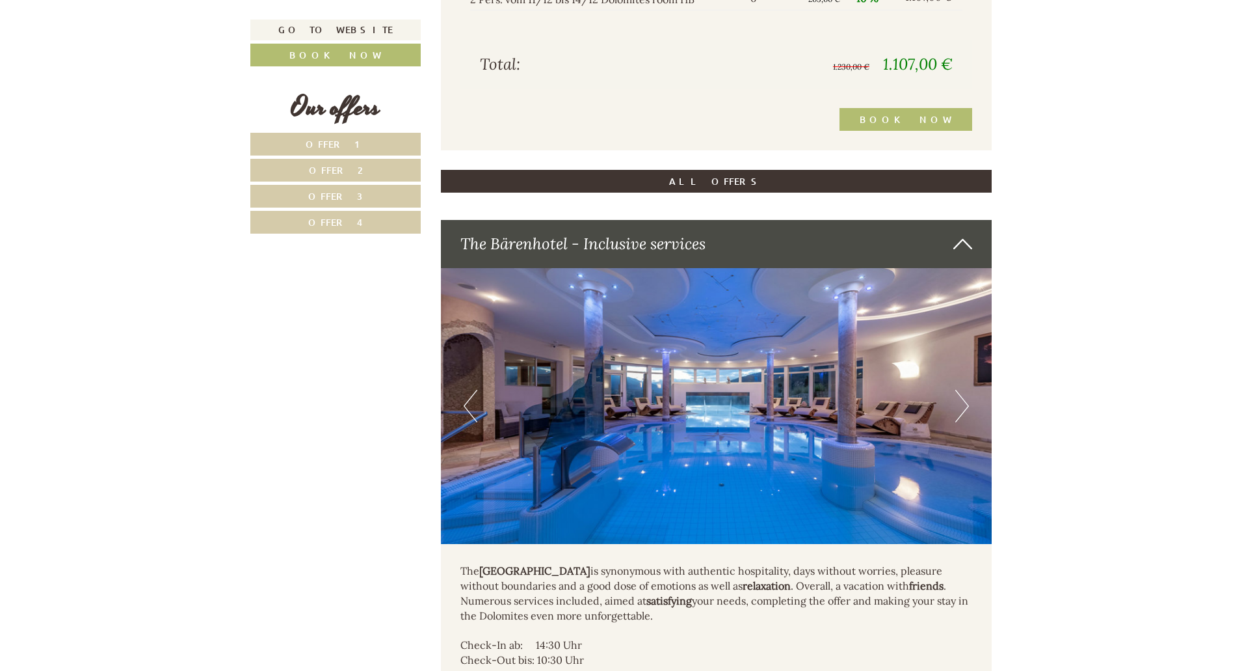
click at [965, 390] on button "Next" at bounding box center [962, 406] width 14 height 33
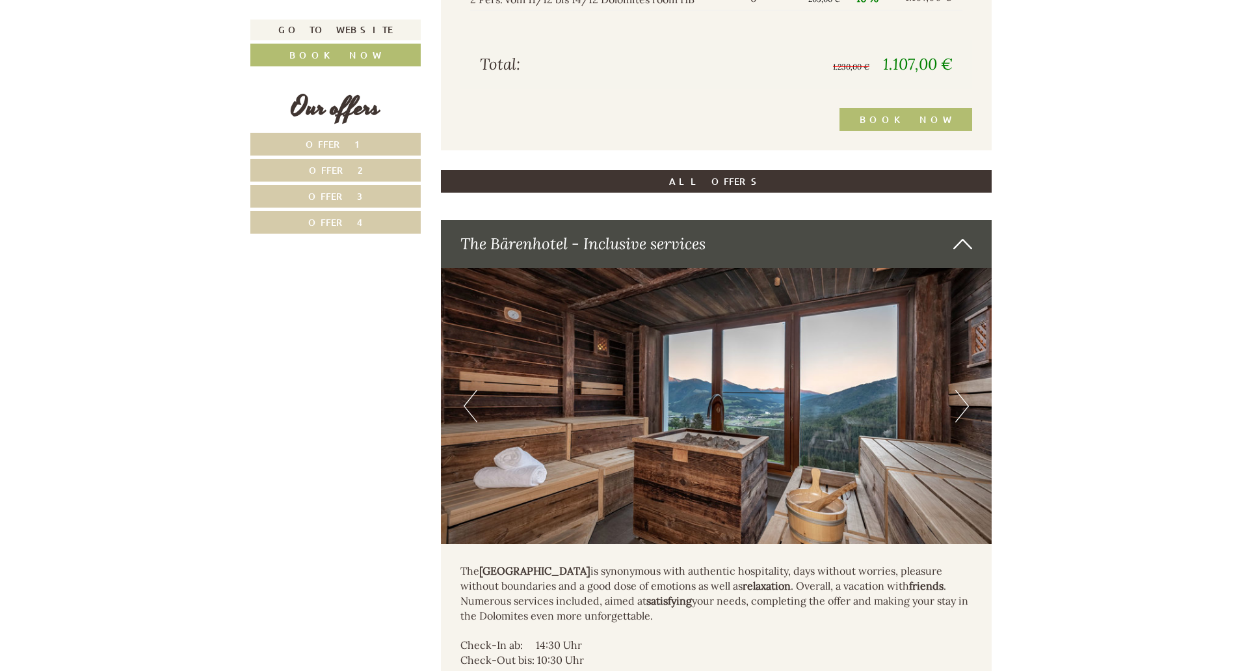
click at [965, 390] on button "Next" at bounding box center [962, 406] width 14 height 33
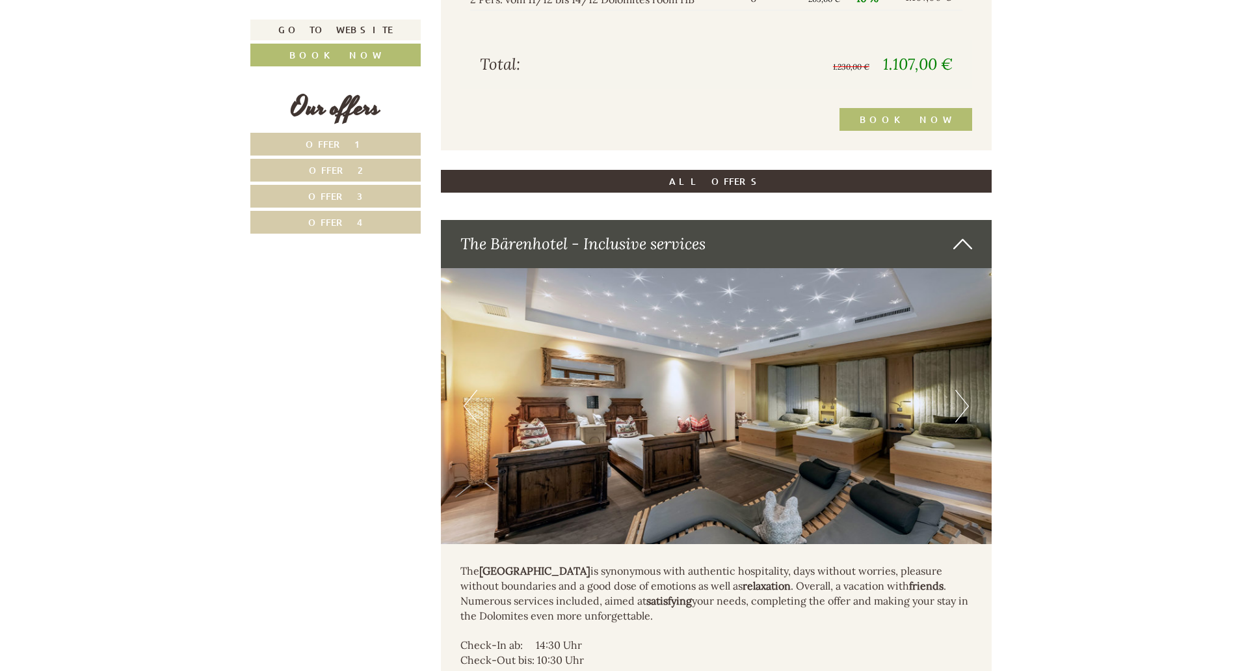
click at [965, 390] on button "Next" at bounding box center [962, 406] width 14 height 33
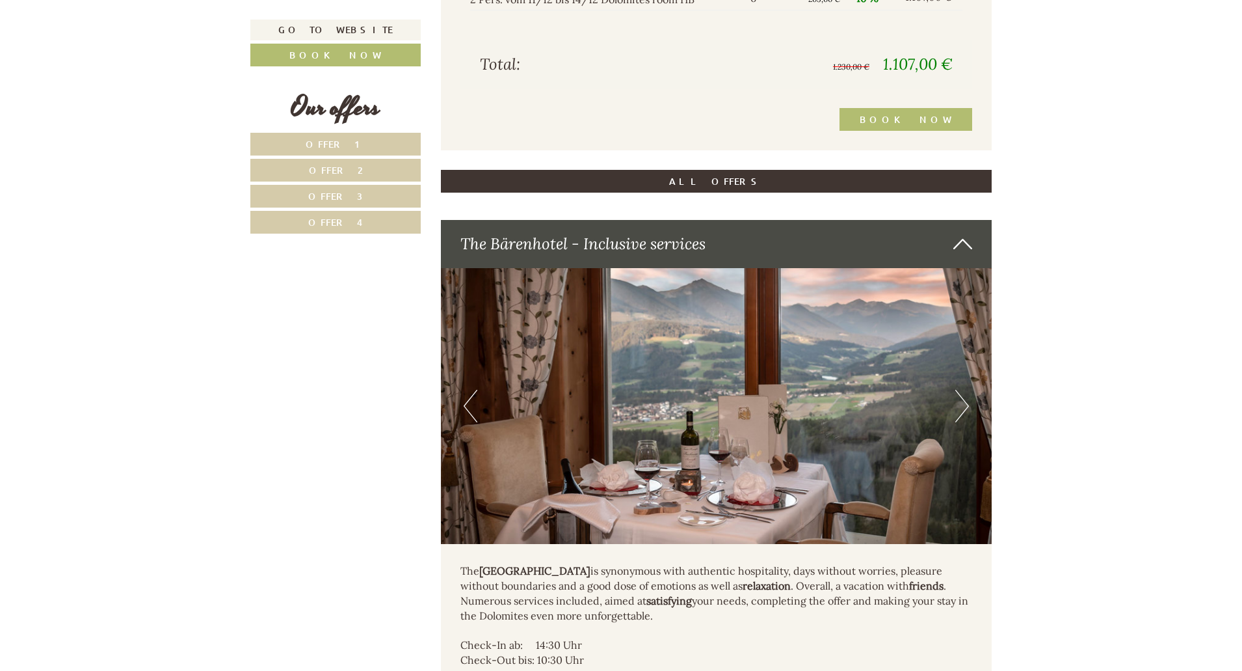
click at [965, 390] on button "Next" at bounding box center [962, 406] width 14 height 33
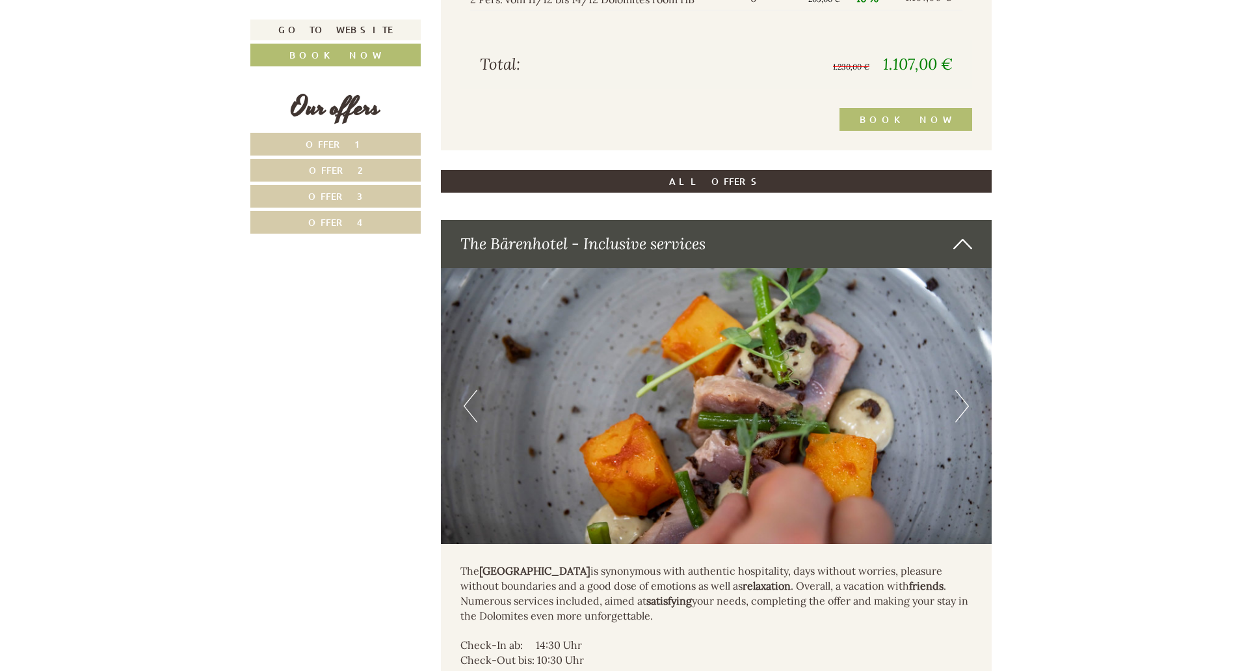
click at [965, 390] on button "Next" at bounding box center [962, 406] width 14 height 33
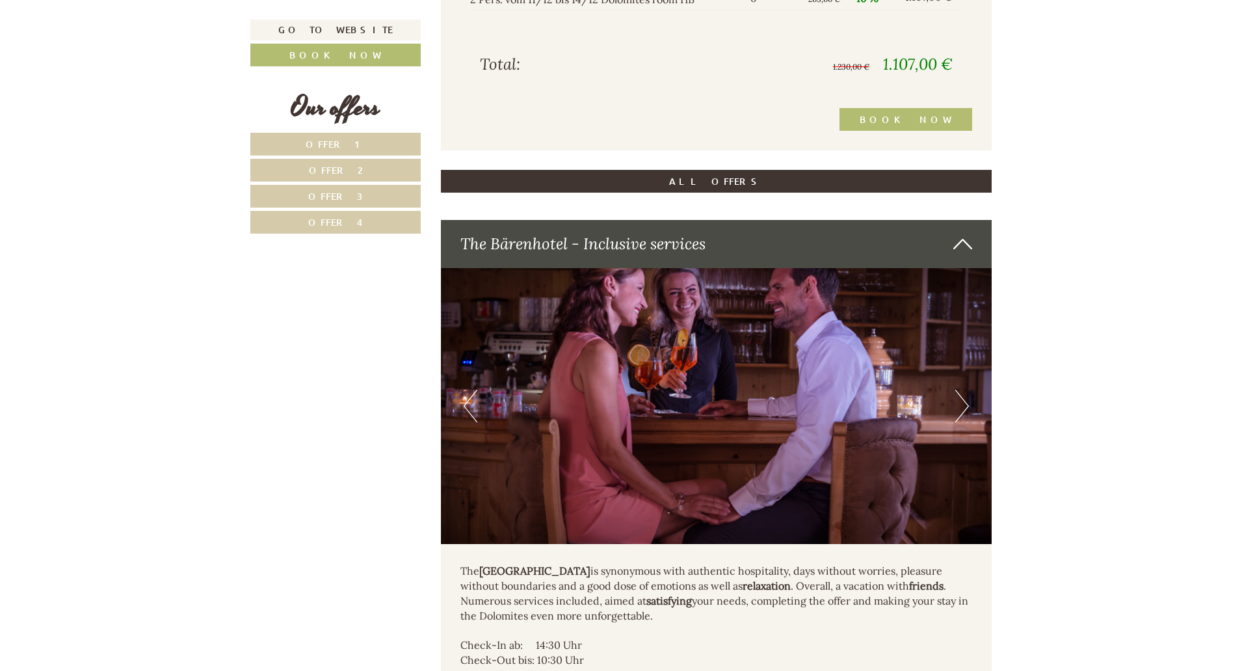
click at [965, 390] on button "Next" at bounding box center [962, 406] width 14 height 33
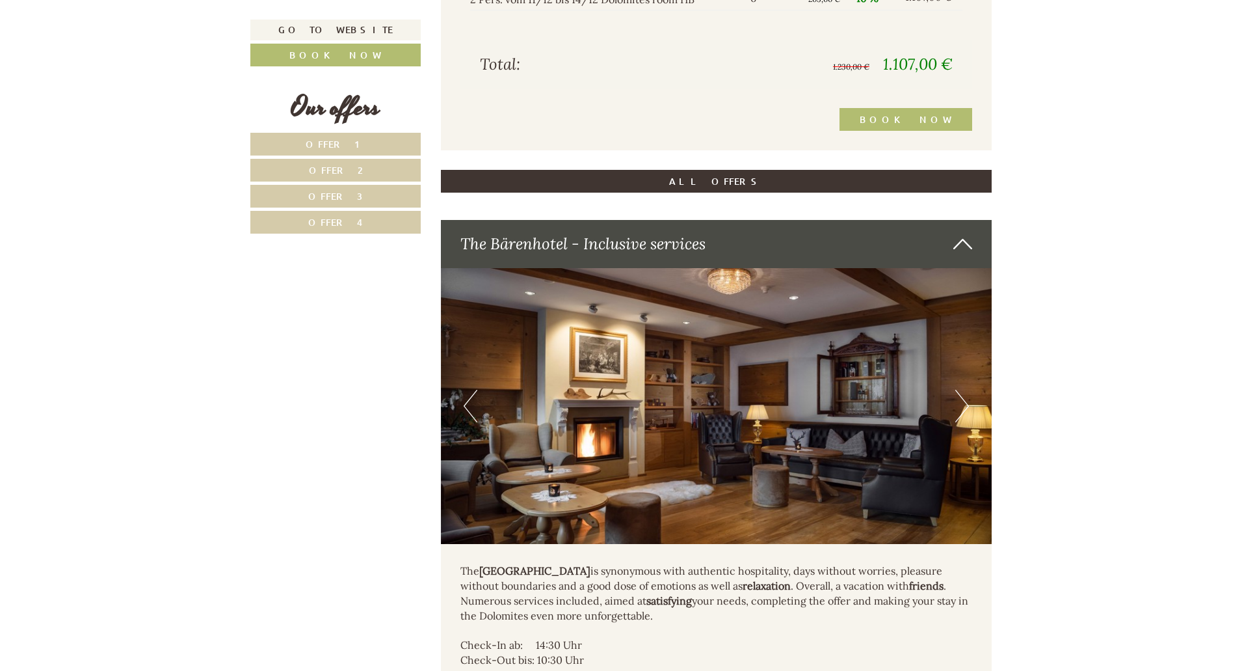
click at [965, 390] on button "Next" at bounding box center [962, 406] width 14 height 33
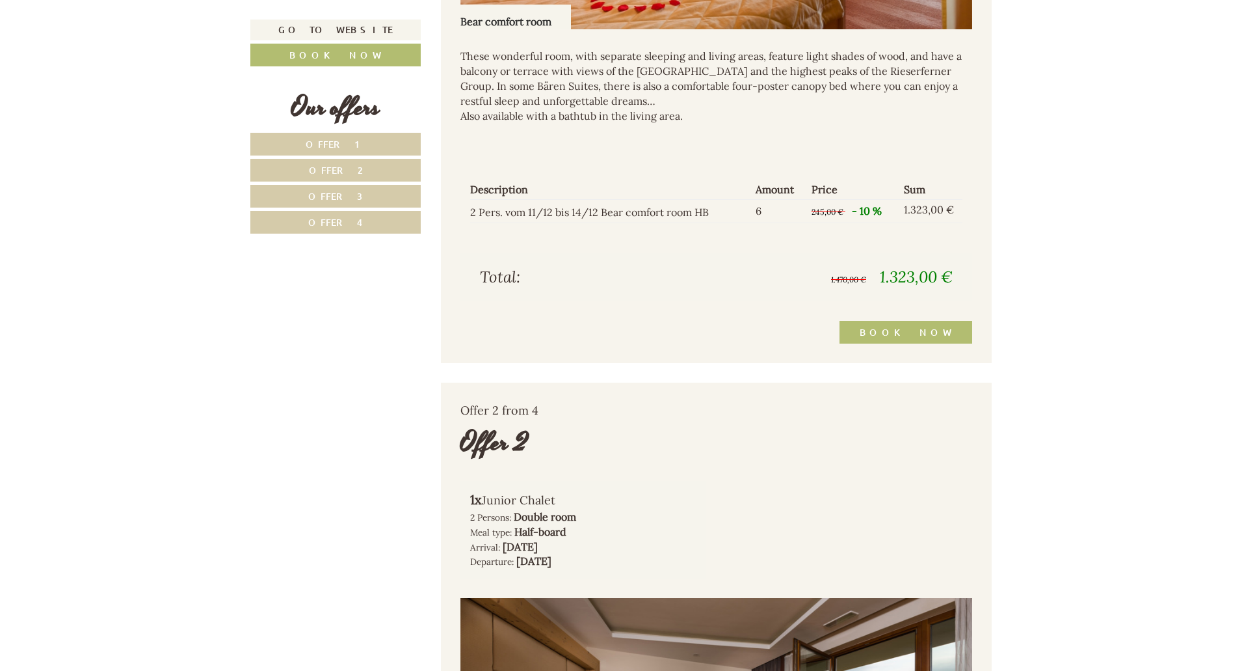
scroll to position [1059, 0]
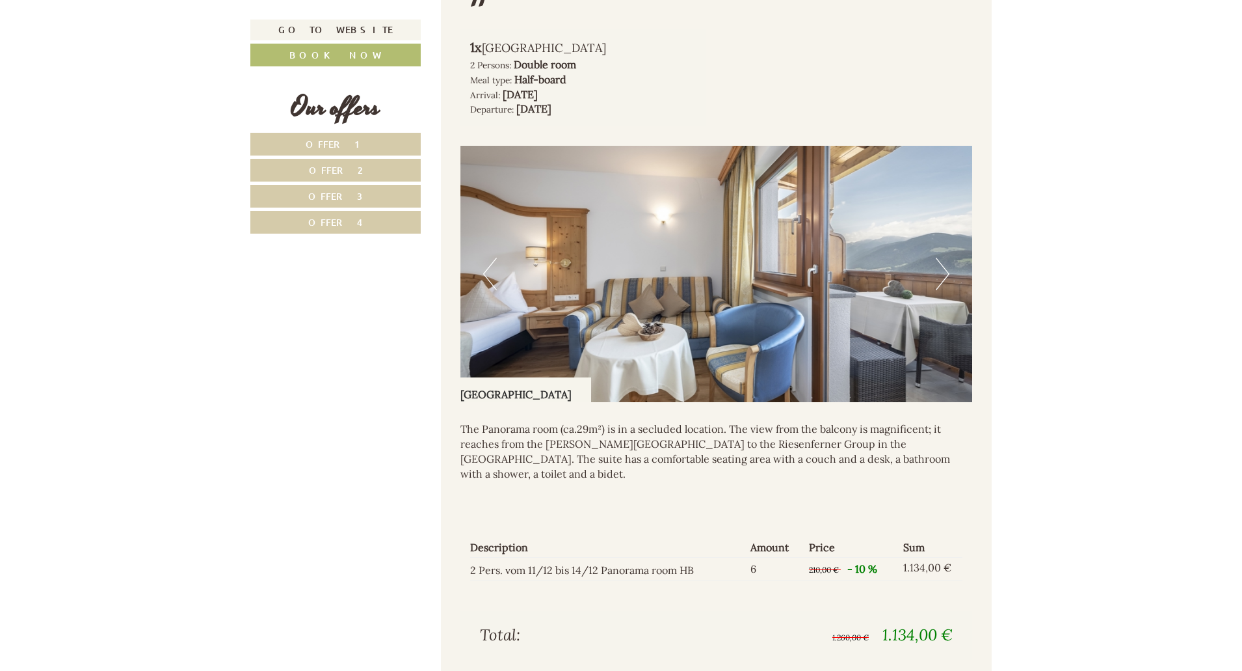
scroll to position [2603, 0]
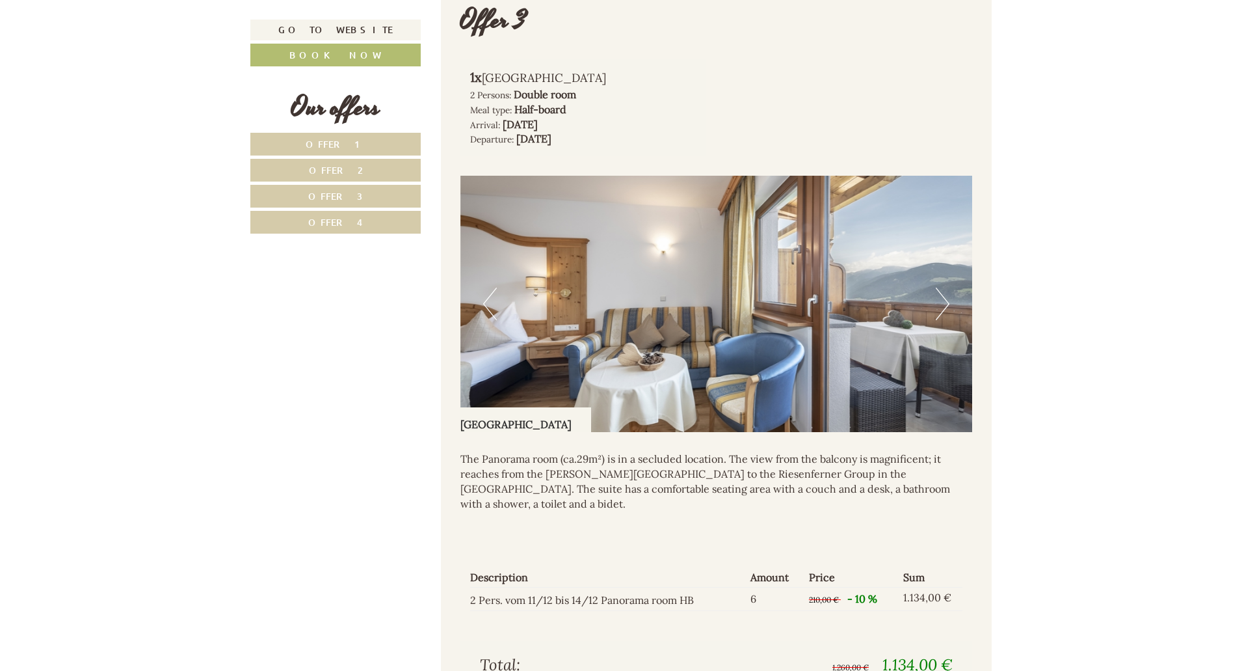
click at [950, 286] on img at bounding box center [717, 304] width 513 height 256
click at [941, 289] on button "Next" at bounding box center [943, 303] width 14 height 33
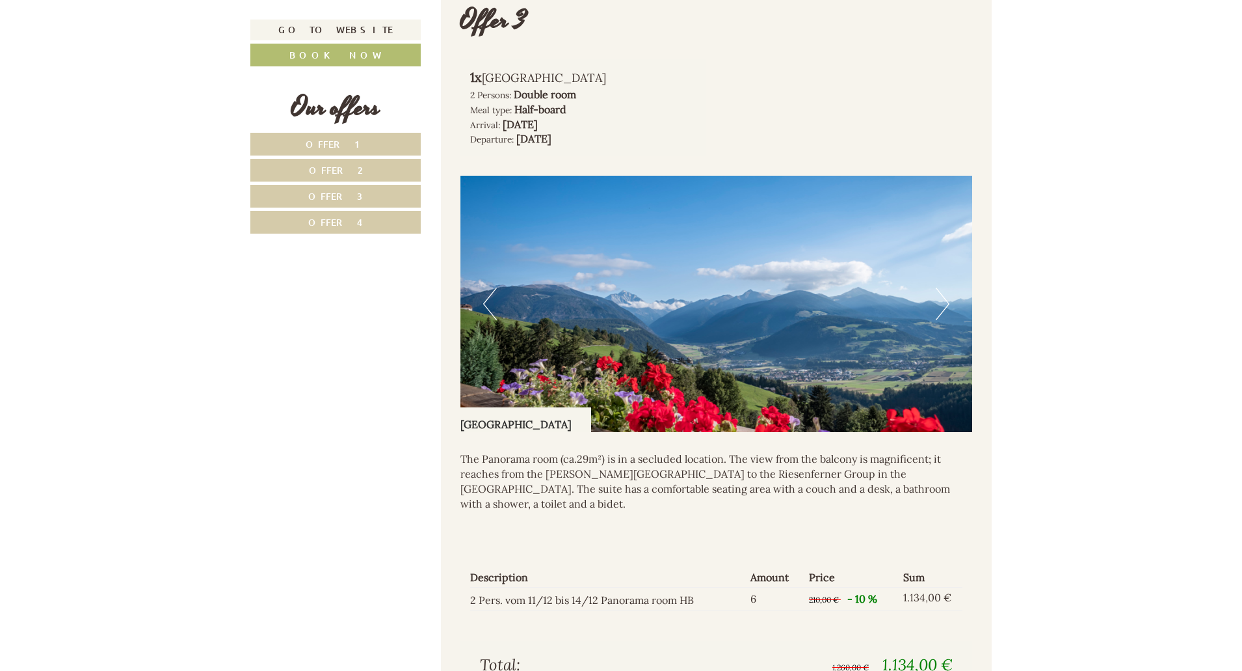
click at [941, 290] on button "Next" at bounding box center [943, 303] width 14 height 33
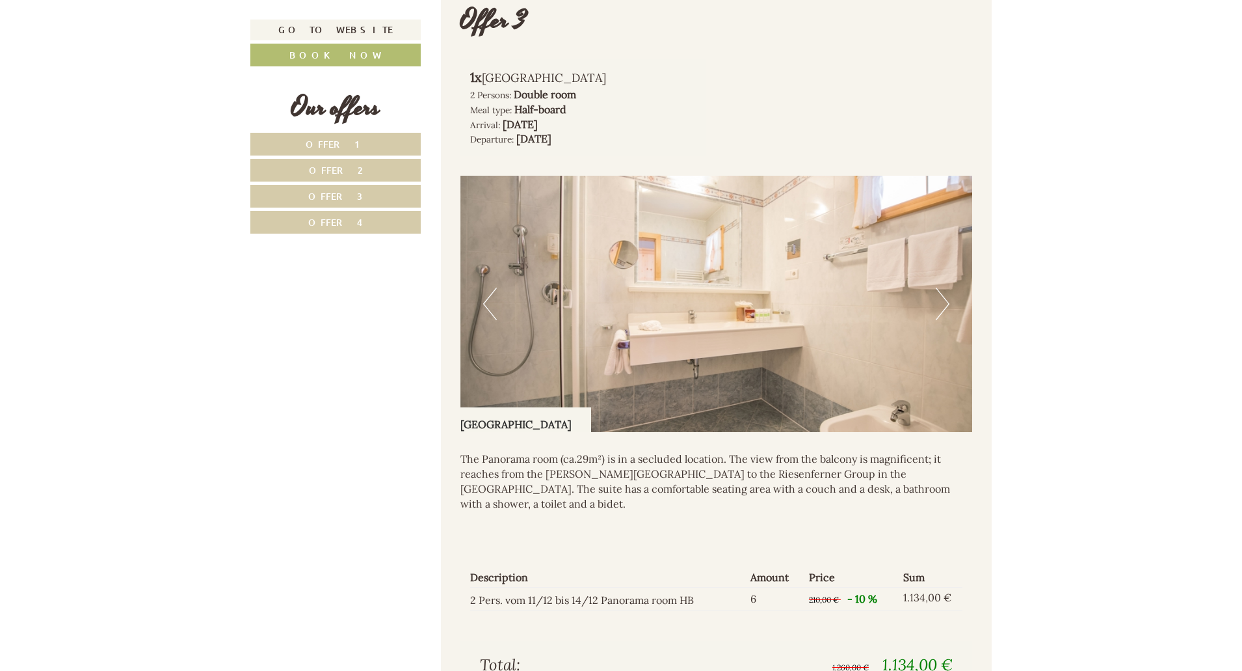
click at [941, 290] on button "Next" at bounding box center [943, 303] width 14 height 33
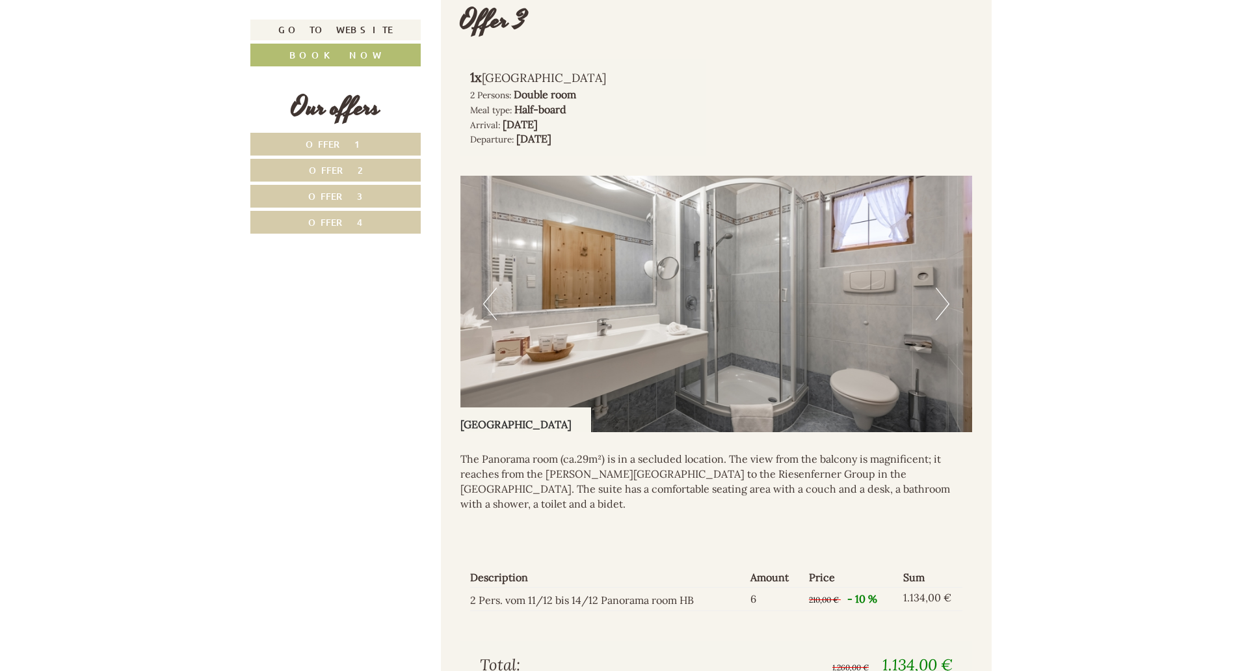
click at [941, 290] on button "Next" at bounding box center [943, 303] width 14 height 33
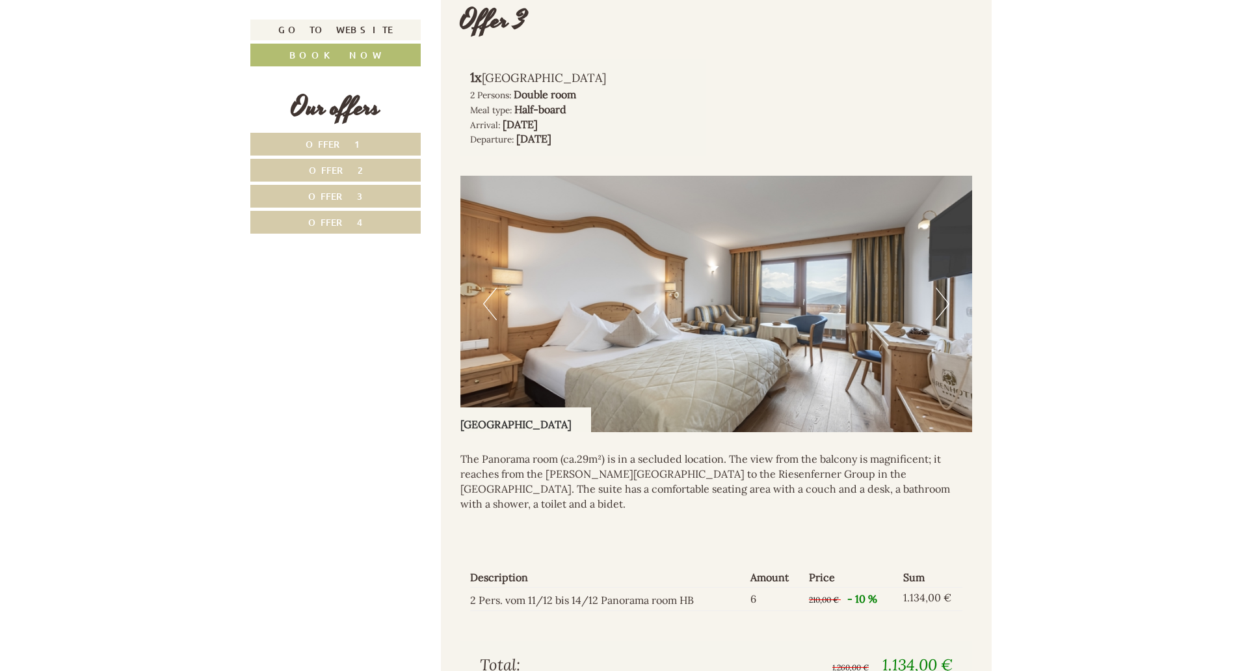
click at [941, 290] on button "Next" at bounding box center [943, 303] width 14 height 33
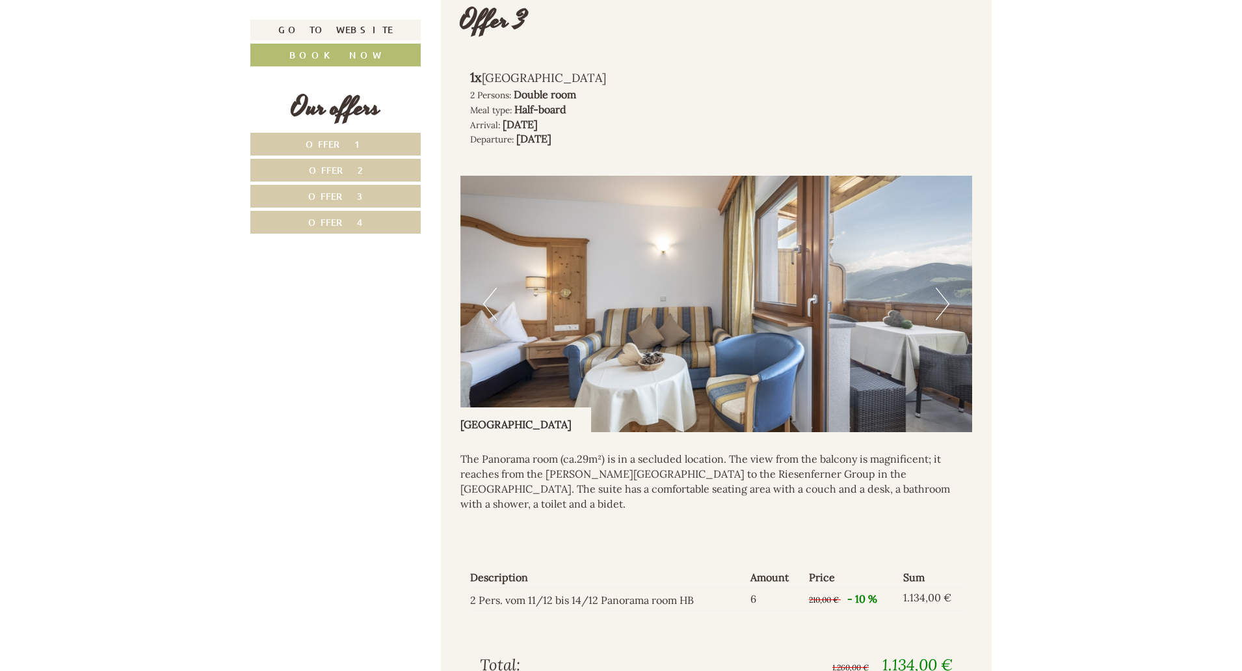
click at [941, 290] on button "Next" at bounding box center [943, 303] width 14 height 33
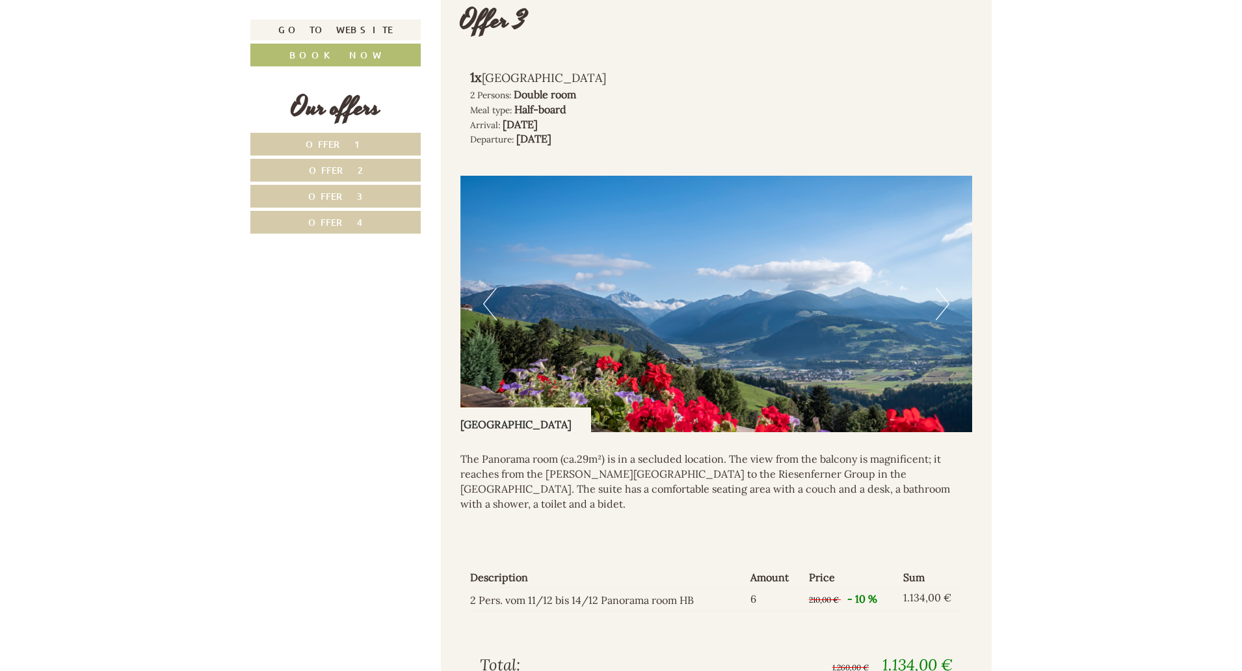
click at [941, 290] on button "Next" at bounding box center [943, 303] width 14 height 33
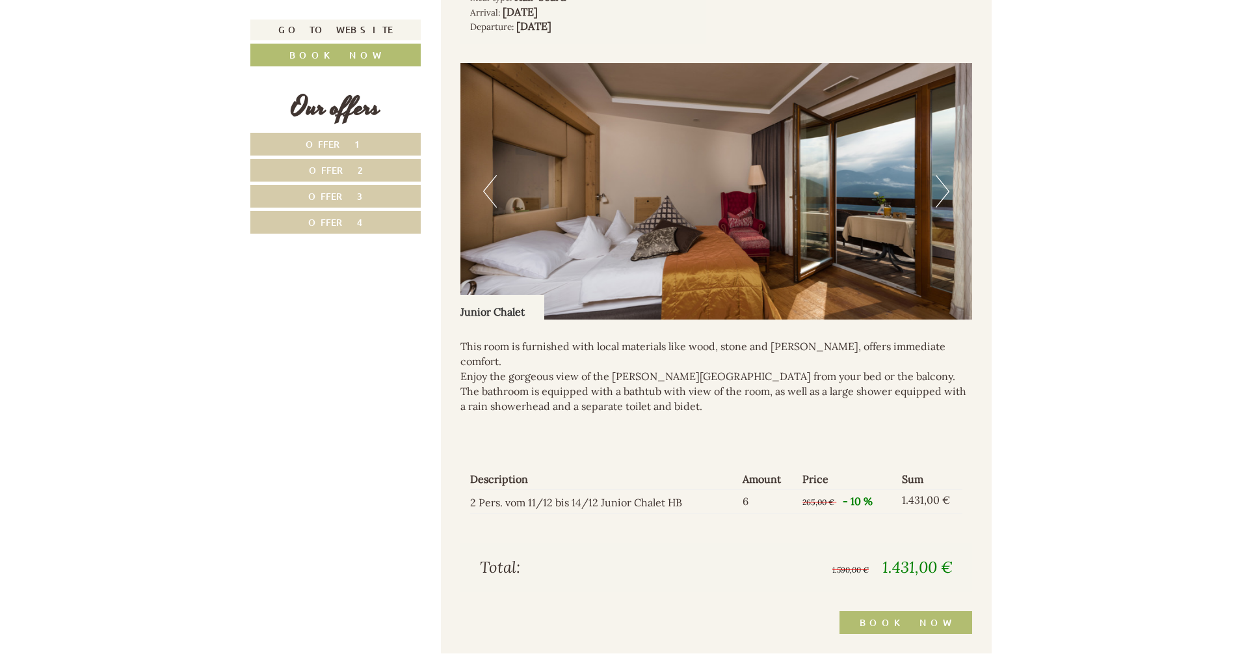
scroll to position [1880, 0]
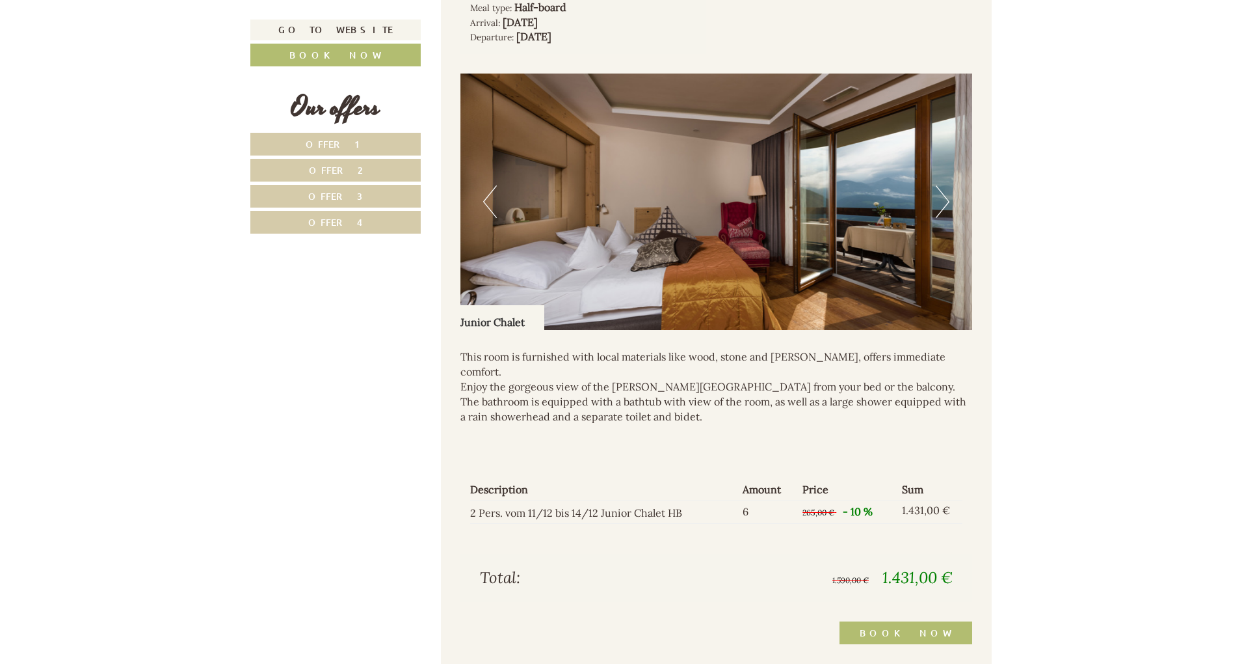
click at [944, 201] on button "Next" at bounding box center [943, 201] width 14 height 33
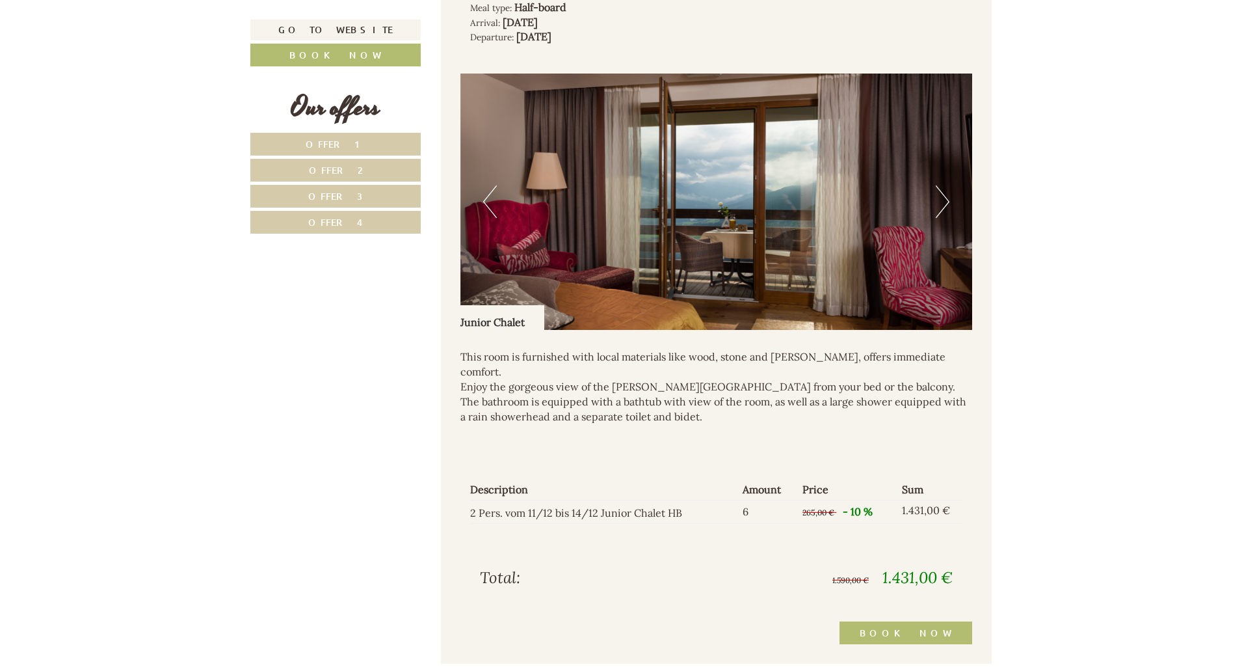
click at [944, 201] on button "Next" at bounding box center [943, 201] width 14 height 33
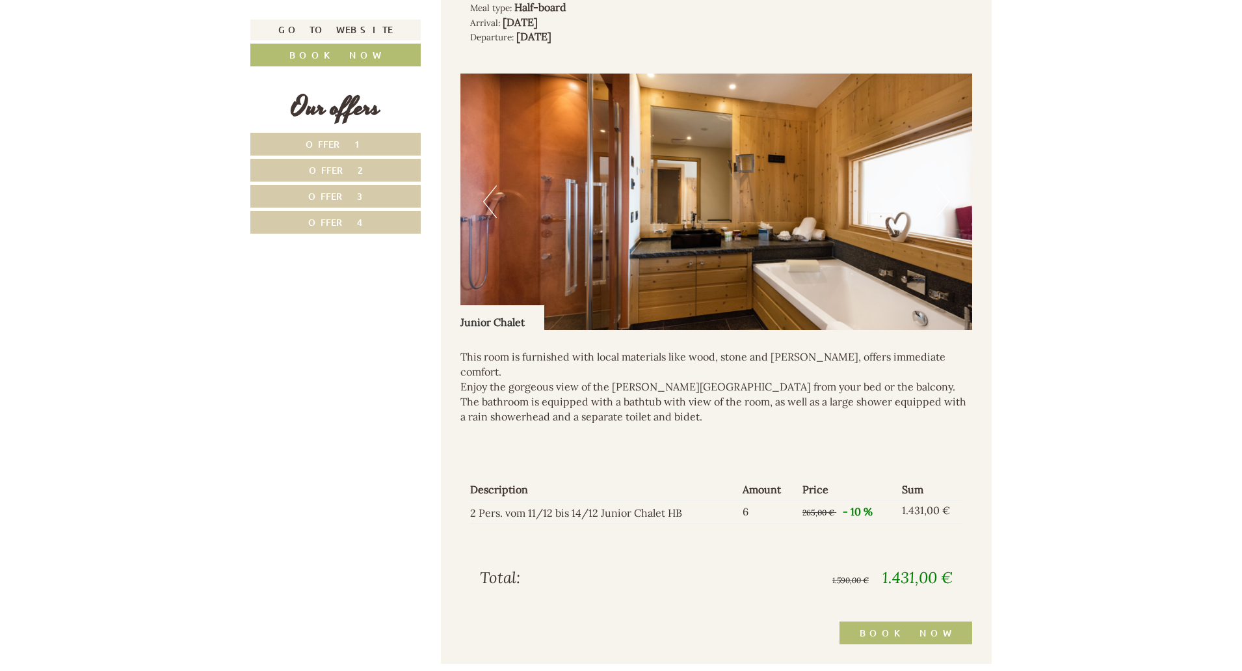
click at [944, 201] on button "Next" at bounding box center [943, 201] width 14 height 33
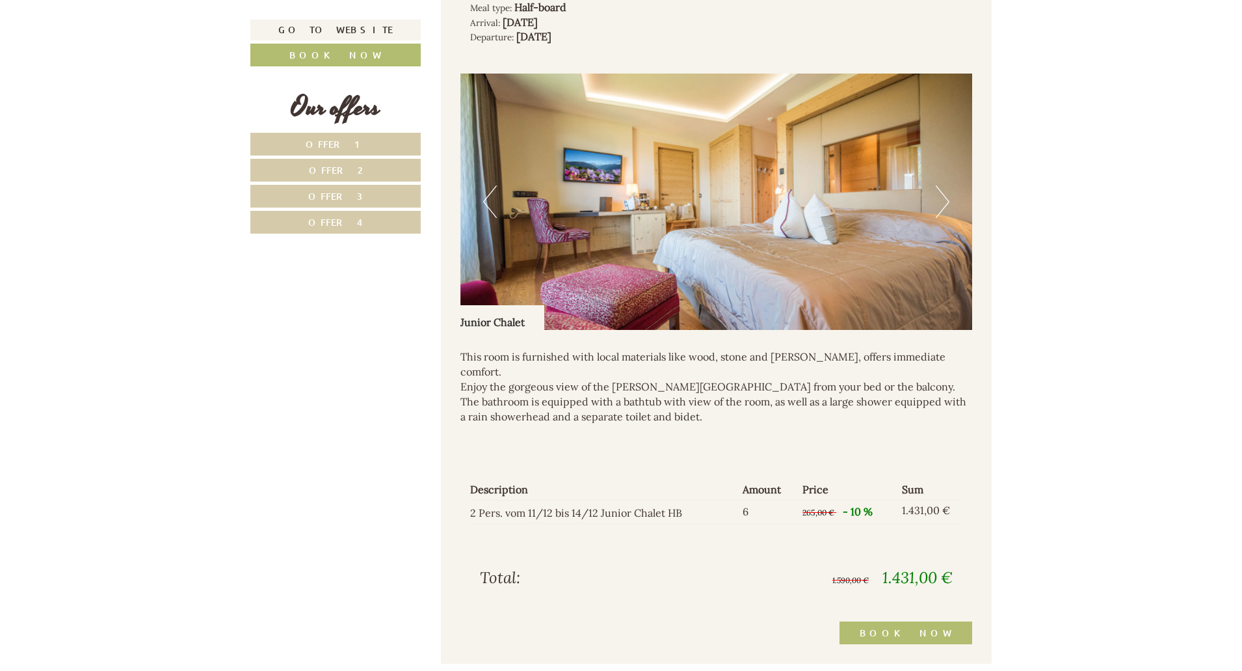
click at [944, 201] on button "Next" at bounding box center [943, 201] width 14 height 33
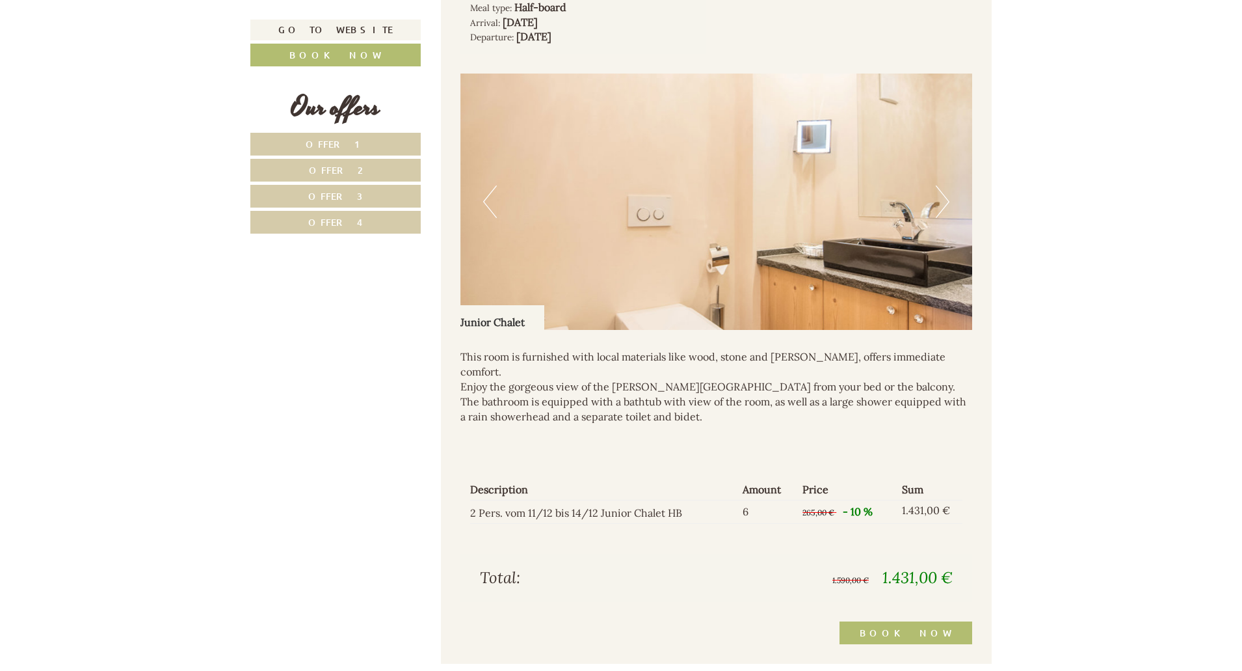
click at [944, 201] on button "Next" at bounding box center [943, 201] width 14 height 33
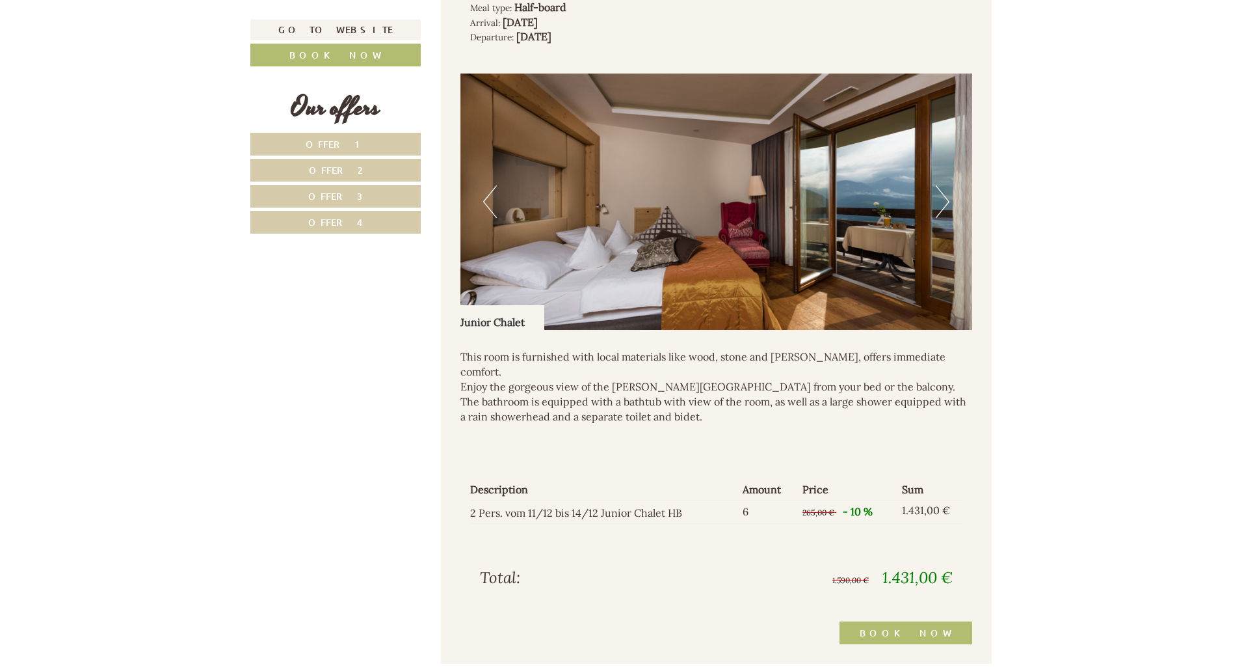
click at [944, 201] on button "Next" at bounding box center [943, 201] width 14 height 33
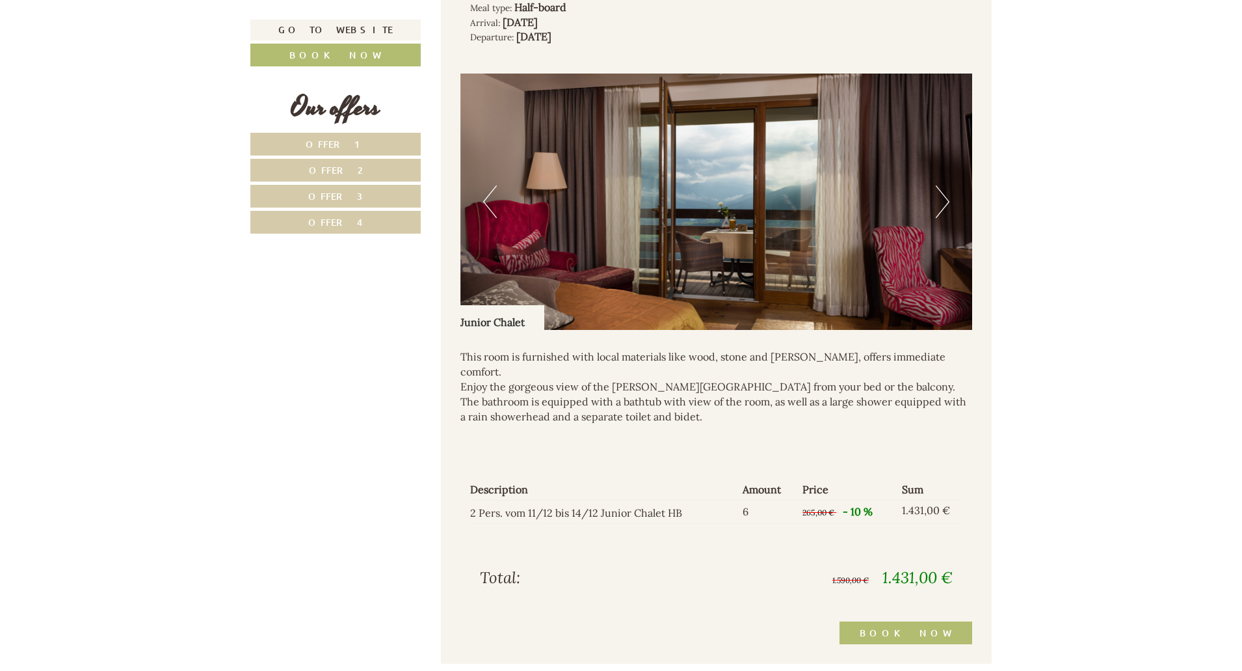
click at [944, 201] on button "Next" at bounding box center [943, 201] width 14 height 33
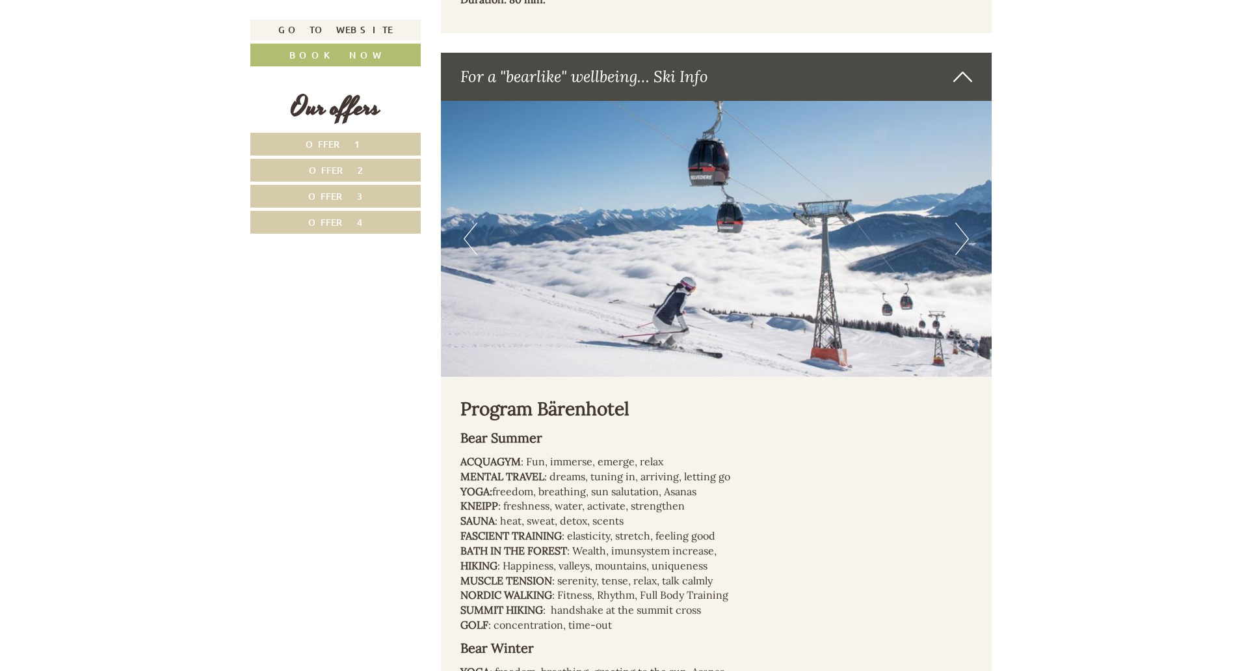
scroll to position [7386, 0]
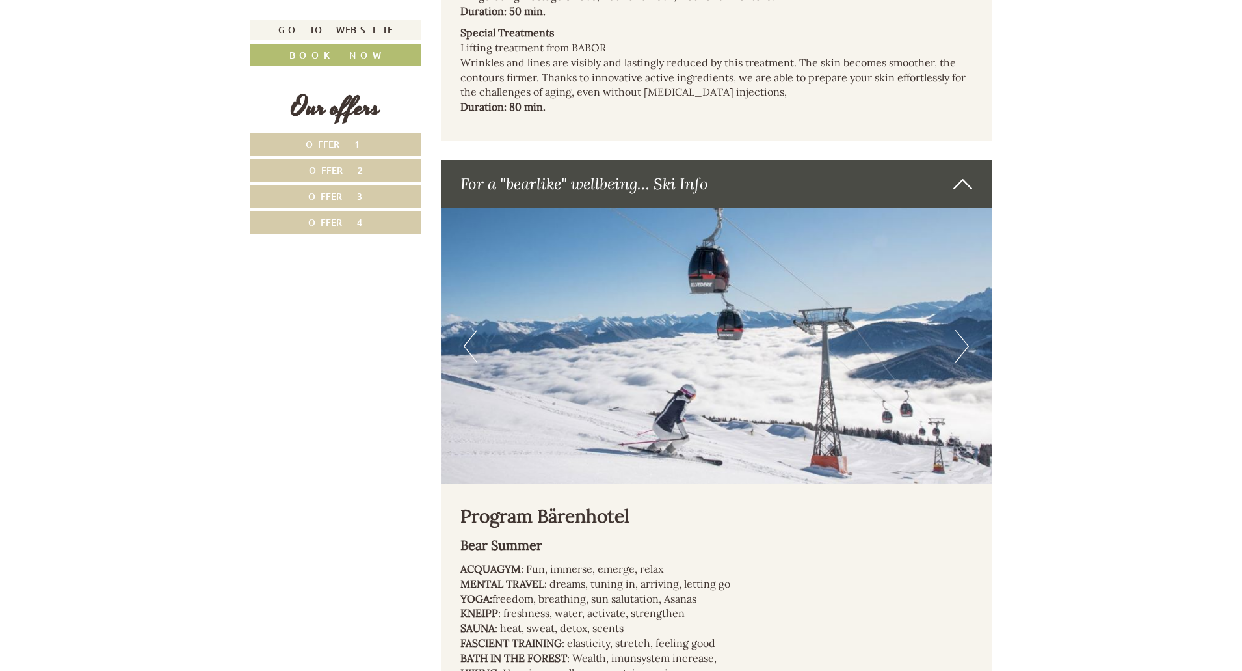
click at [959, 330] on button "Next" at bounding box center [962, 346] width 14 height 33
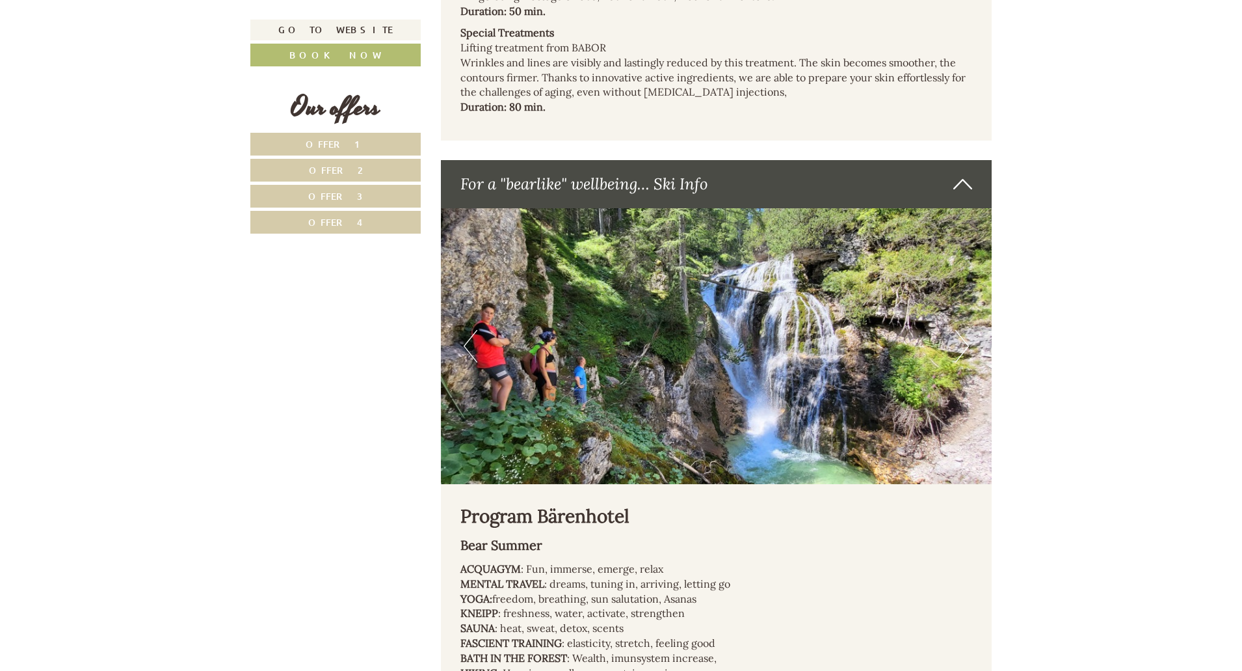
click at [959, 330] on button "Next" at bounding box center [962, 346] width 14 height 33
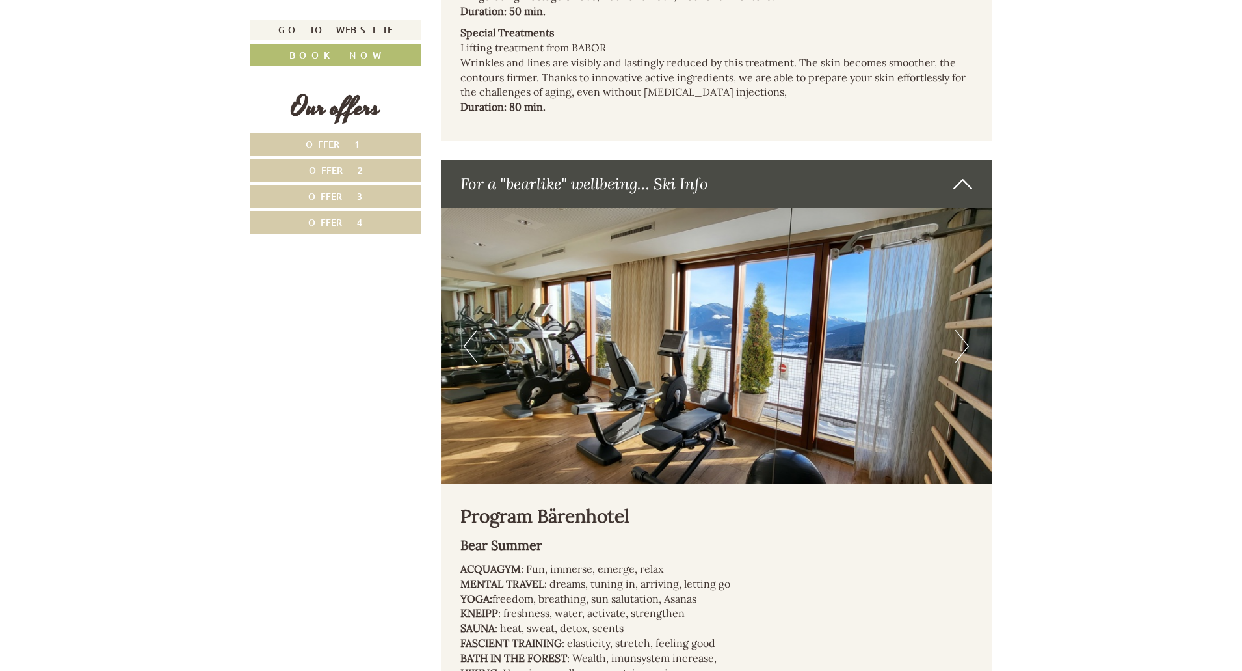
click at [959, 330] on button "Next" at bounding box center [962, 346] width 14 height 33
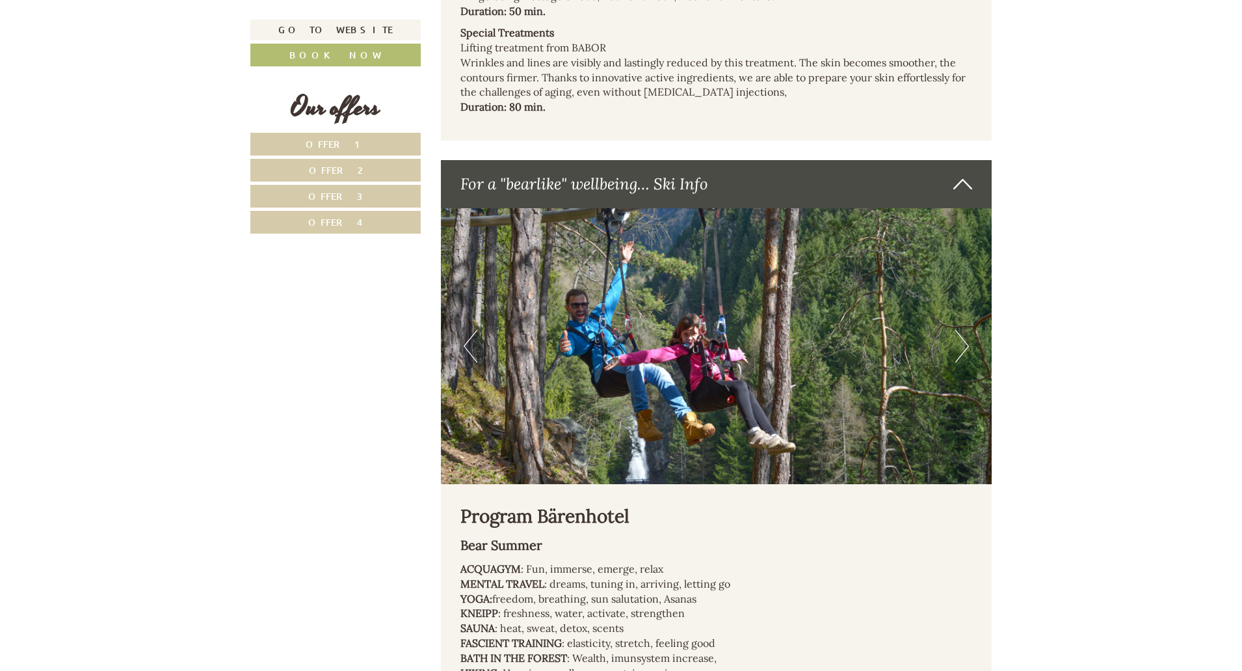
click at [959, 330] on button "Next" at bounding box center [962, 346] width 14 height 33
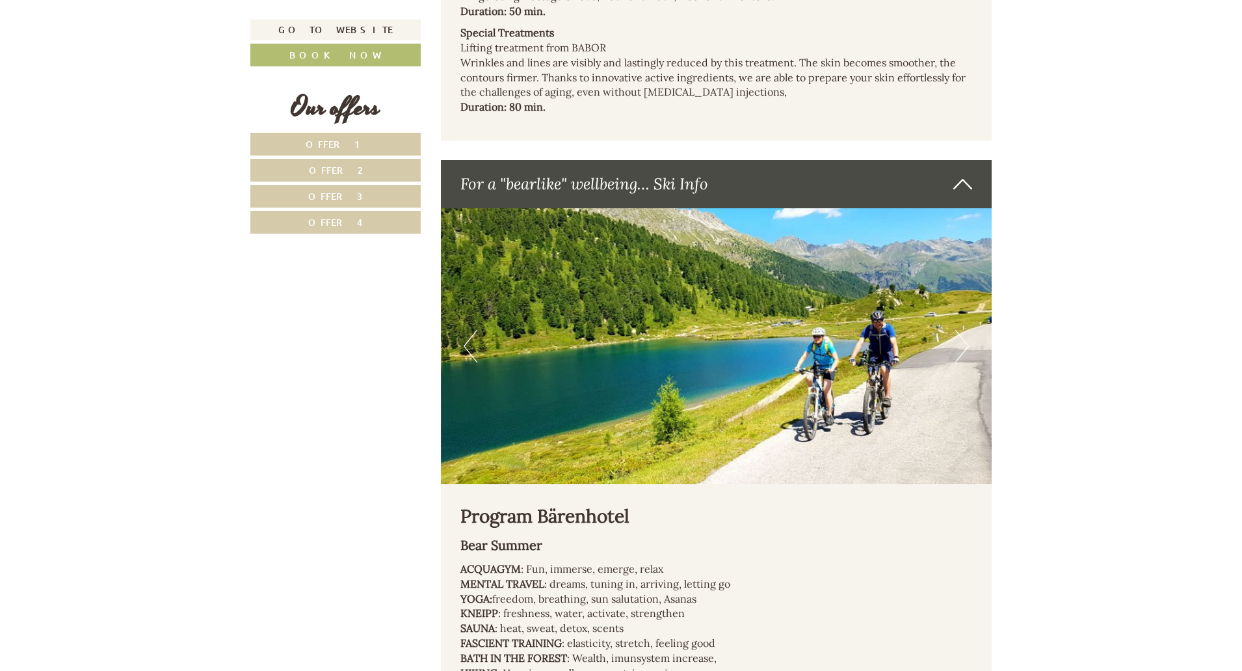
click at [959, 330] on button "Next" at bounding box center [962, 346] width 14 height 33
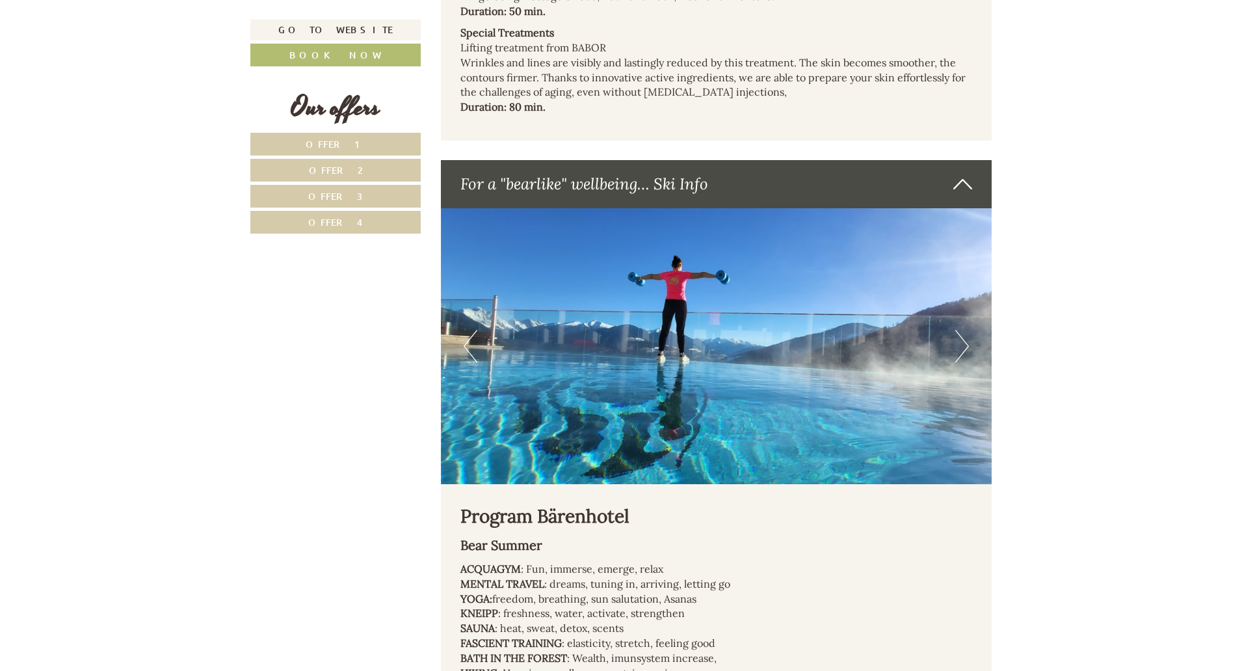
click at [959, 330] on button "Next" at bounding box center [962, 346] width 14 height 33
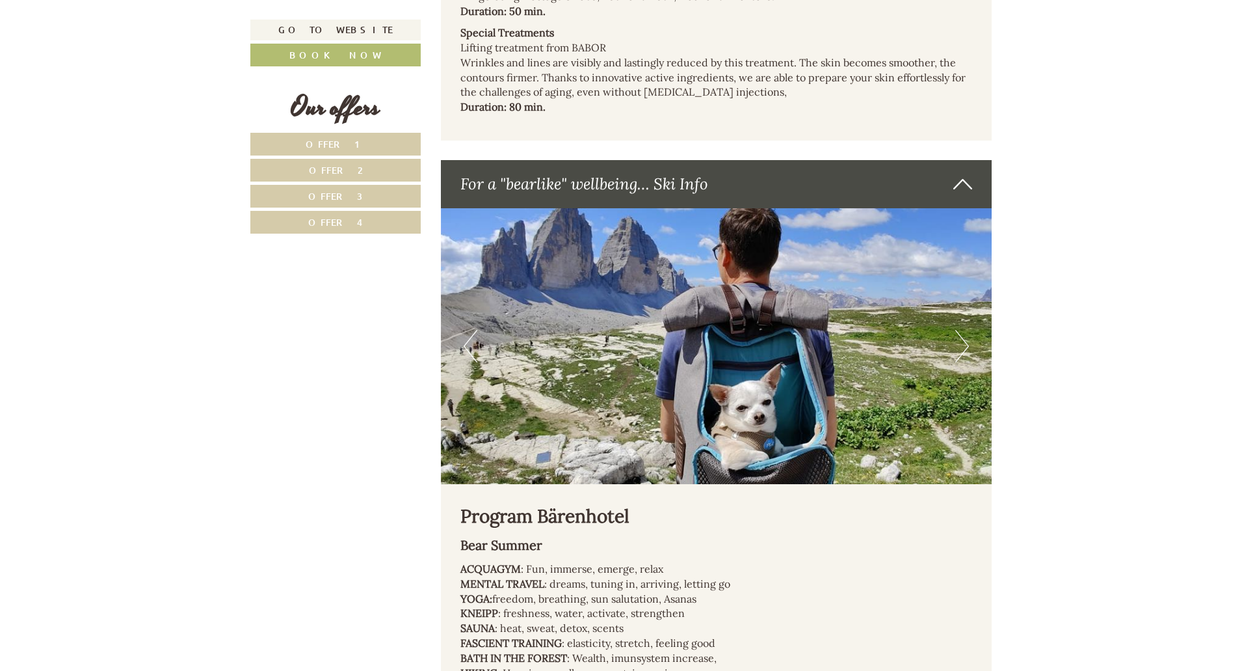
click at [959, 330] on button "Next" at bounding box center [962, 346] width 14 height 33
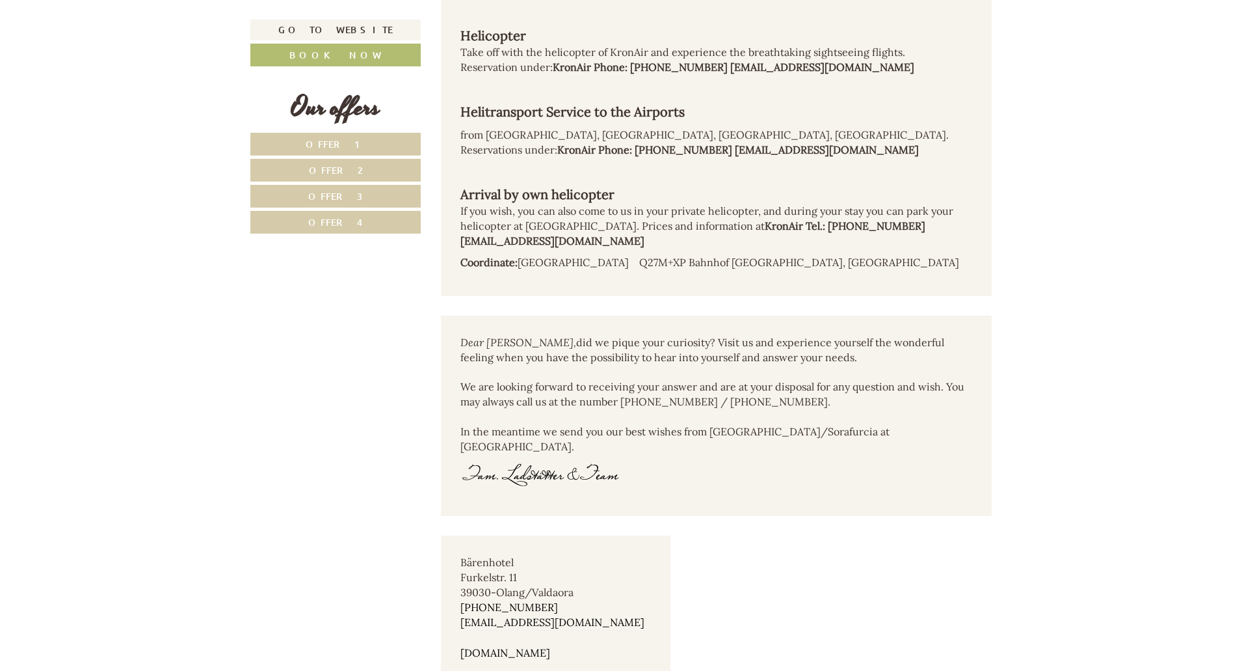
scroll to position [9532, 0]
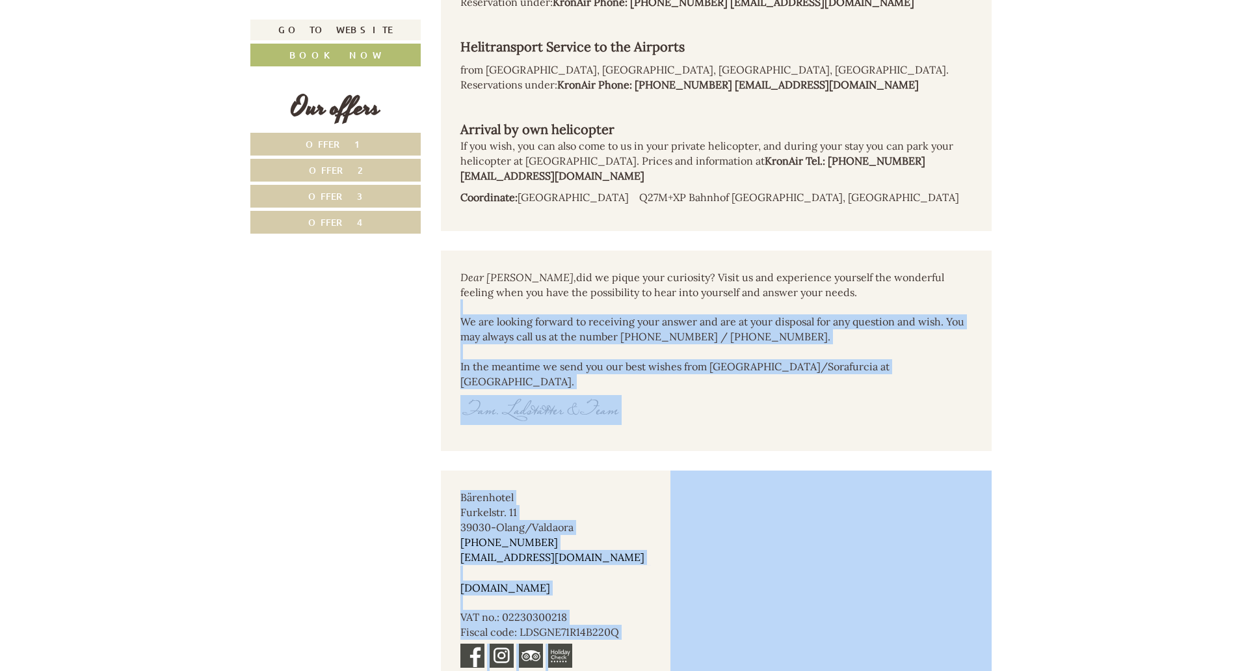
drag, startPoint x: 1058, startPoint y: 245, endPoint x: 1063, endPoint y: 405, distance: 159.4
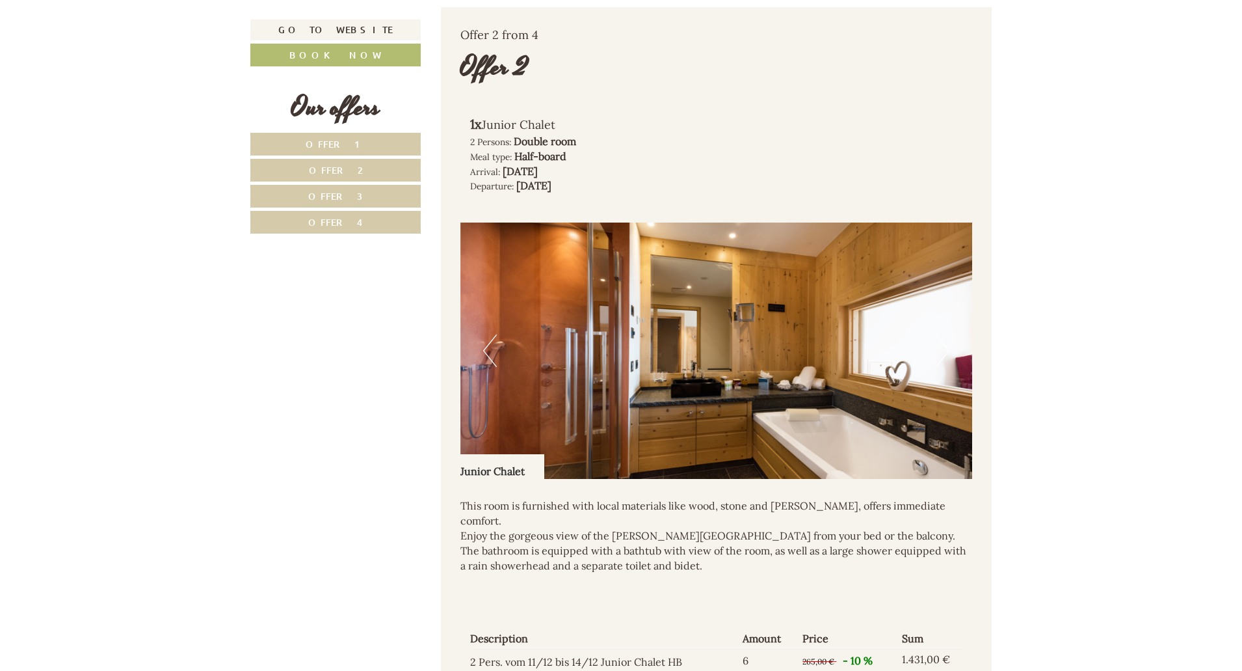
scroll to position [1721, 0]
